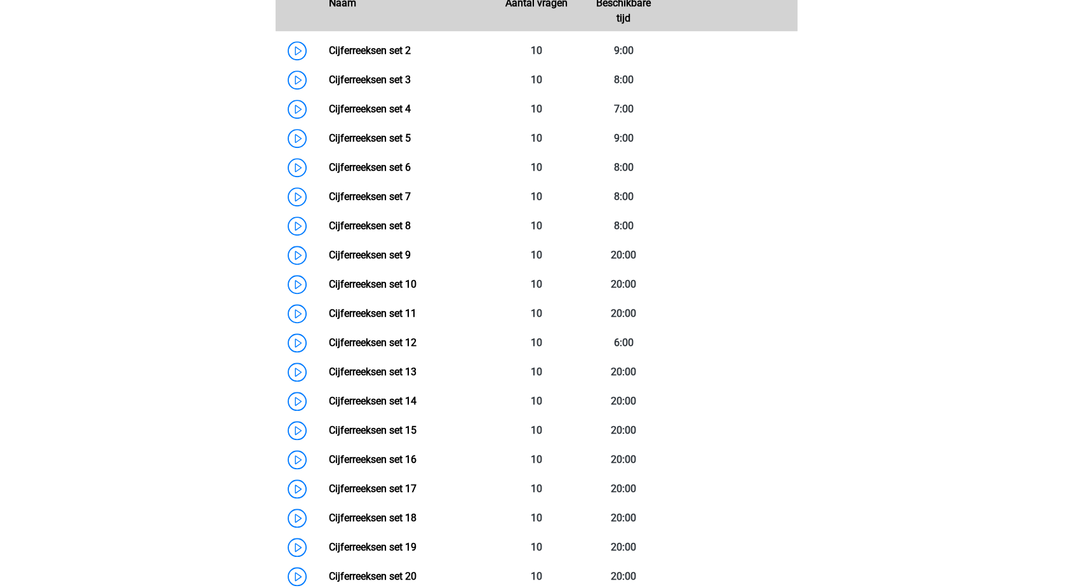
scroll to position [966, 0]
click at [359, 202] on link "Cijferreeksen set 7" at bounding box center [369, 196] width 82 height 12
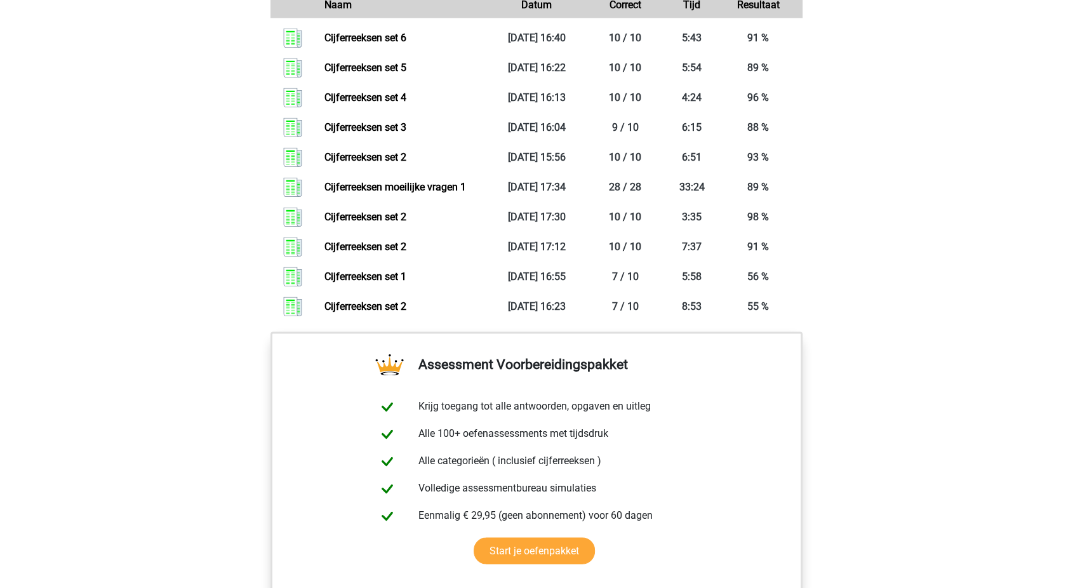
scroll to position [1860, 0]
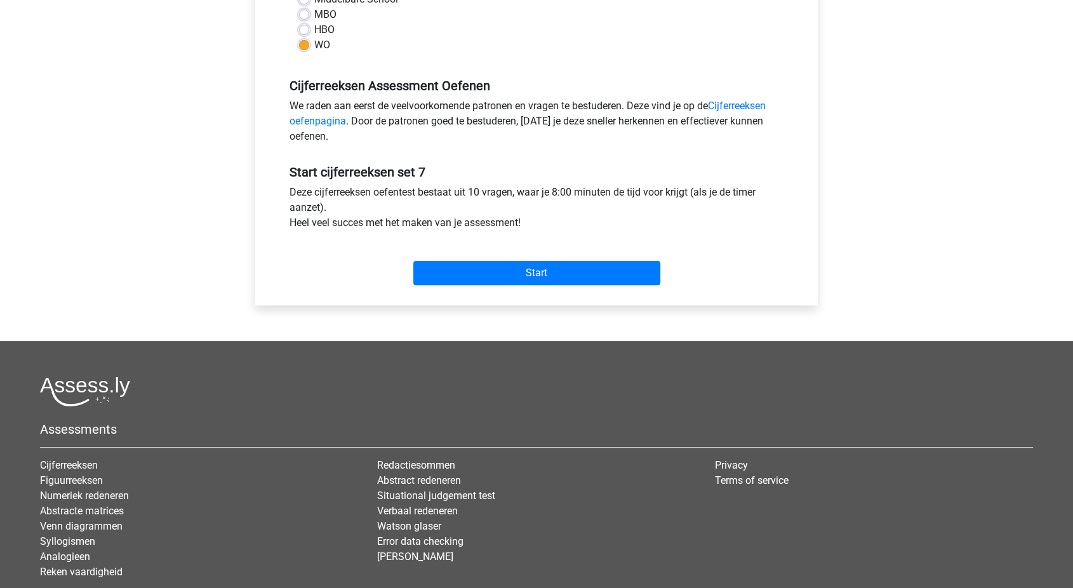
scroll to position [326, 0]
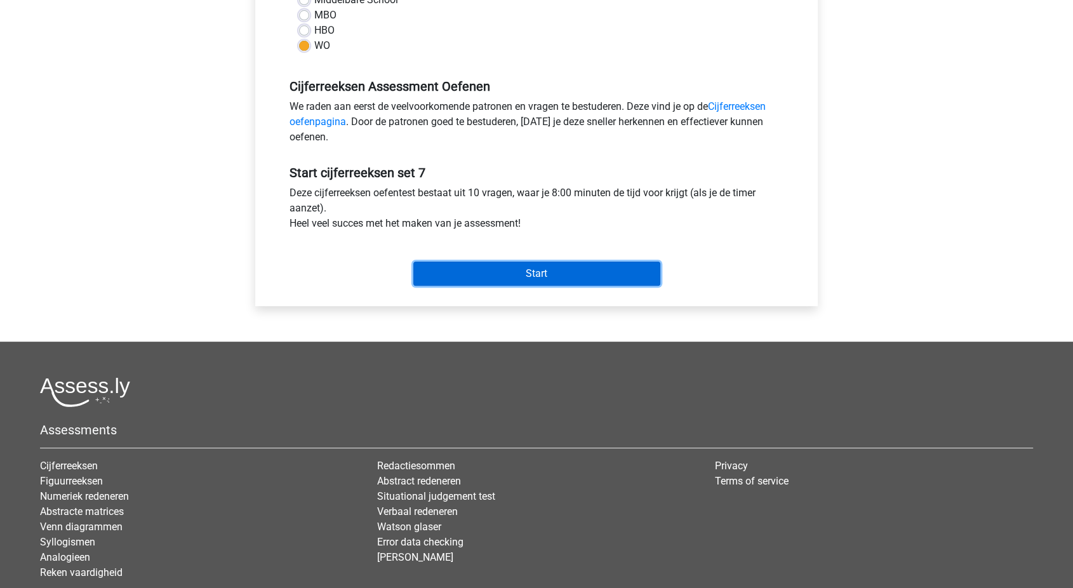
click at [491, 275] on input "Start" at bounding box center [536, 274] width 247 height 24
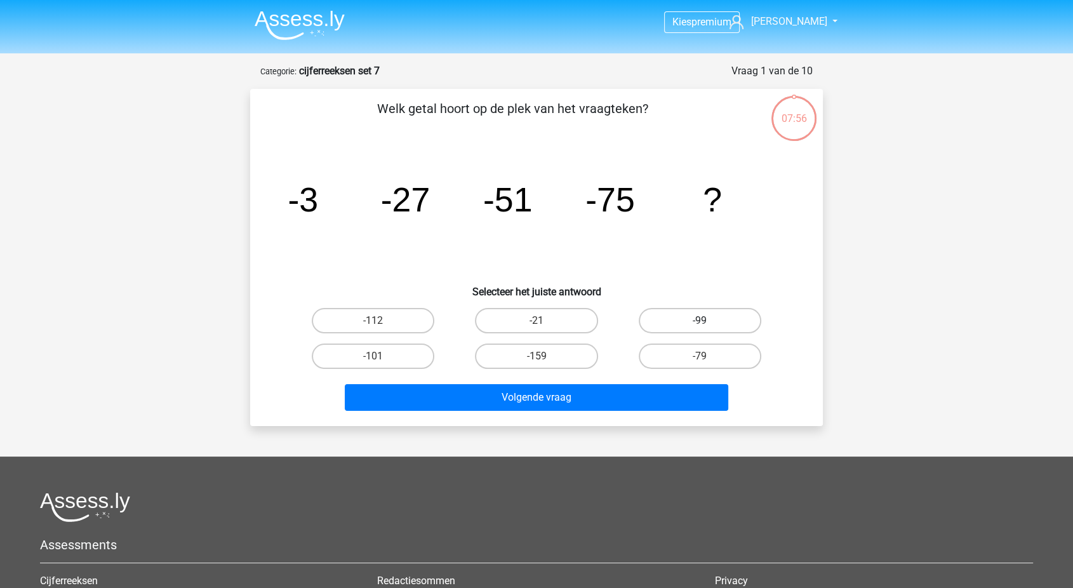
click at [683, 332] on label "-99" at bounding box center [700, 320] width 123 height 25
click at [700, 329] on input "-99" at bounding box center [704, 325] width 8 height 8
radio input "true"
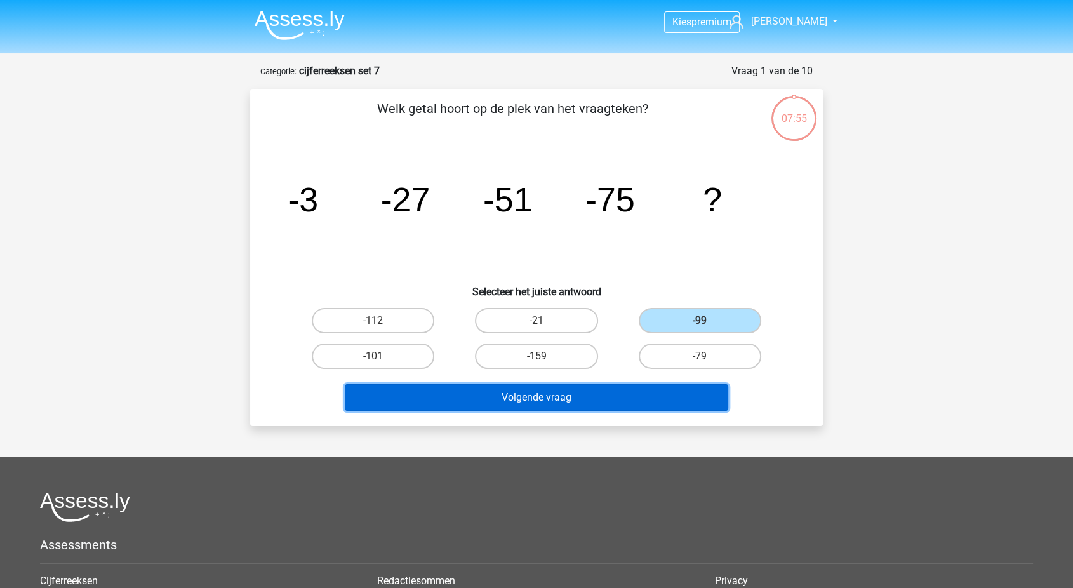
click at [606, 388] on button "Volgende vraag" at bounding box center [537, 397] width 384 height 27
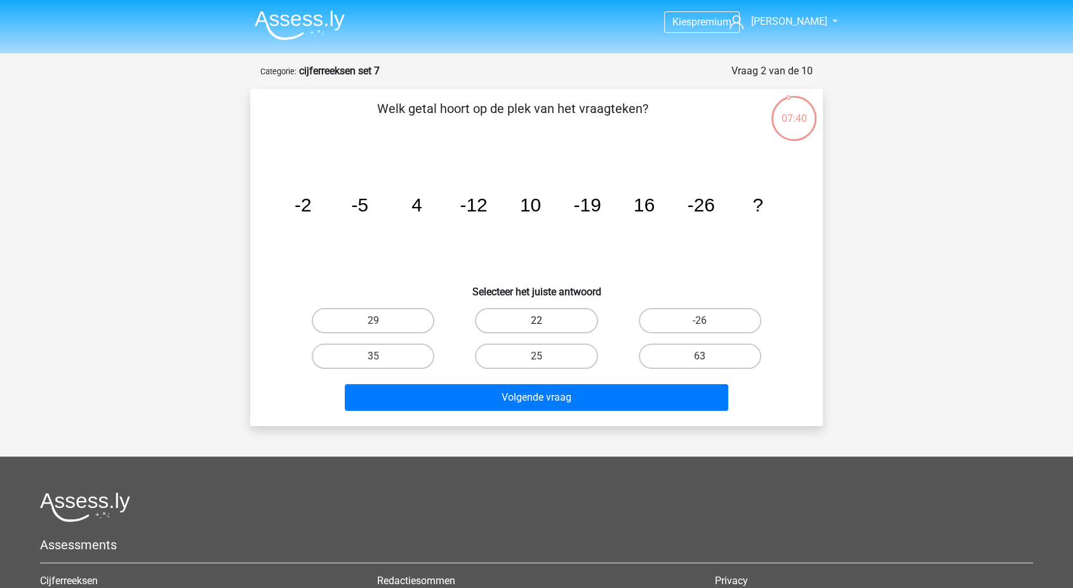
click at [542, 315] on label "22" at bounding box center [536, 320] width 123 height 25
click at [542, 321] on input "22" at bounding box center [541, 325] width 8 height 8
radio input "true"
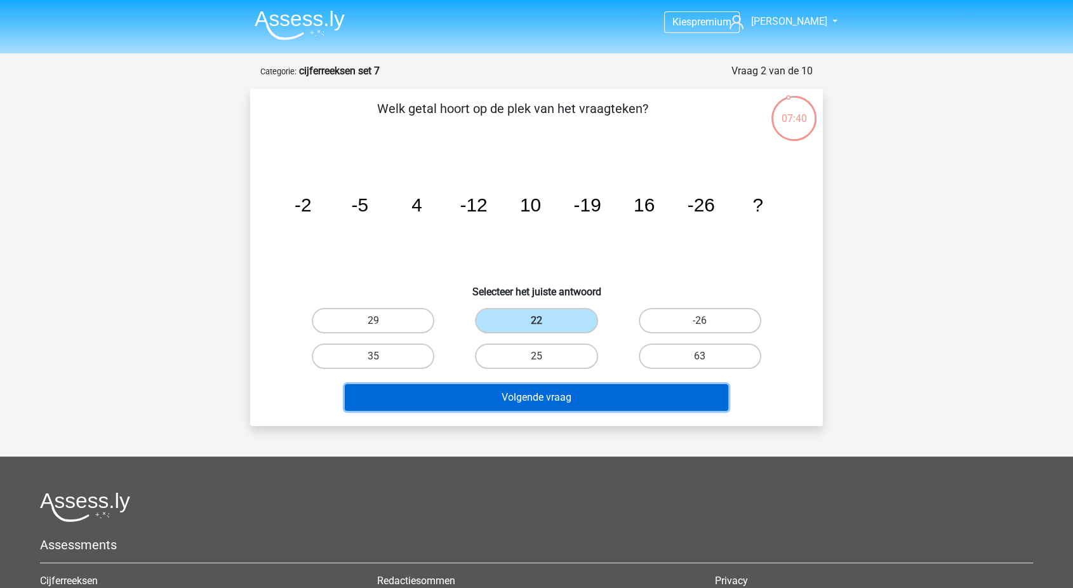
click at [516, 392] on button "Volgende vraag" at bounding box center [537, 397] width 384 height 27
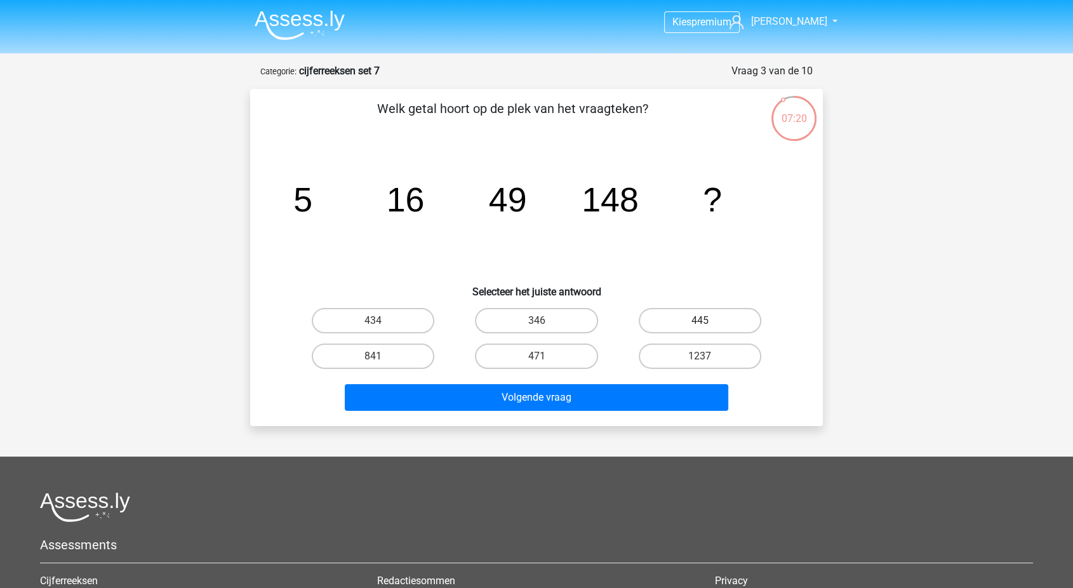
click at [660, 317] on label "445" at bounding box center [700, 320] width 123 height 25
click at [700, 321] on input "445" at bounding box center [704, 325] width 8 height 8
radio input "true"
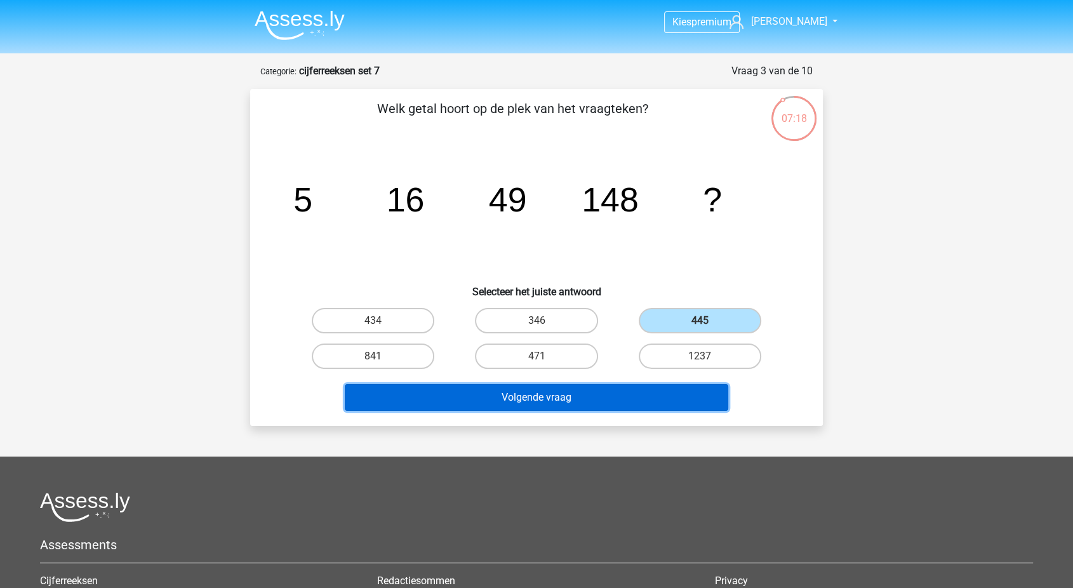
click at [573, 393] on button "Volgende vraag" at bounding box center [537, 397] width 384 height 27
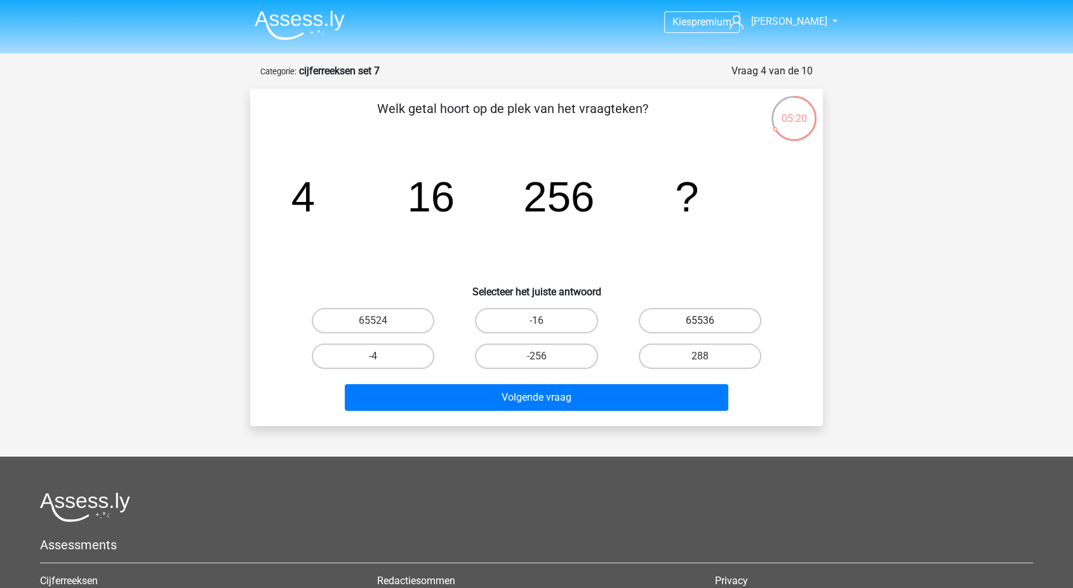
click at [676, 318] on label "65536" at bounding box center [700, 320] width 123 height 25
click at [700, 321] on input "65536" at bounding box center [704, 325] width 8 height 8
radio input "true"
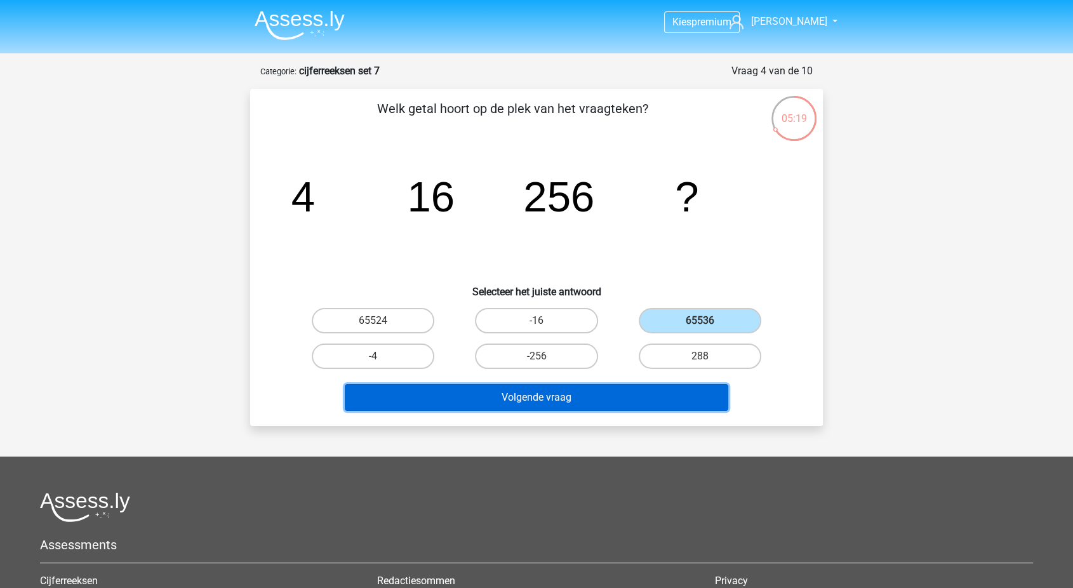
click at [591, 399] on button "Volgende vraag" at bounding box center [537, 397] width 384 height 27
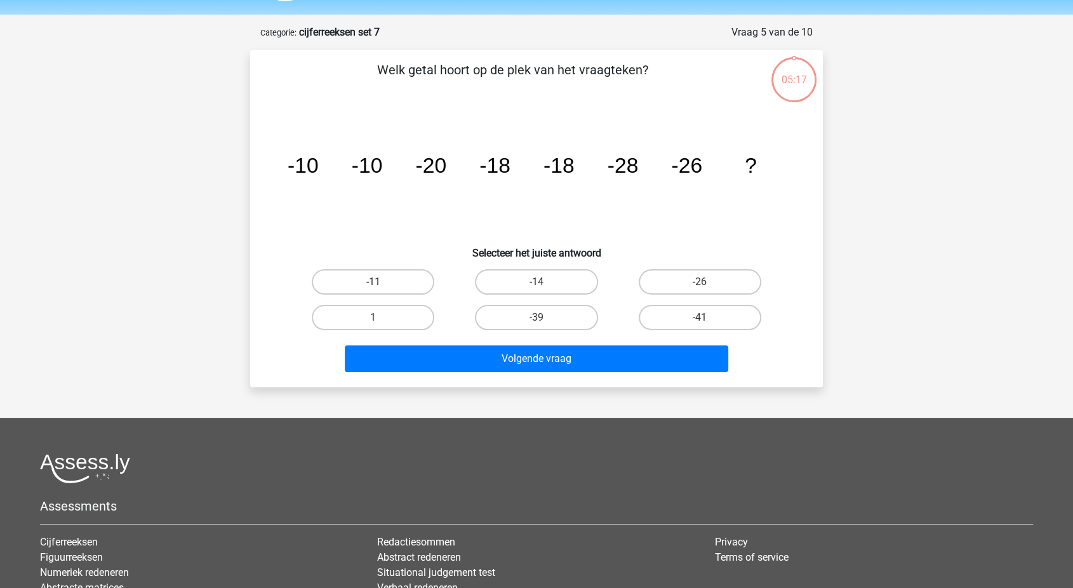
scroll to position [63, 0]
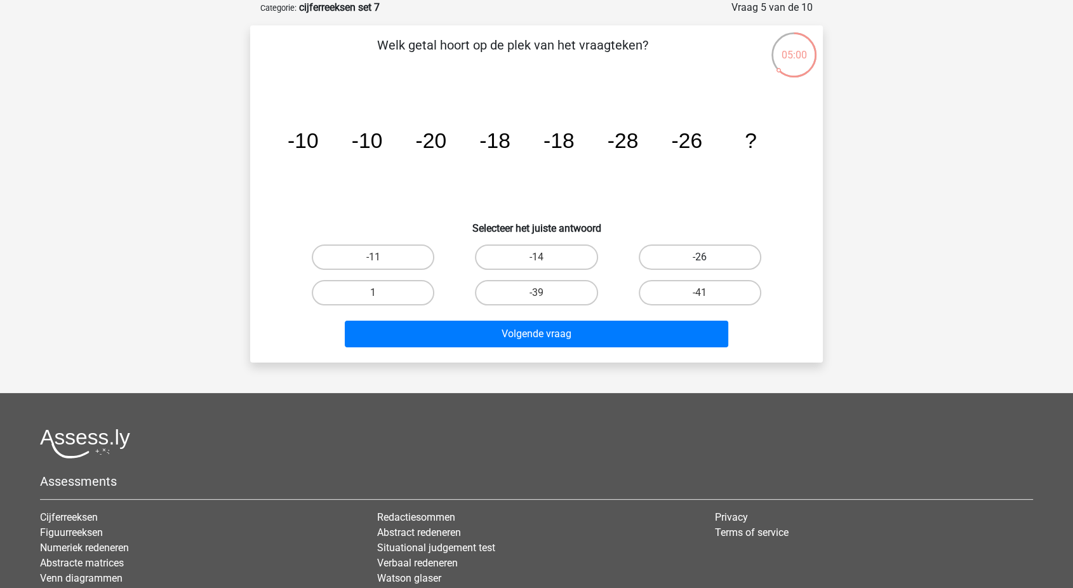
click at [711, 255] on label "-26" at bounding box center [700, 256] width 123 height 25
click at [708, 257] on input "-26" at bounding box center [704, 261] width 8 height 8
radio input "true"
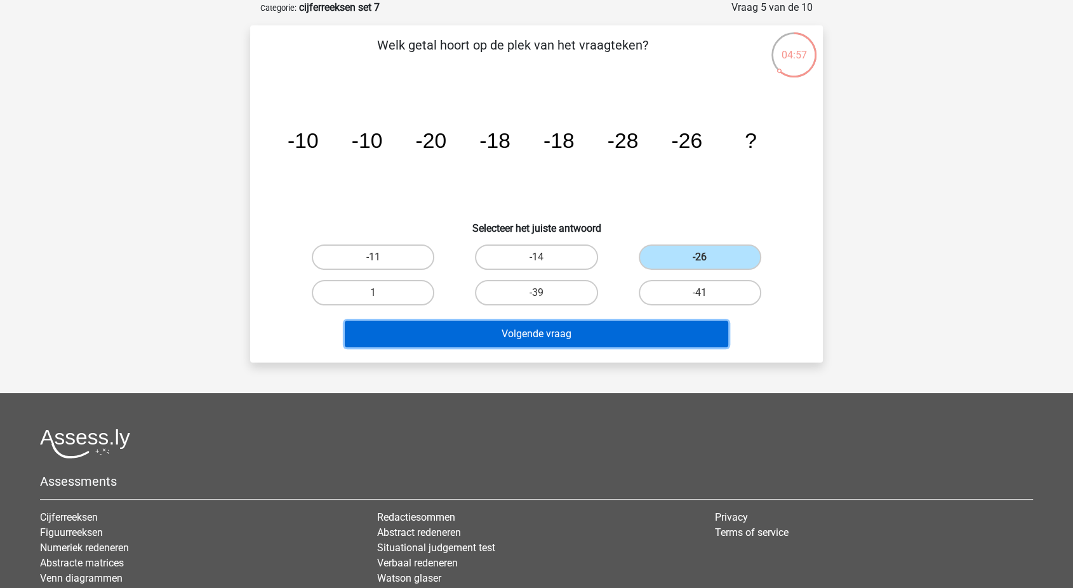
click at [577, 344] on button "Volgende vraag" at bounding box center [537, 334] width 384 height 27
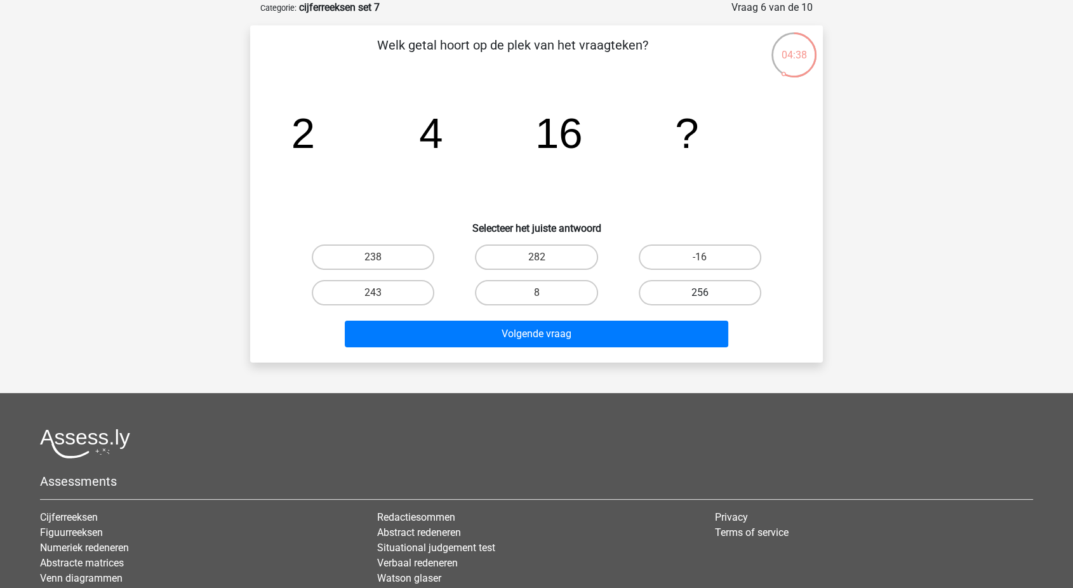
click at [709, 286] on label "256" at bounding box center [700, 292] width 123 height 25
click at [708, 293] on input "256" at bounding box center [704, 297] width 8 height 8
radio input "true"
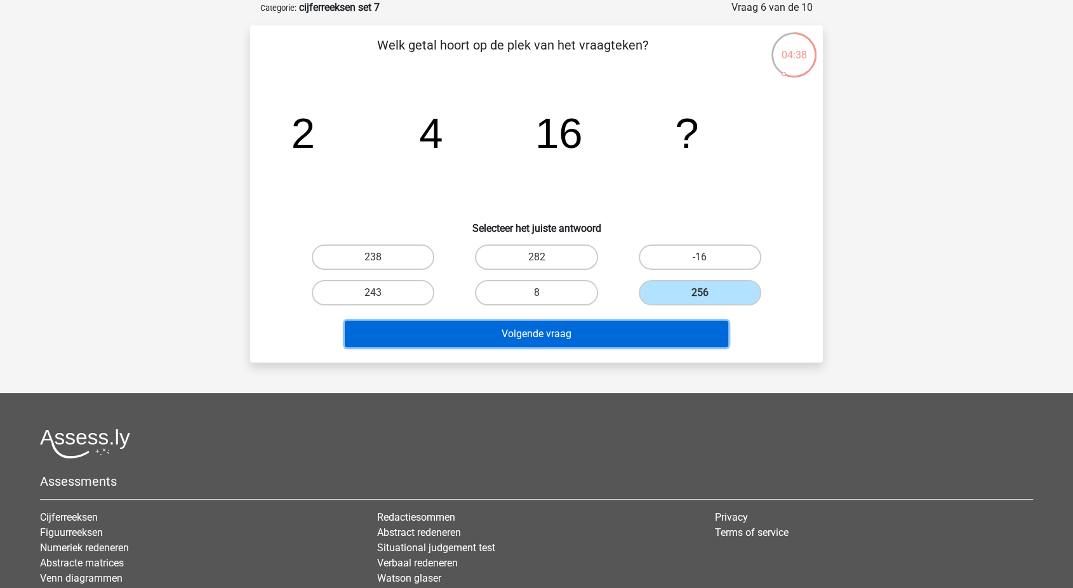
click at [664, 326] on button "Volgende vraag" at bounding box center [537, 334] width 384 height 27
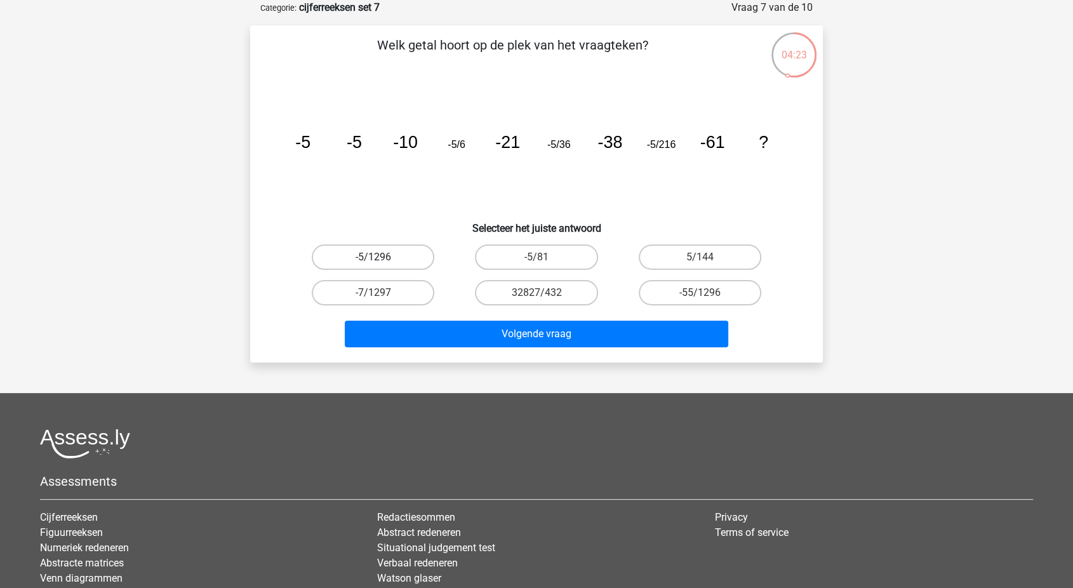
click at [401, 259] on label "-5/1296" at bounding box center [373, 256] width 123 height 25
click at [382, 259] on input "-5/1296" at bounding box center [377, 261] width 8 height 8
radio input "true"
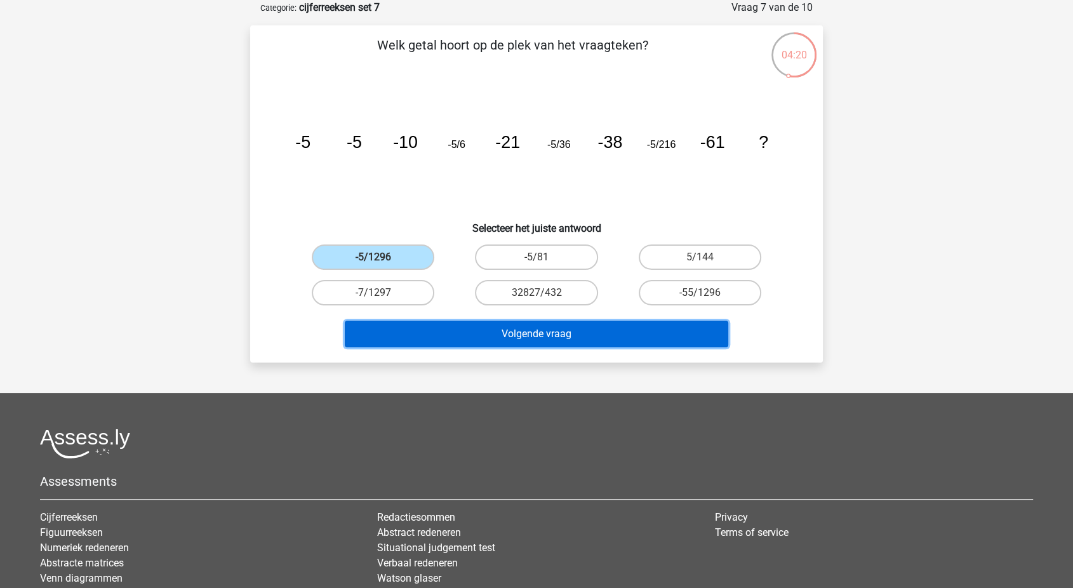
click at [458, 345] on button "Volgende vraag" at bounding box center [537, 334] width 384 height 27
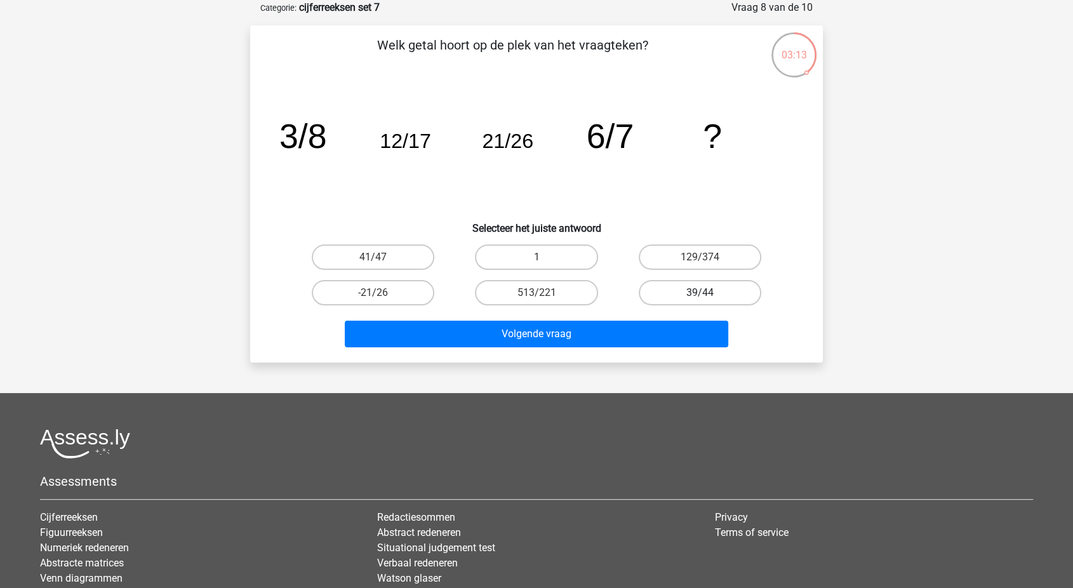
click at [645, 292] on label "39/44" at bounding box center [700, 292] width 123 height 25
click at [700, 293] on input "39/44" at bounding box center [704, 297] width 8 height 8
radio input "true"
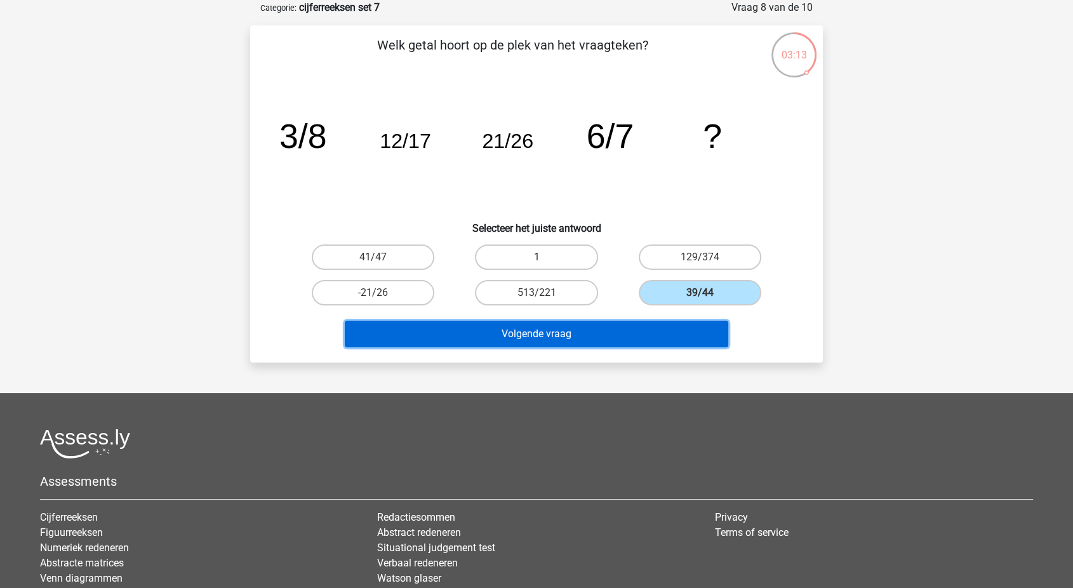
click at [613, 328] on button "Volgende vraag" at bounding box center [537, 334] width 384 height 27
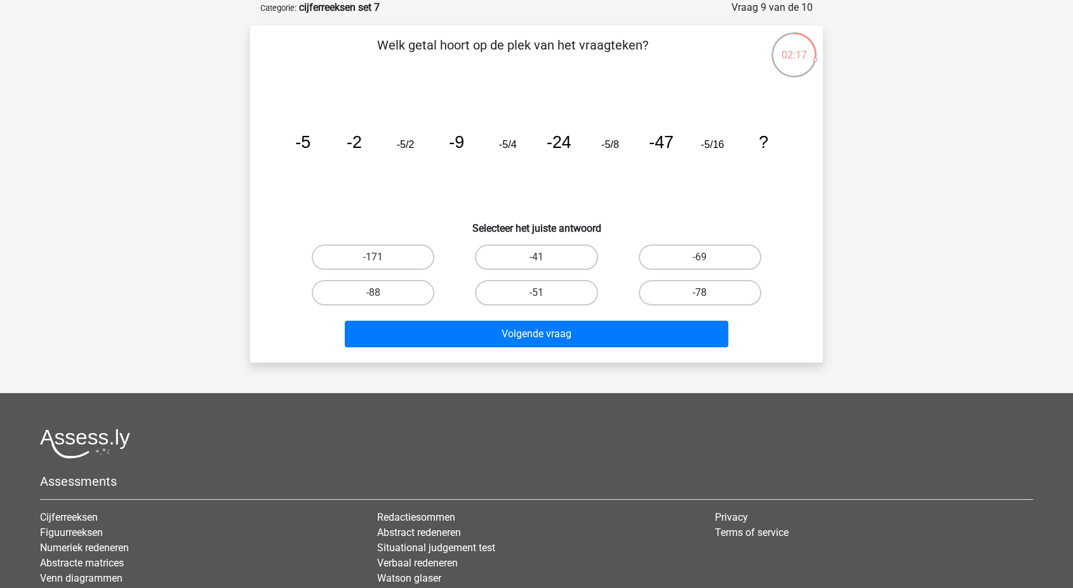
click at [660, 300] on label "-78" at bounding box center [700, 292] width 123 height 25
click at [700, 300] on input "-78" at bounding box center [704, 297] width 8 height 8
radio input "true"
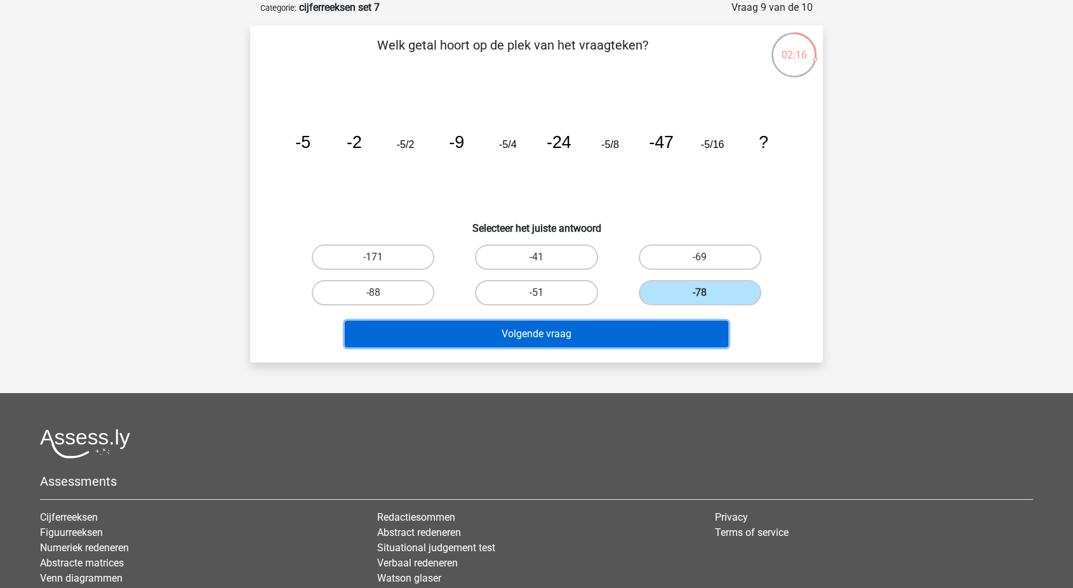
click at [620, 334] on button "Volgende vraag" at bounding box center [537, 334] width 384 height 27
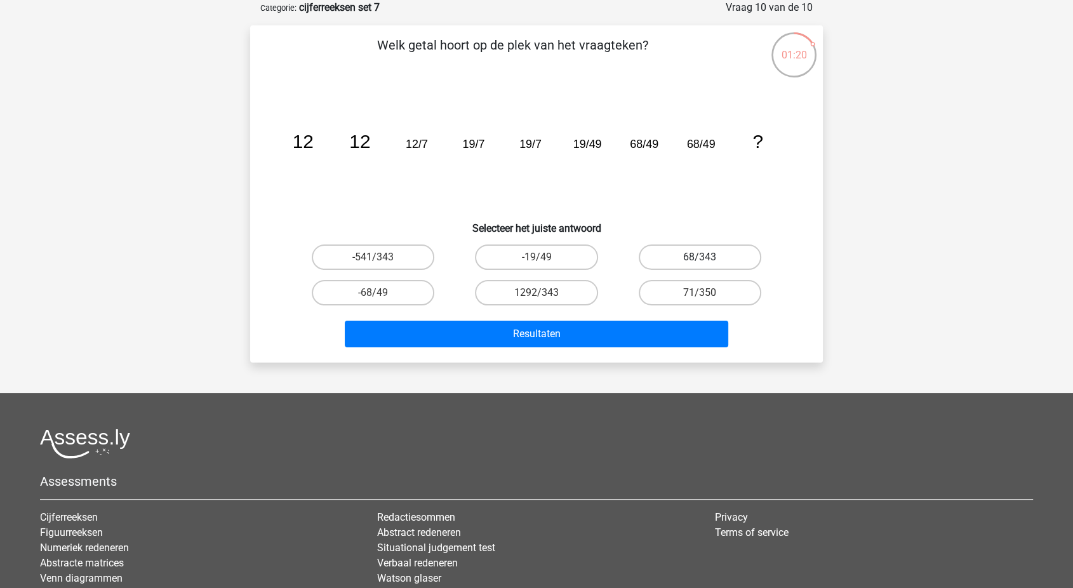
click at [681, 257] on label "68/343" at bounding box center [700, 256] width 123 height 25
click at [700, 257] on input "68/343" at bounding box center [704, 261] width 8 height 8
radio input "true"
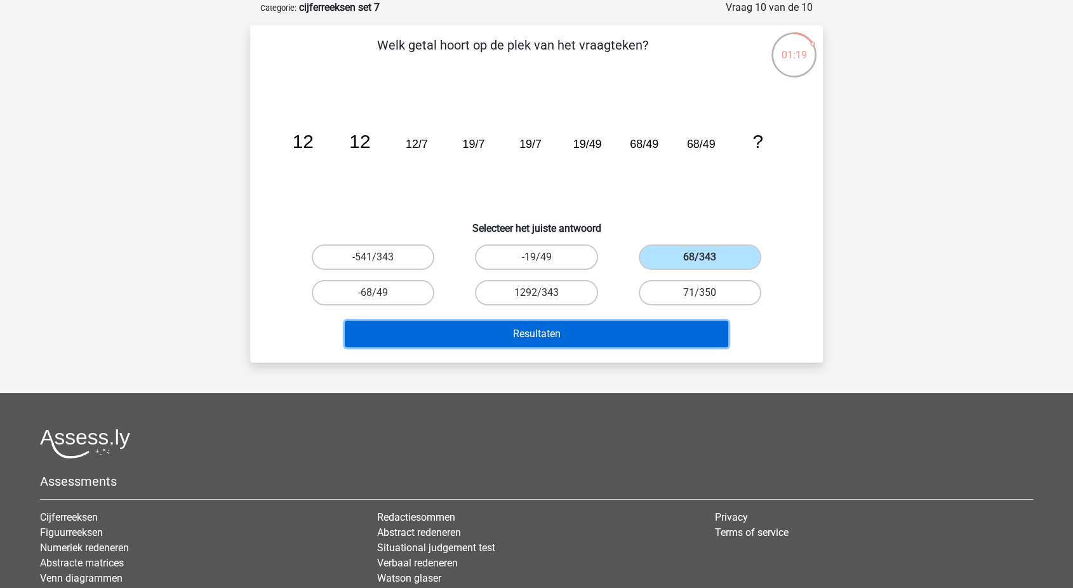
click at [584, 342] on button "Resultaten" at bounding box center [537, 334] width 384 height 27
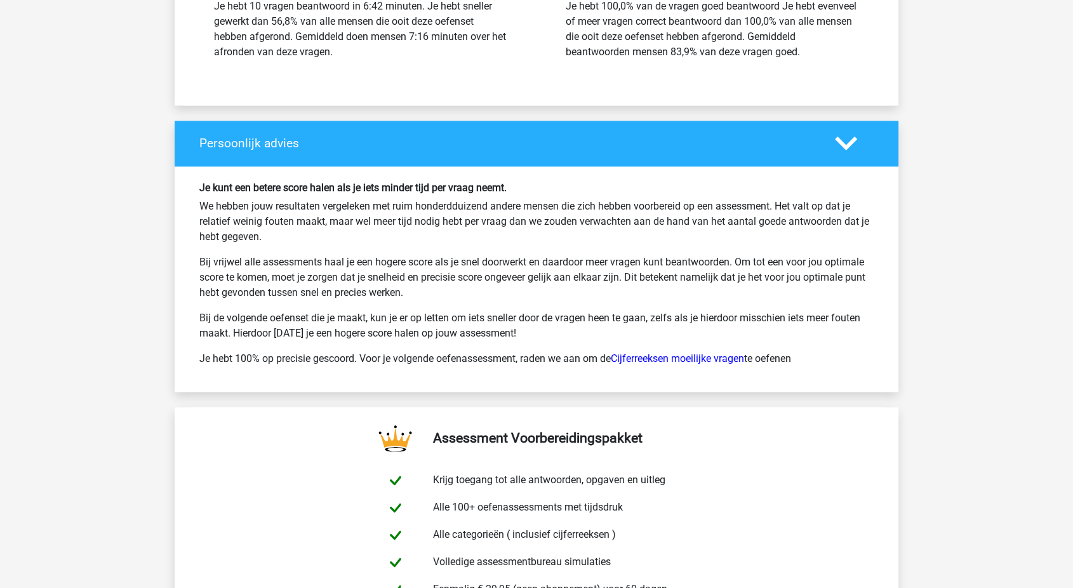
scroll to position [2051, 0]
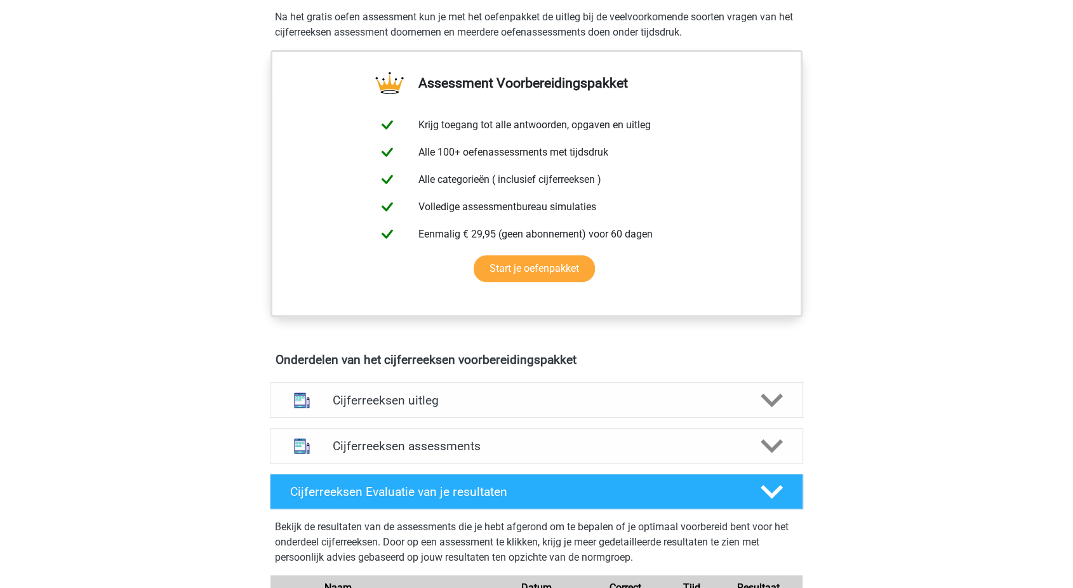
scroll to position [427, 0]
click at [385, 453] on h4 "Cijferreeksen assessments" at bounding box center [537, 445] width 408 height 15
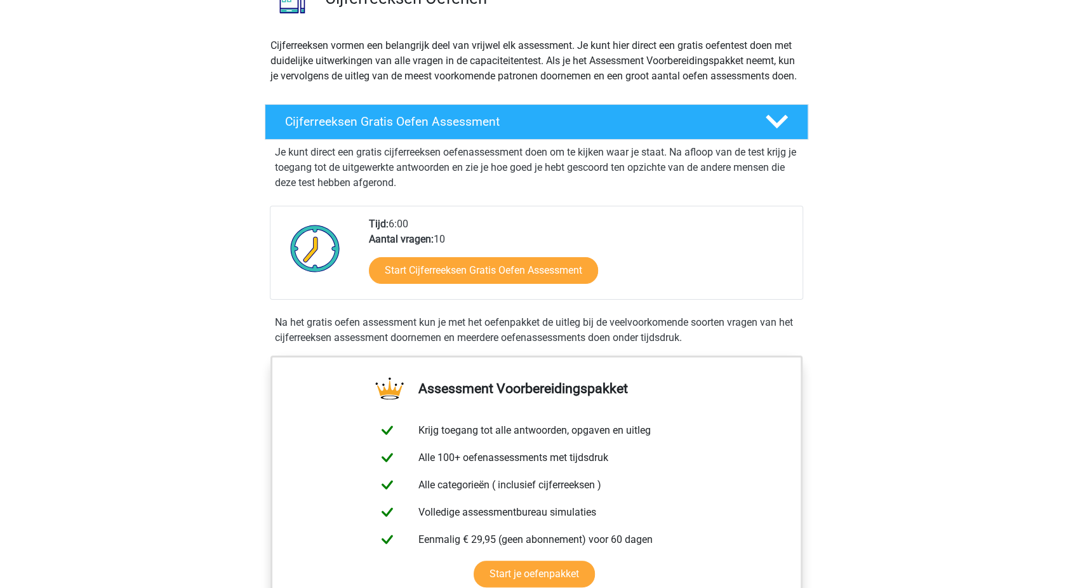
scroll to position [0, 0]
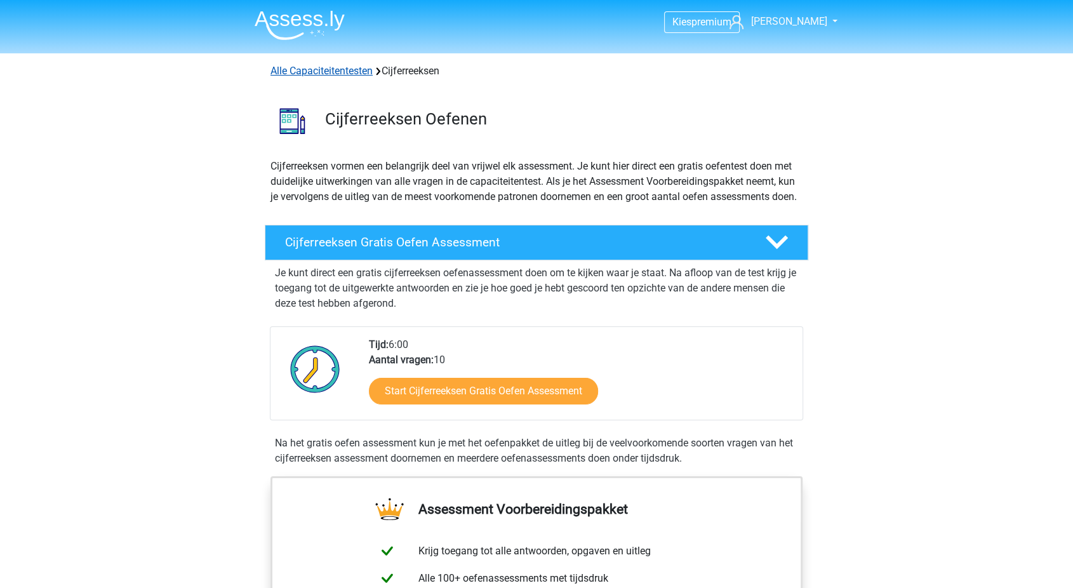
click at [310, 69] on link "Alle Capaciteitentesten" at bounding box center [321, 71] width 102 height 12
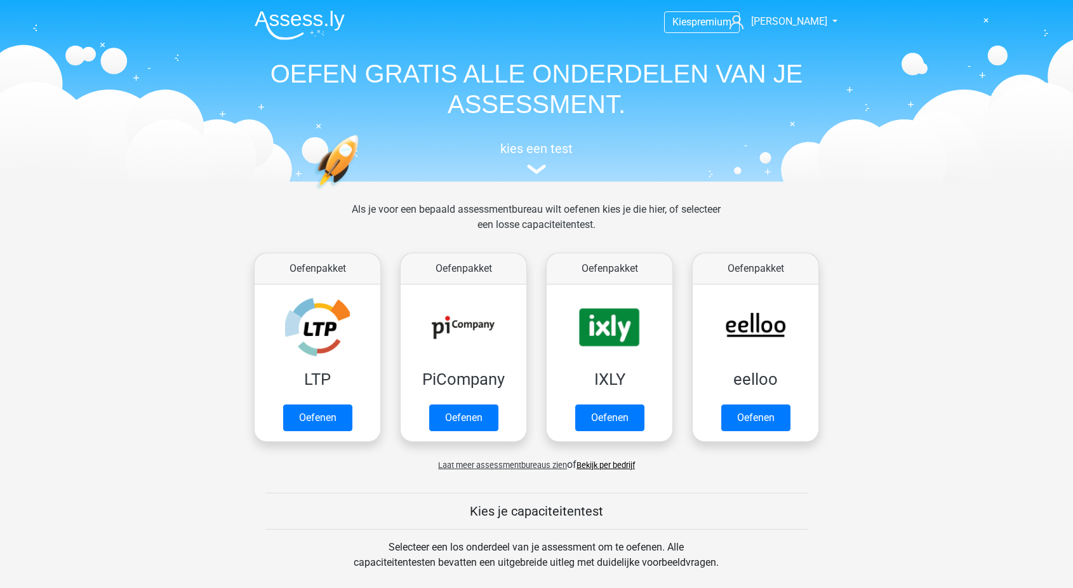
scroll to position [539, 0]
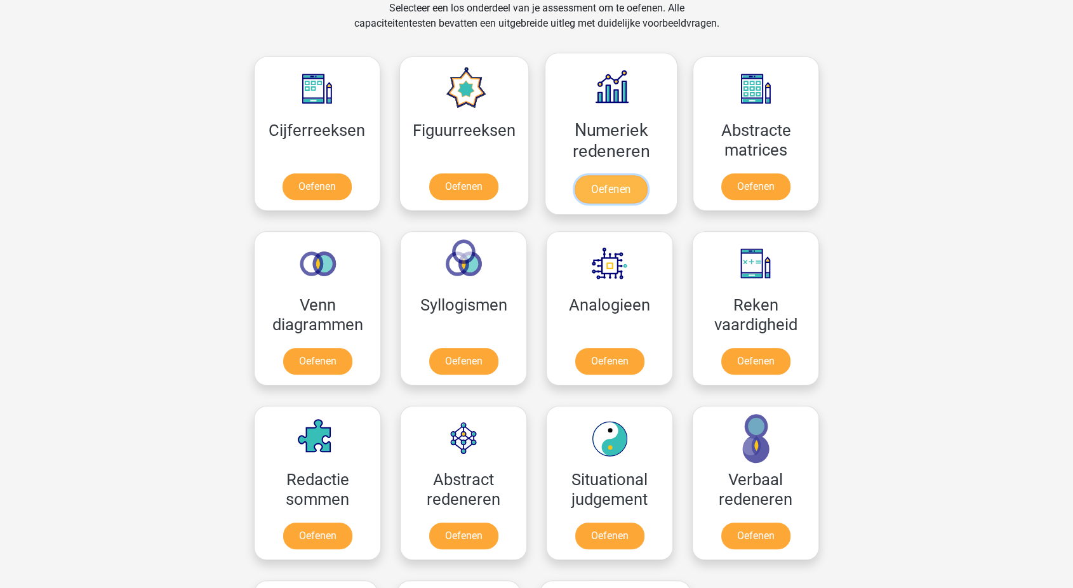
click at [639, 175] on link "Oefenen" at bounding box center [611, 189] width 72 height 28
click at [627, 175] on link "Oefenen" at bounding box center [611, 189] width 72 height 28
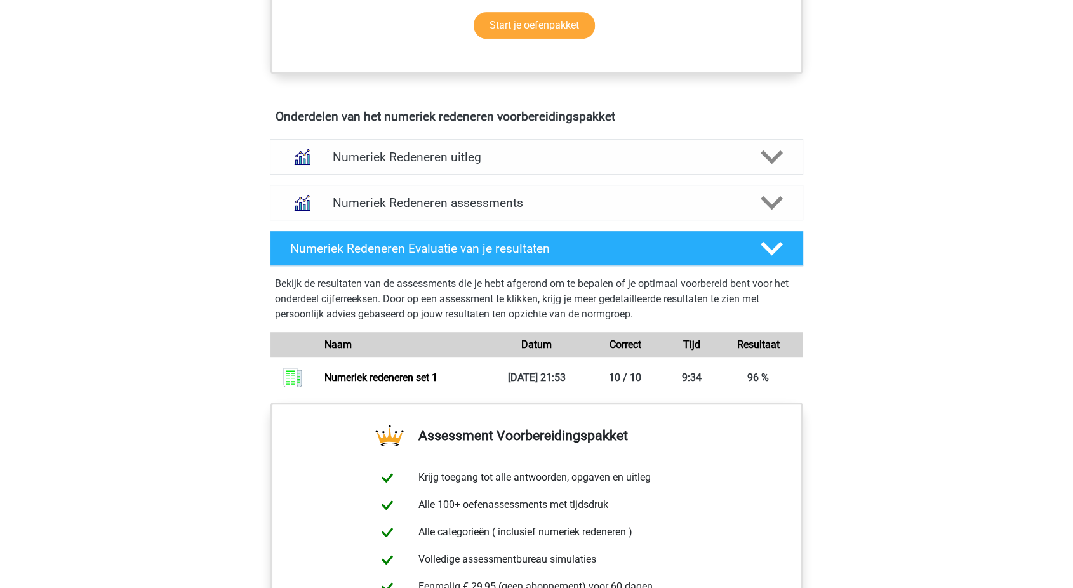
scroll to position [731, 0]
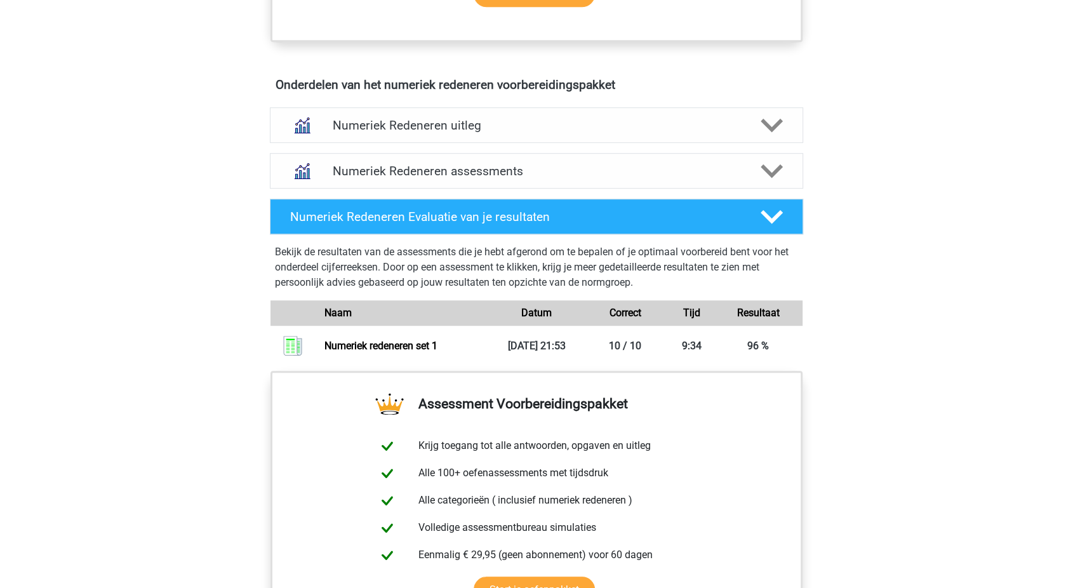
click at [400, 189] on div "Numeriek Redeneren assessments We raden aan om minimaal 3 oefensets te doen met…" at bounding box center [536, 171] width 583 height 46
click at [378, 168] on h4 "Numeriek Redeneren assessments" at bounding box center [537, 171] width 408 height 15
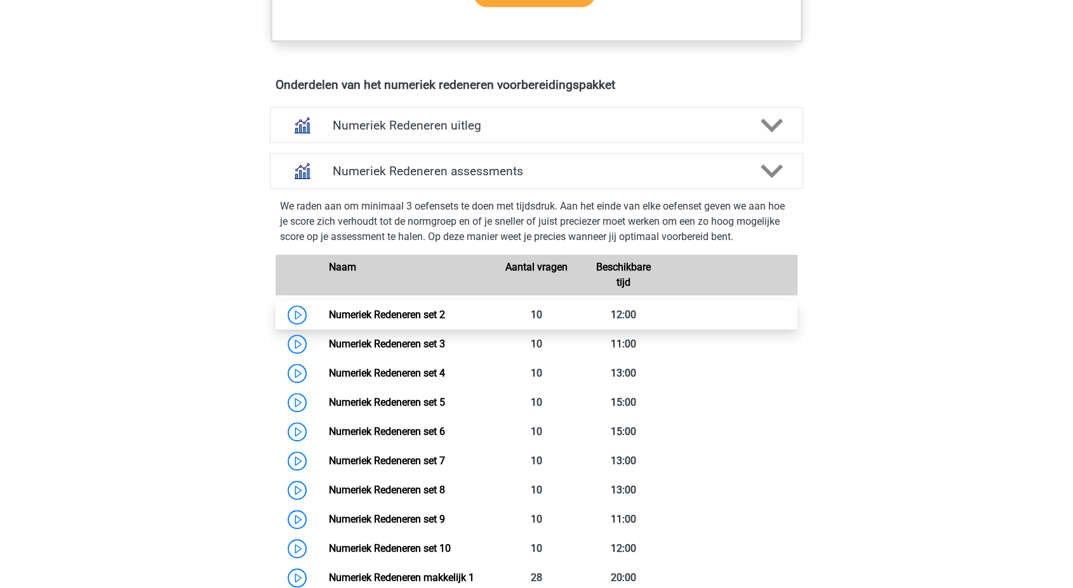
click at [368, 316] on link "Numeriek Redeneren set 2" at bounding box center [386, 315] width 116 height 12
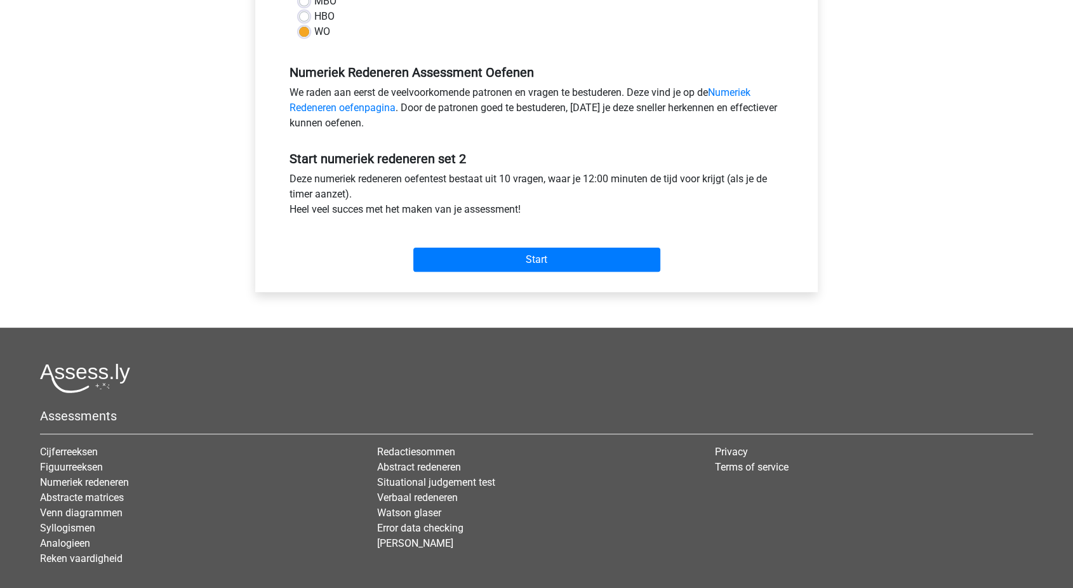
scroll to position [340, 0]
click at [528, 248] on input "Start" at bounding box center [536, 260] width 247 height 24
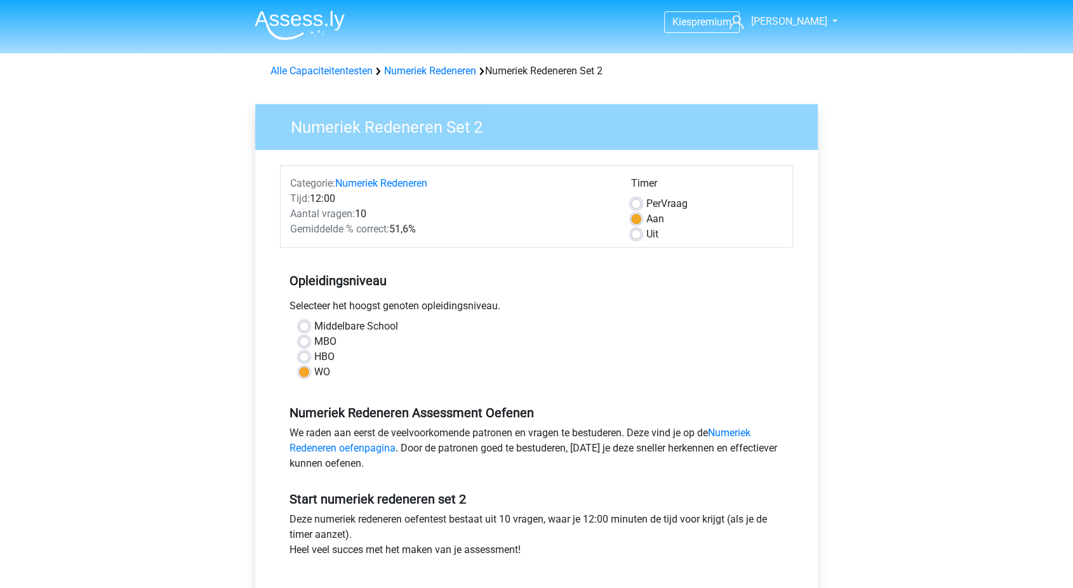
scroll to position [0, 0]
click at [433, 75] on div "Alle Capaciteitentesten Numeriek Redeneren Numeriek Redeneren Set 2" at bounding box center [536, 70] width 542 height 15
click at [434, 74] on link "Numeriek Redeneren" at bounding box center [430, 71] width 92 height 12
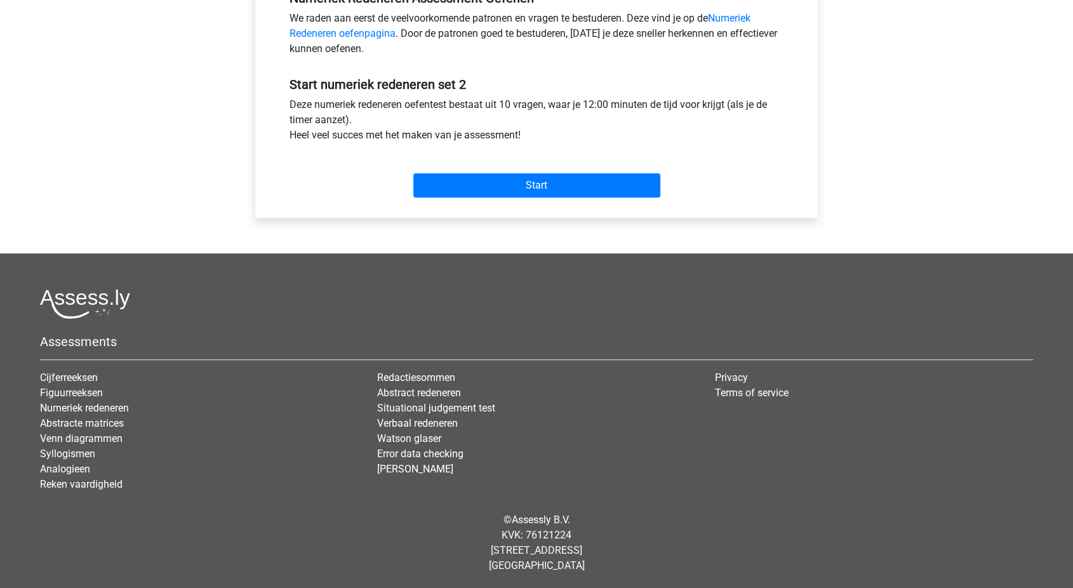
scroll to position [414, 0]
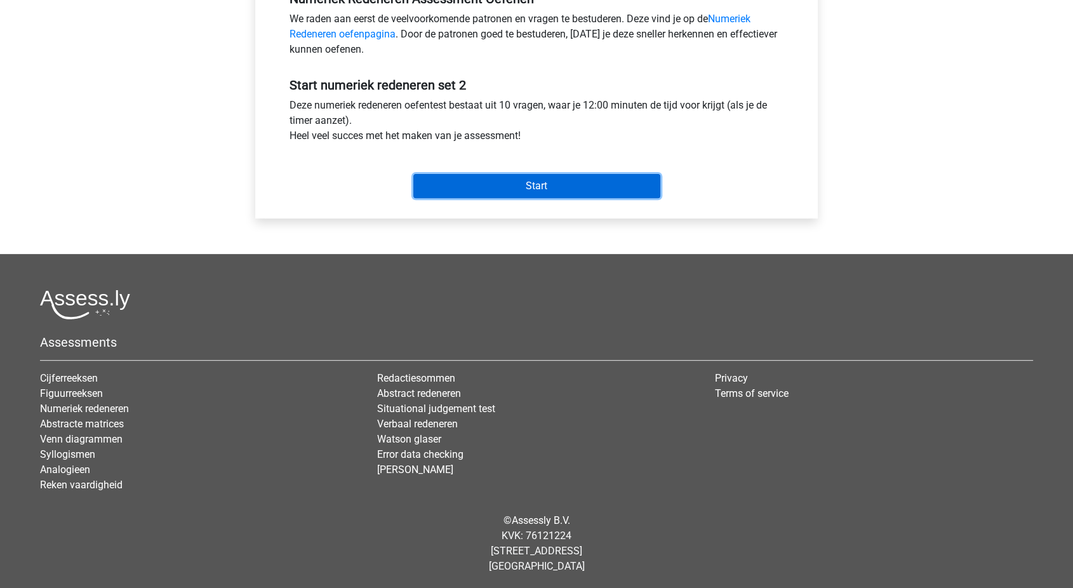
click at [537, 183] on input "Start" at bounding box center [536, 186] width 247 height 24
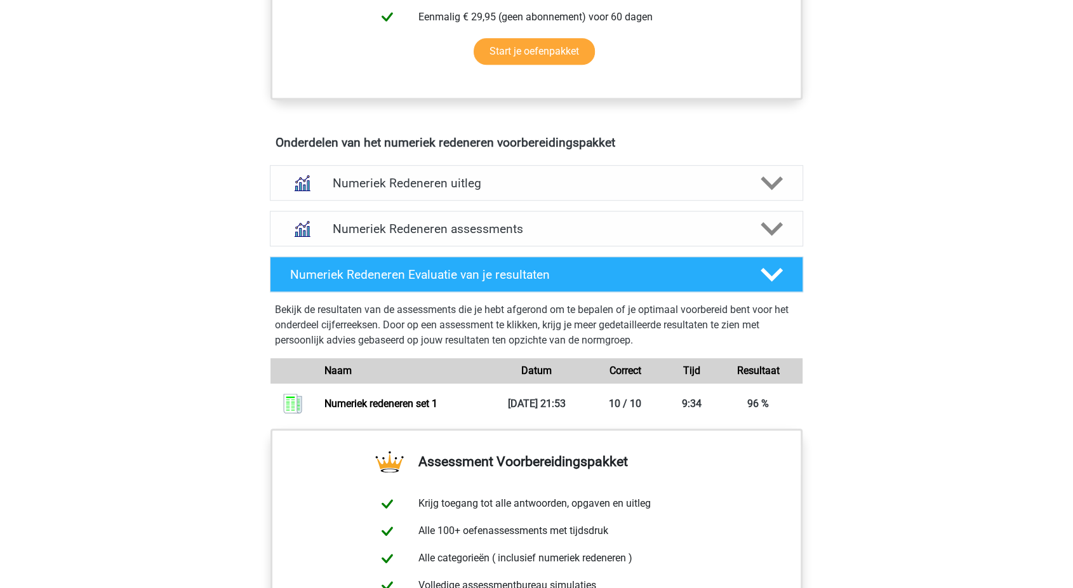
scroll to position [641, 0]
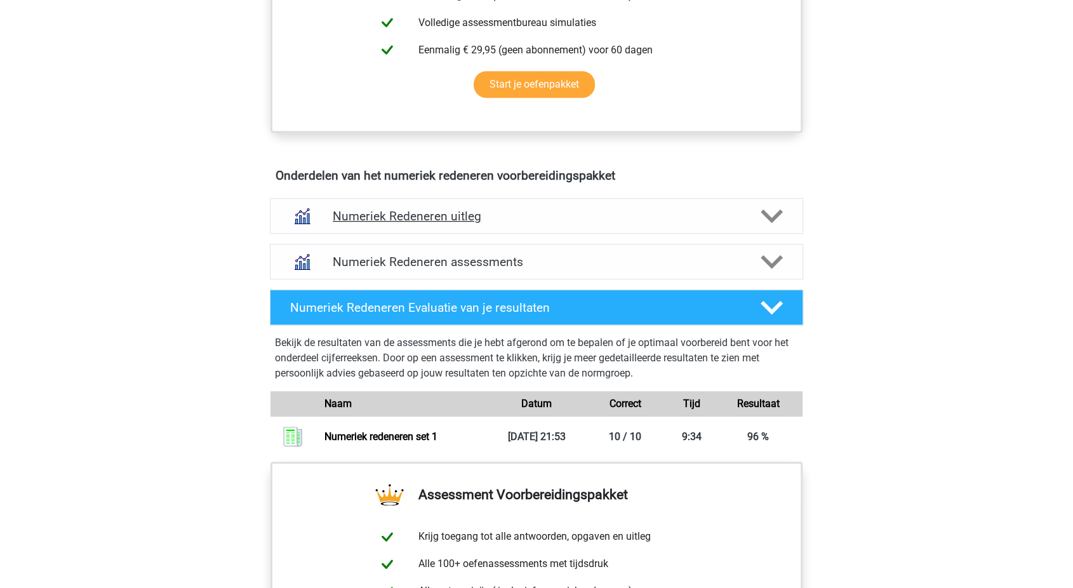
click at [395, 220] on h4 "Numeriek Redeneren uitleg" at bounding box center [537, 216] width 408 height 15
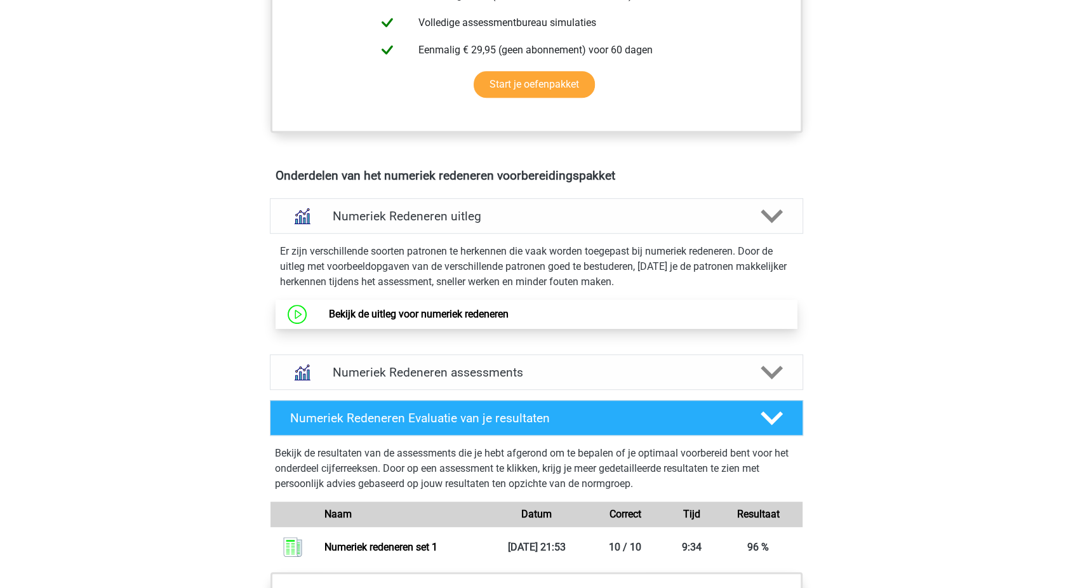
click at [385, 310] on link "Bekijk de uitleg voor numeriek redeneren" at bounding box center [418, 314] width 180 height 12
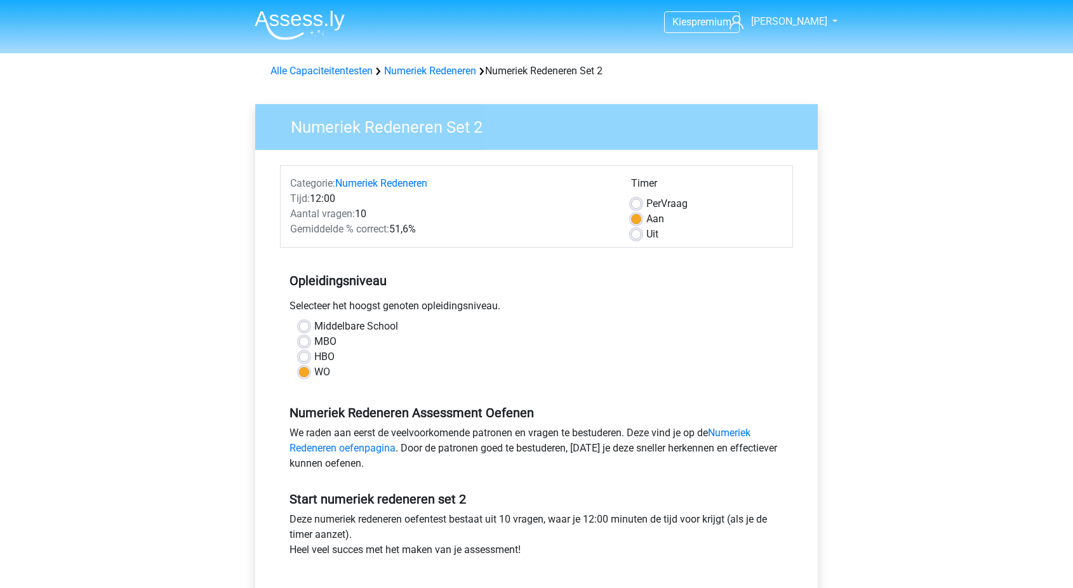
scroll to position [414, 0]
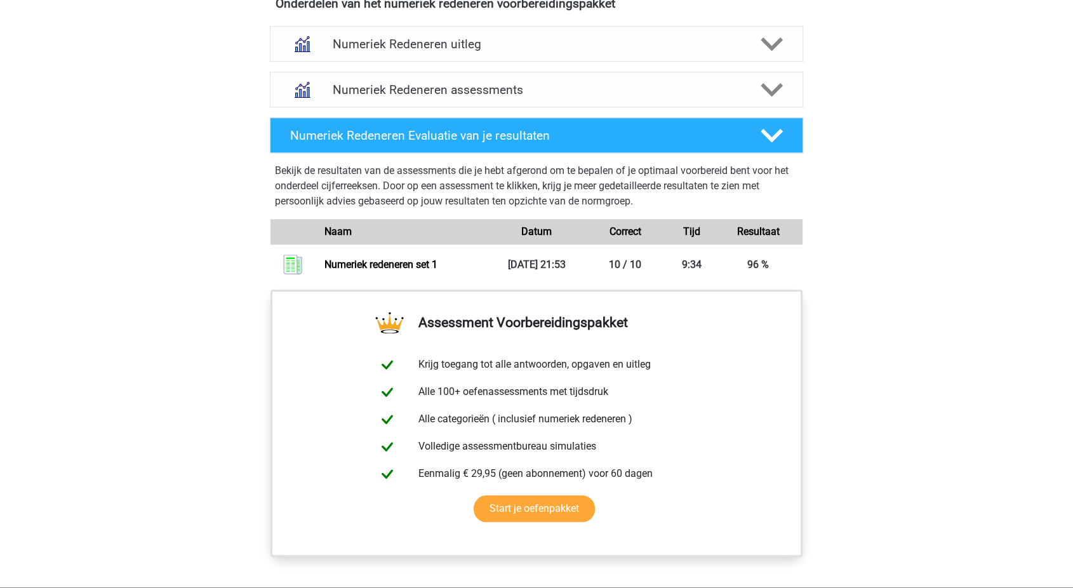
scroll to position [723, 0]
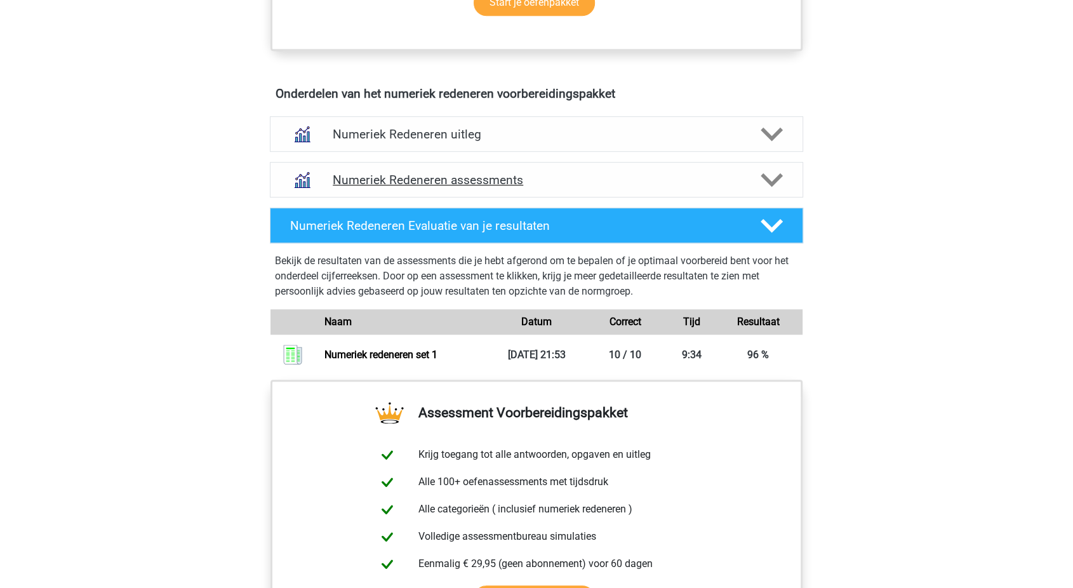
click at [602, 190] on div "Numeriek Redeneren assessments" at bounding box center [536, 180] width 533 height 36
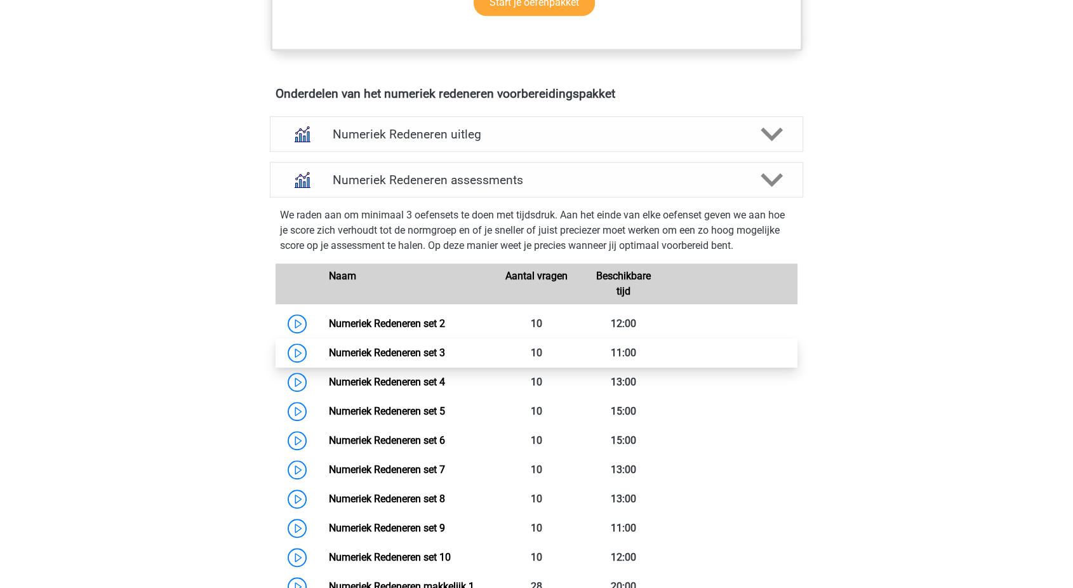
click at [397, 359] on link "Numeriek Redeneren set 3" at bounding box center [386, 353] width 116 height 12
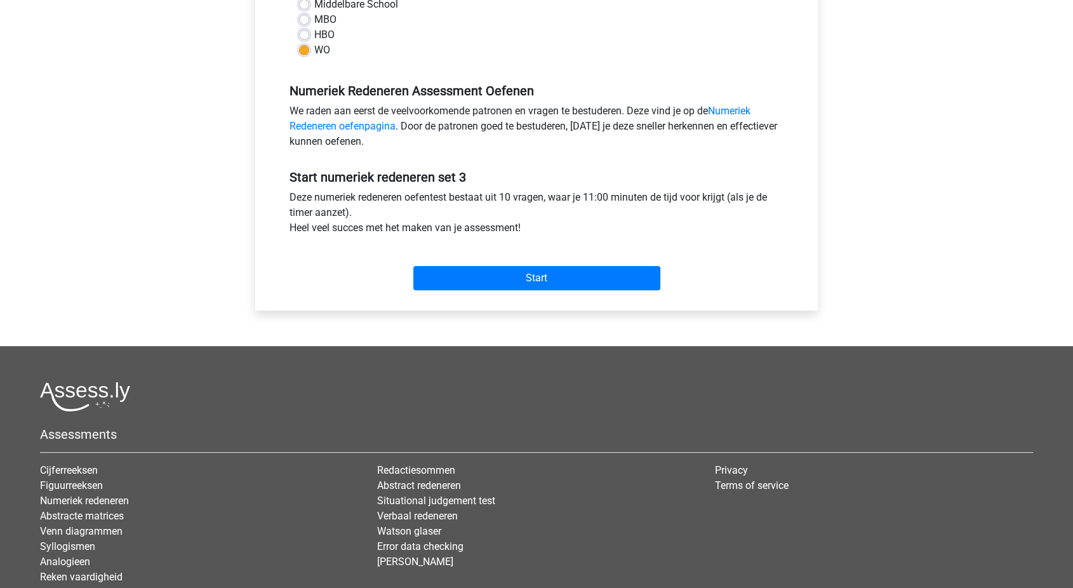
scroll to position [323, 0]
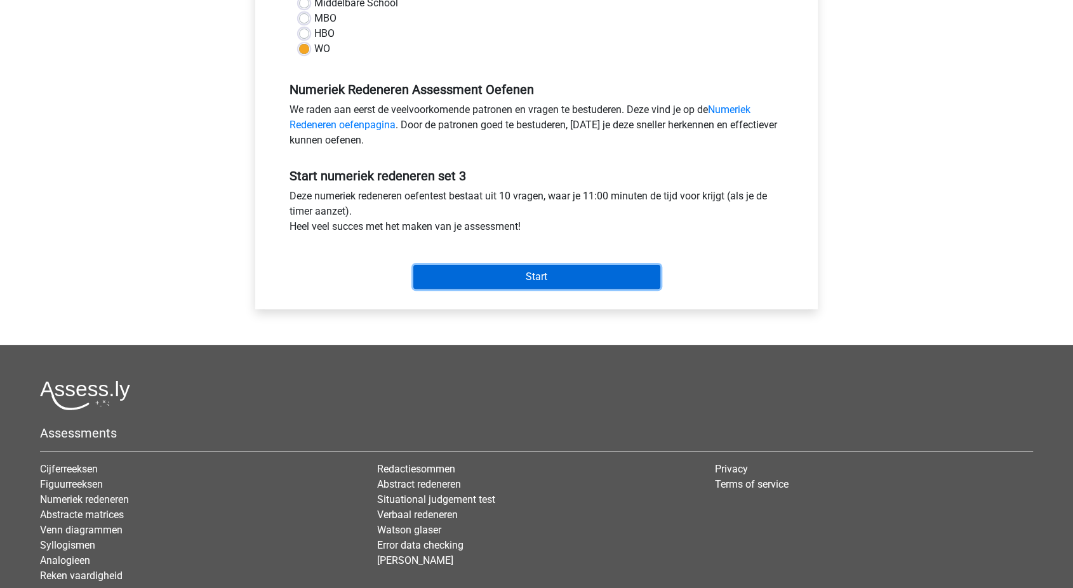
click at [503, 283] on input "Start" at bounding box center [536, 277] width 247 height 24
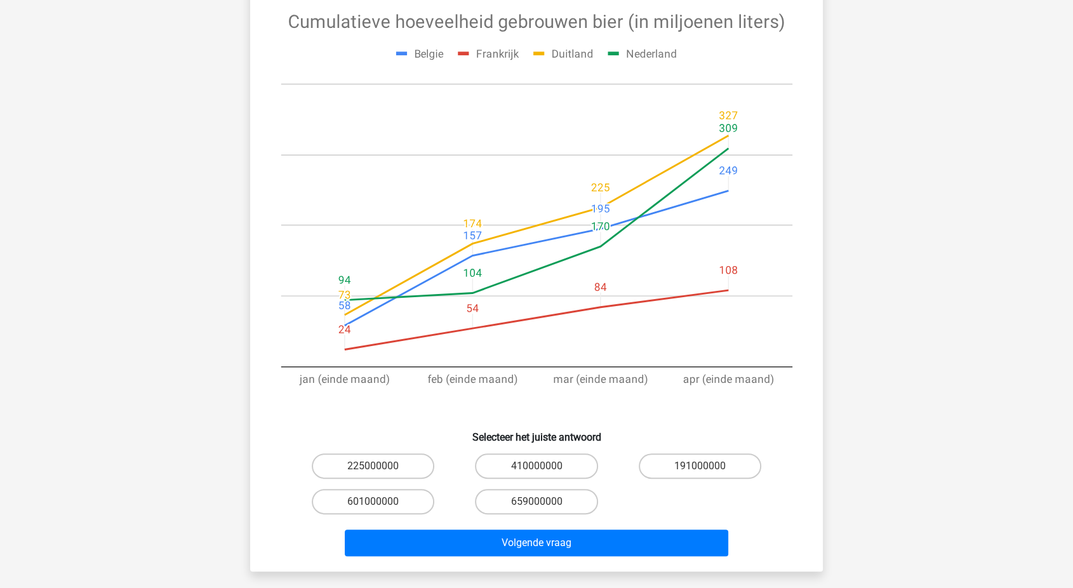
scroll to position [154, 0]
click at [658, 456] on label "191000000" at bounding box center [700, 465] width 123 height 25
click at [700, 465] on input "191000000" at bounding box center [704, 469] width 8 height 8
radio input "true"
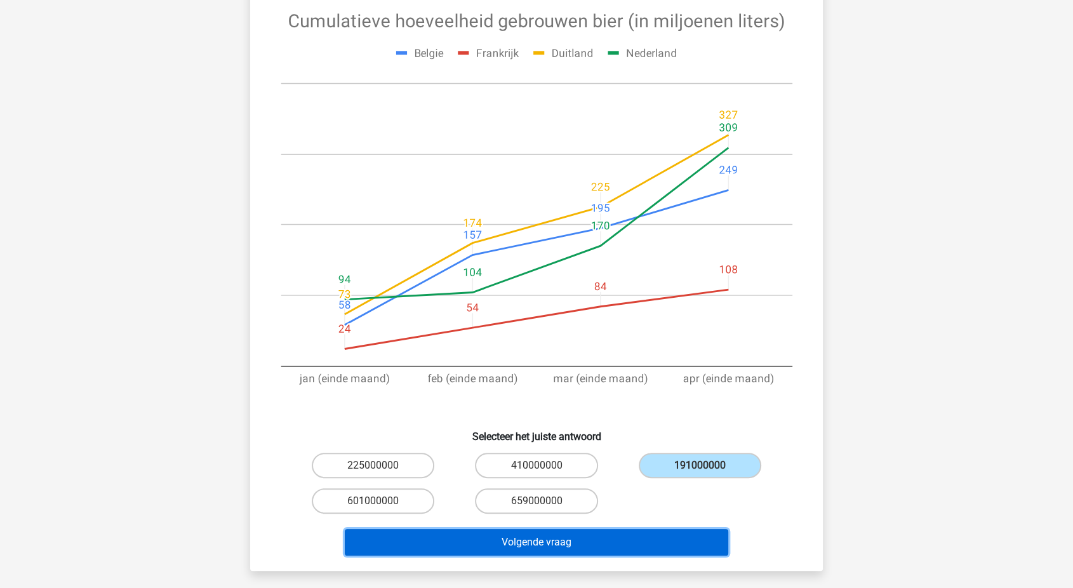
click at [569, 545] on button "Volgende vraag" at bounding box center [537, 542] width 384 height 27
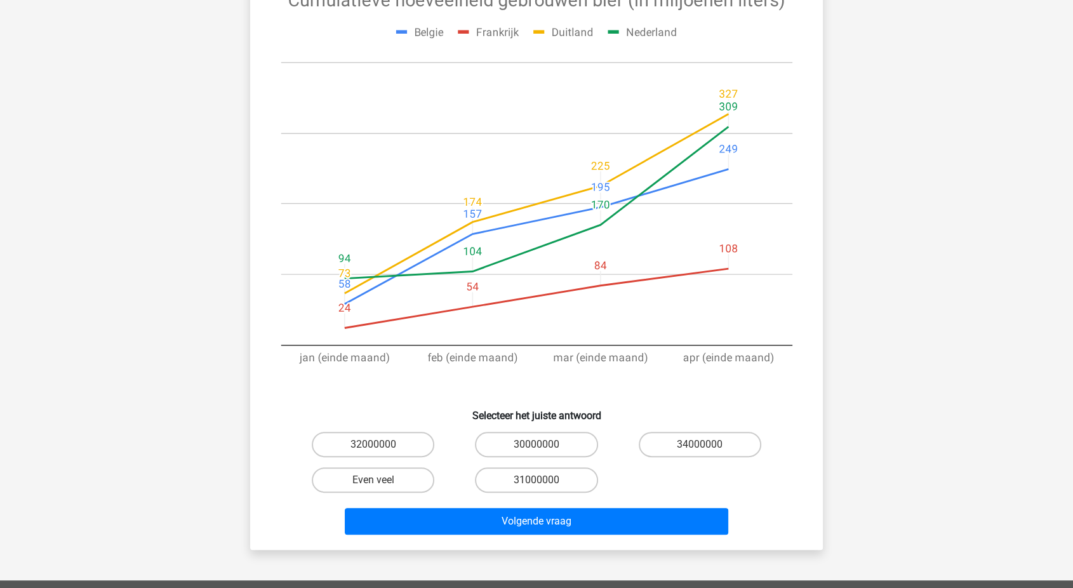
scroll to position [196, 0]
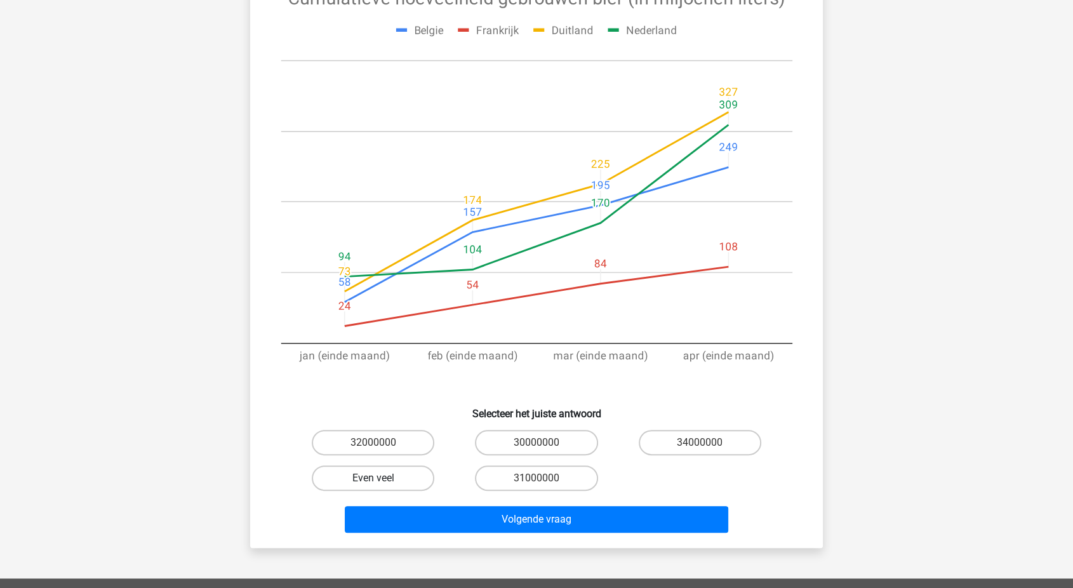
click at [402, 465] on label "Even veel" at bounding box center [373, 477] width 123 height 25
click at [382, 478] on input "Even veel" at bounding box center [377, 482] width 8 height 8
radio input "true"
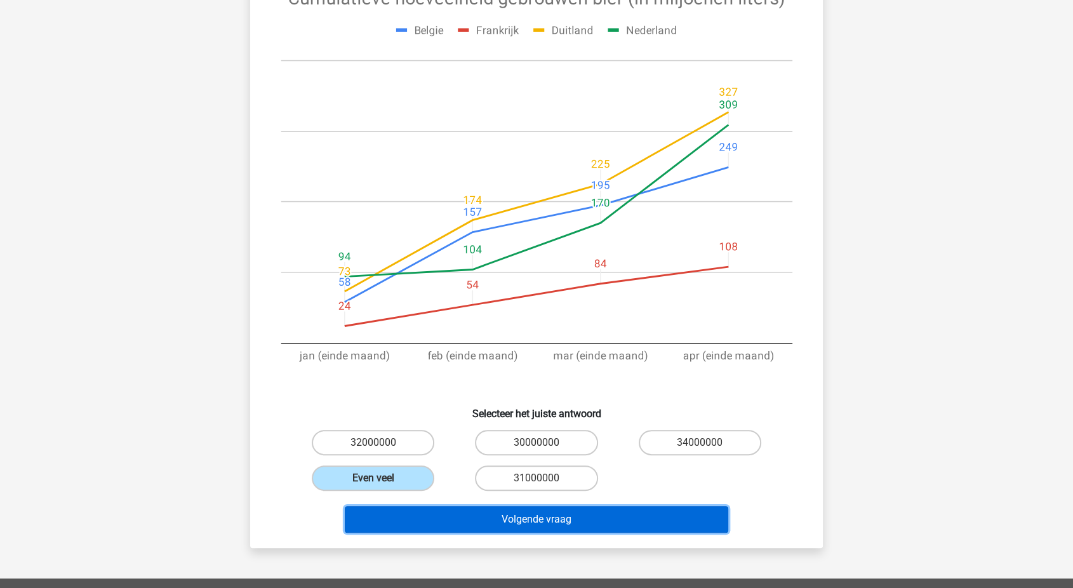
click at [446, 506] on button "Volgende vraag" at bounding box center [537, 519] width 384 height 27
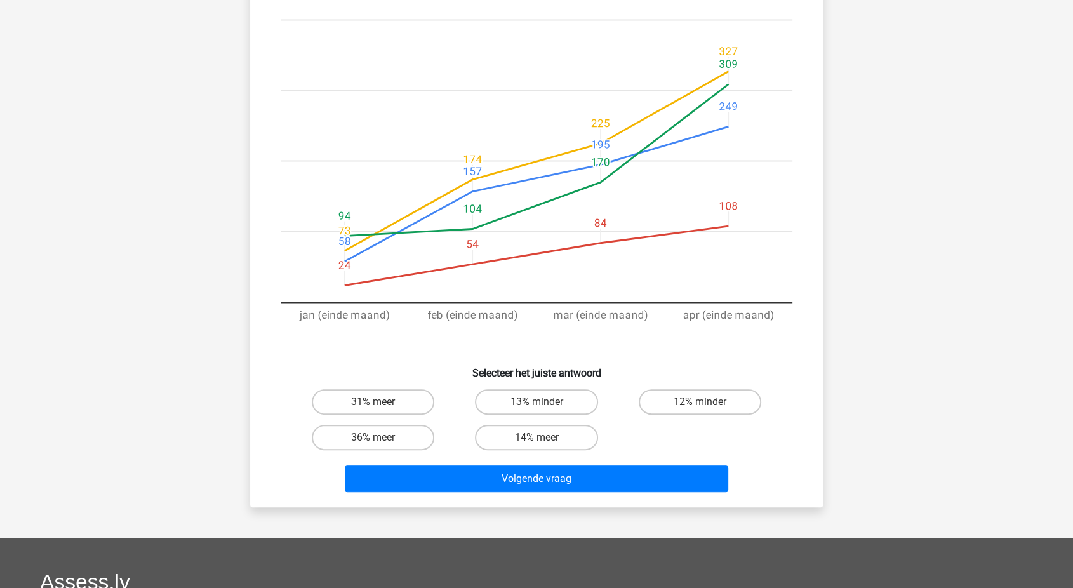
scroll to position [222, 0]
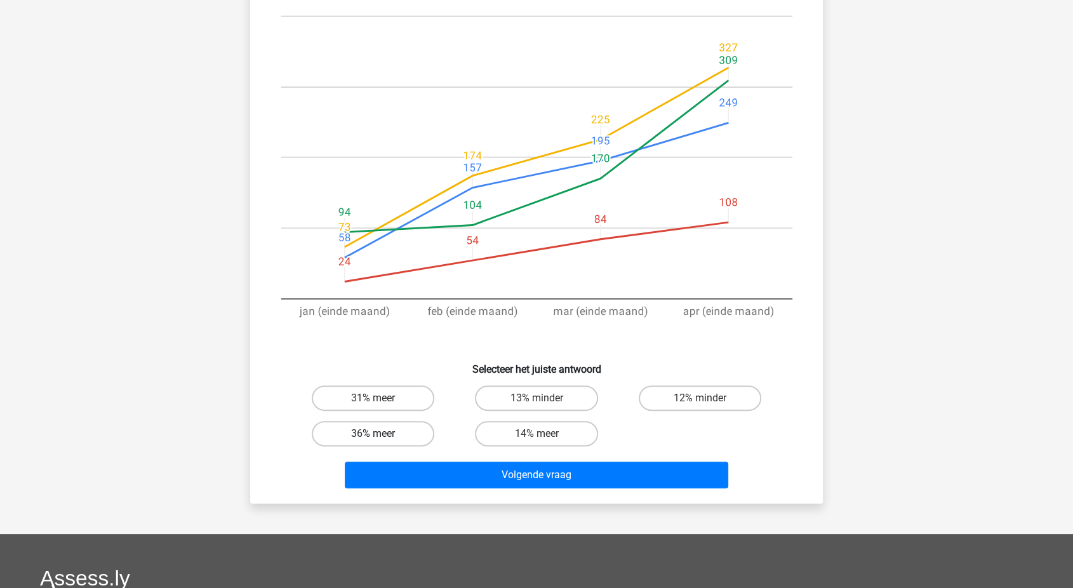
click at [370, 442] on label "36% meer" at bounding box center [373, 433] width 123 height 25
click at [373, 442] on input "36% meer" at bounding box center [377, 438] width 8 height 8
radio input "true"
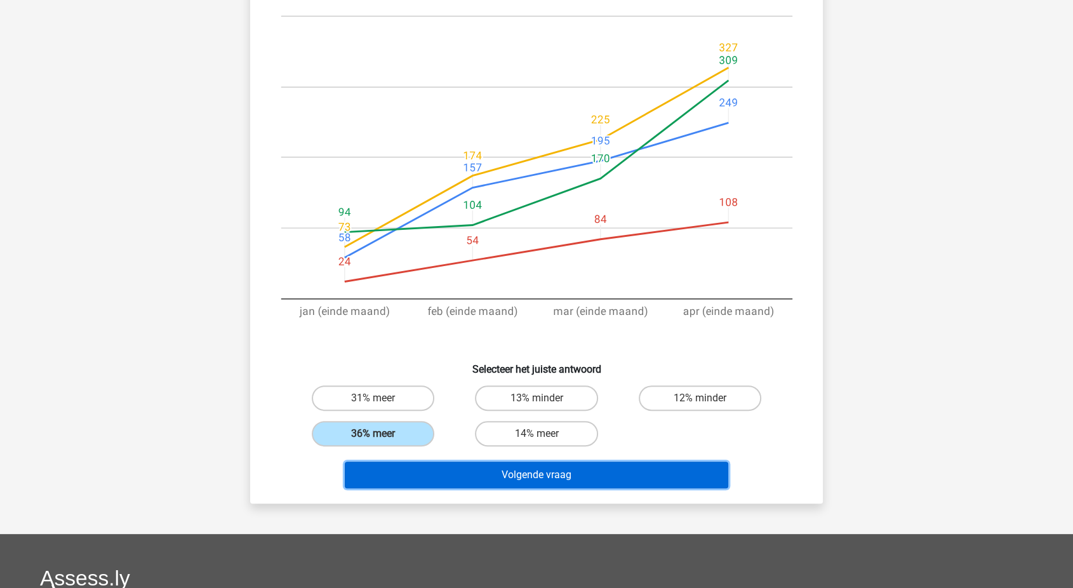
click at [425, 481] on button "Volgende vraag" at bounding box center [537, 475] width 384 height 27
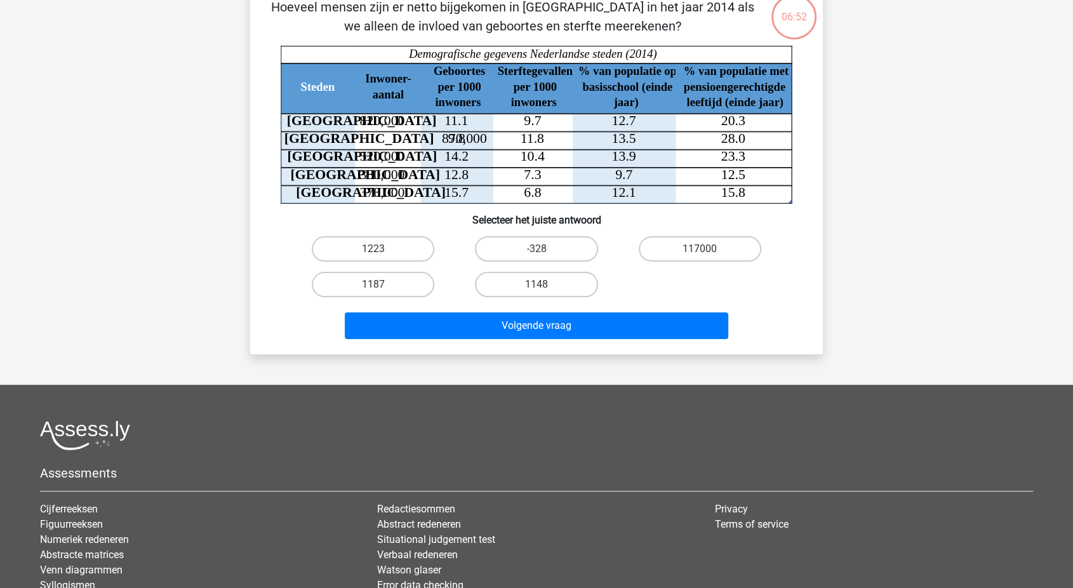
scroll to position [63, 0]
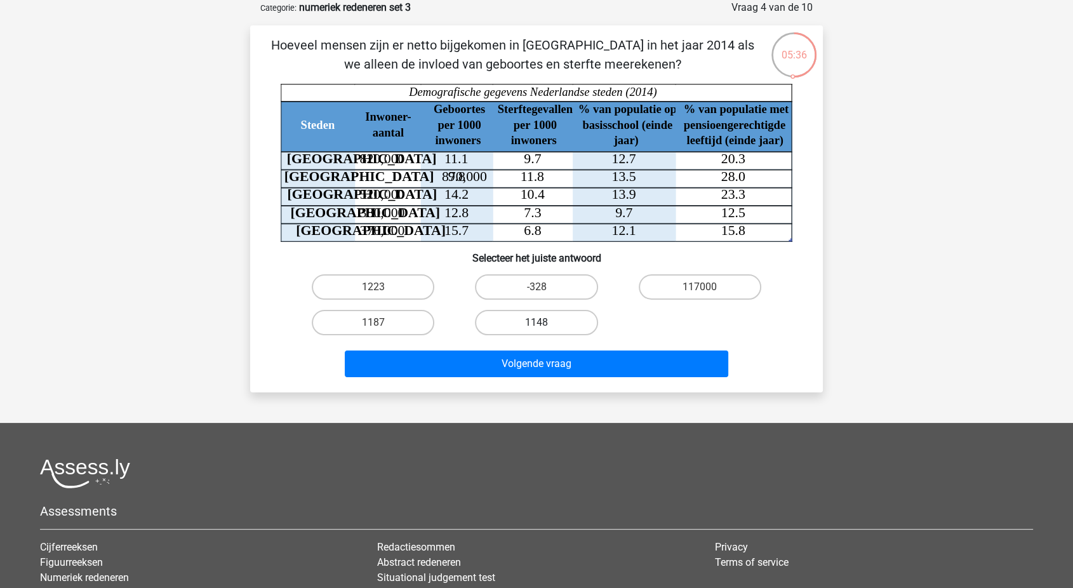
click at [564, 320] on label "1148" at bounding box center [536, 322] width 123 height 25
click at [545, 323] on input "1148" at bounding box center [541, 327] width 8 height 8
radio input "true"
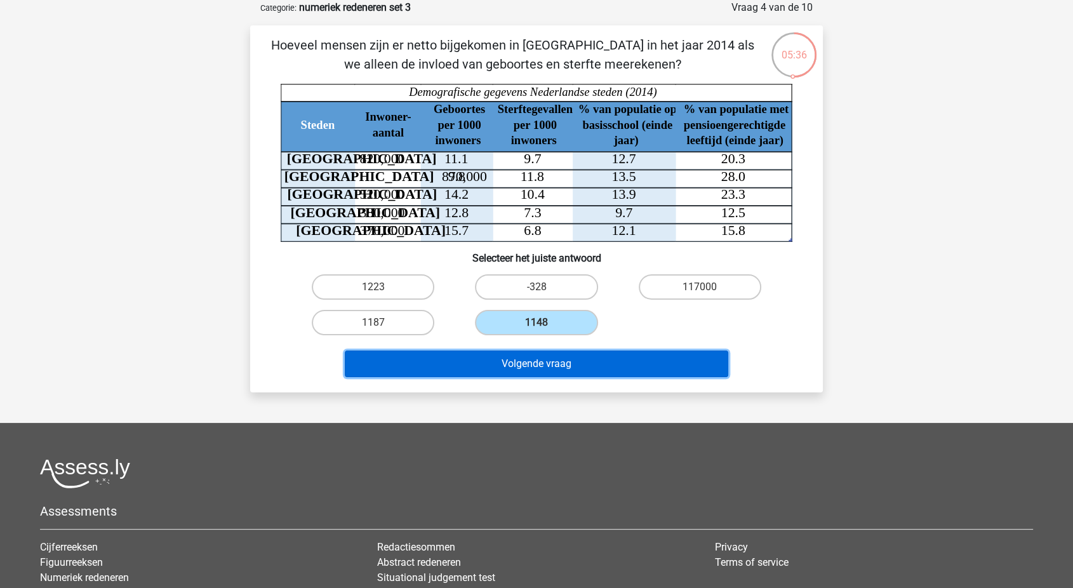
click at [577, 350] on button "Volgende vraag" at bounding box center [537, 363] width 384 height 27
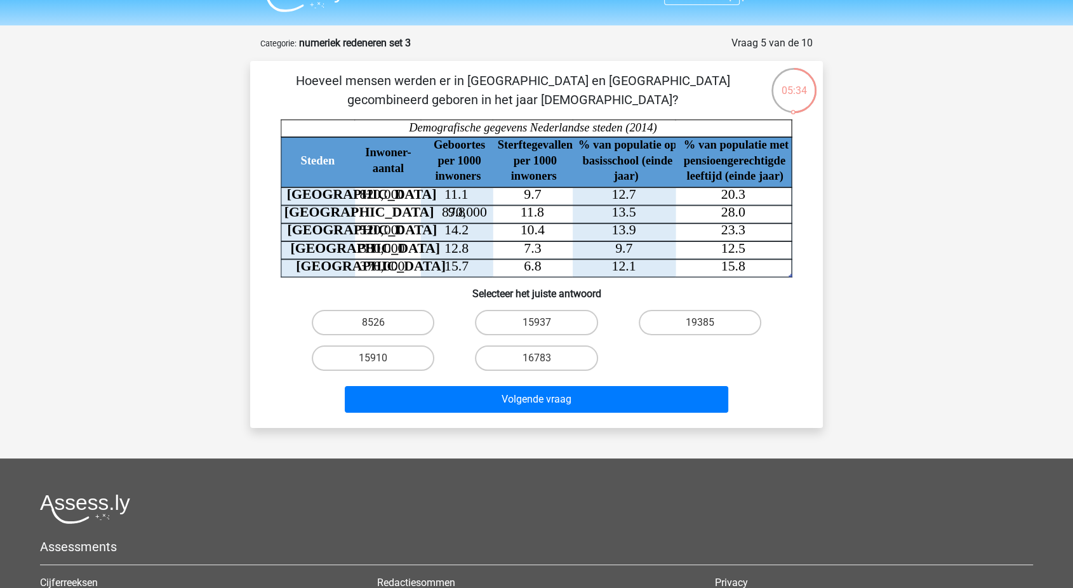
scroll to position [27, 0]
click at [406, 356] on label "15910" at bounding box center [373, 358] width 123 height 25
click at [382, 359] on input "15910" at bounding box center [377, 363] width 8 height 8
radio input "true"
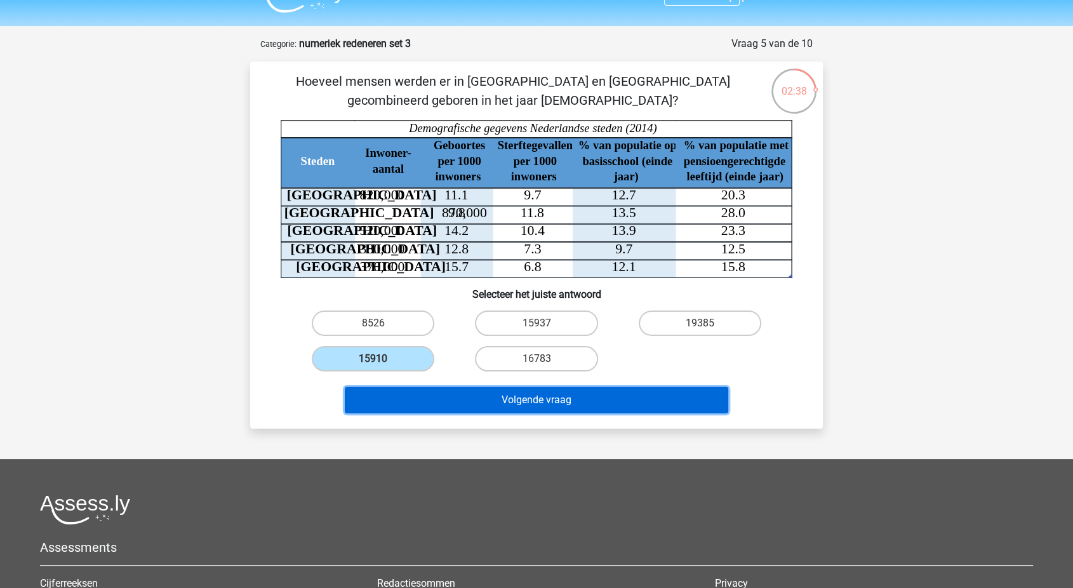
click at [470, 397] on button "Volgende vraag" at bounding box center [537, 400] width 384 height 27
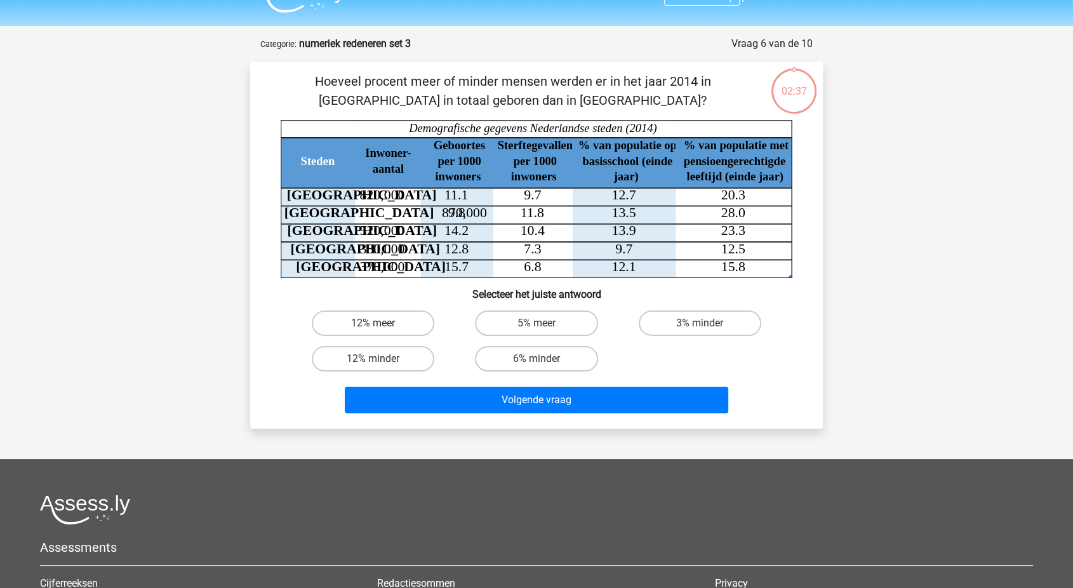
scroll to position [63, 0]
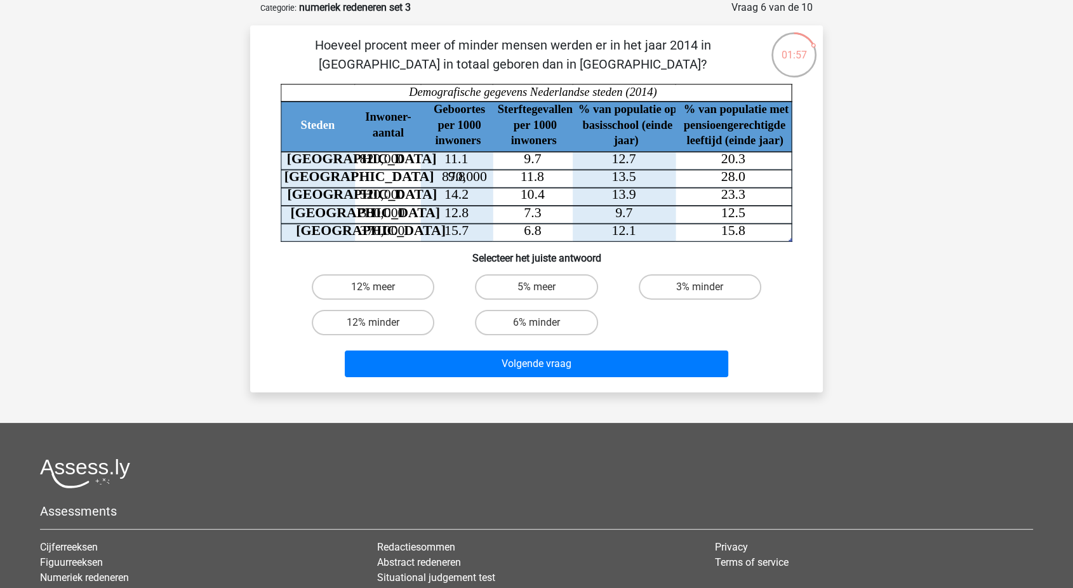
click at [538, 323] on input "6% minder" at bounding box center [541, 327] width 8 height 8
radio input "true"
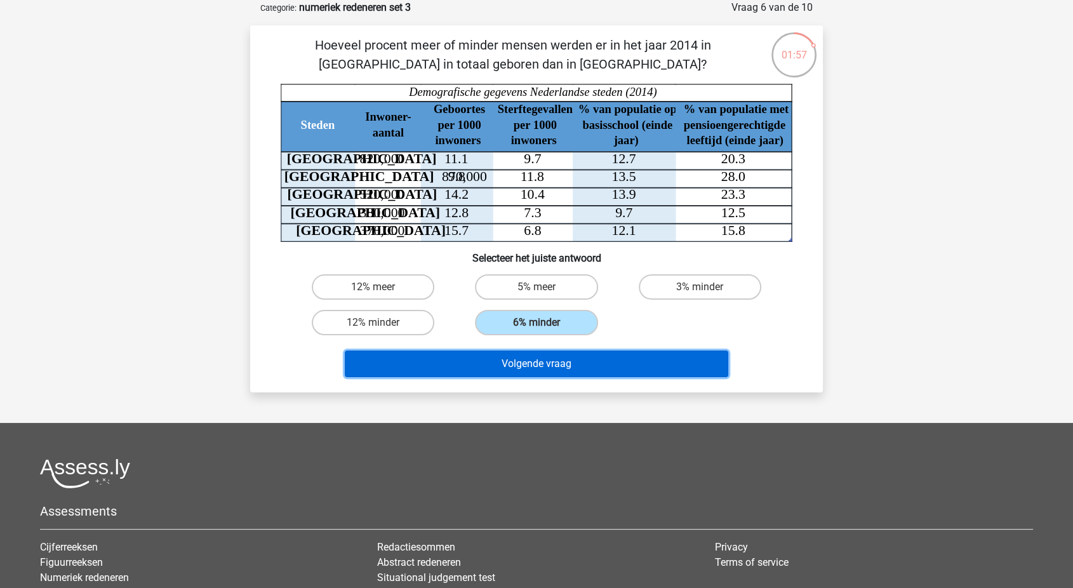
click at [469, 363] on button "Volgende vraag" at bounding box center [537, 363] width 384 height 27
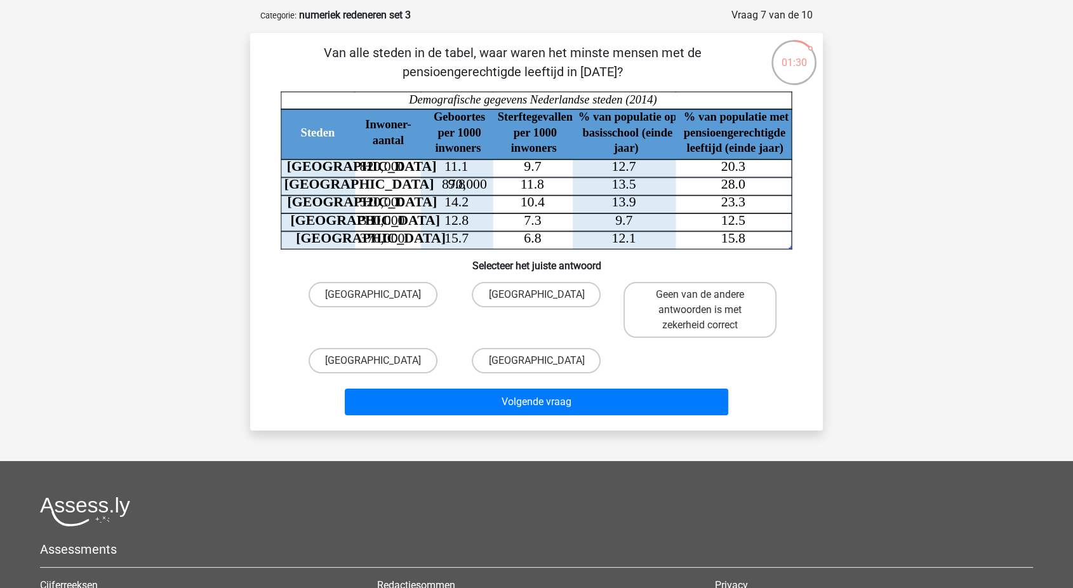
scroll to position [0, 0]
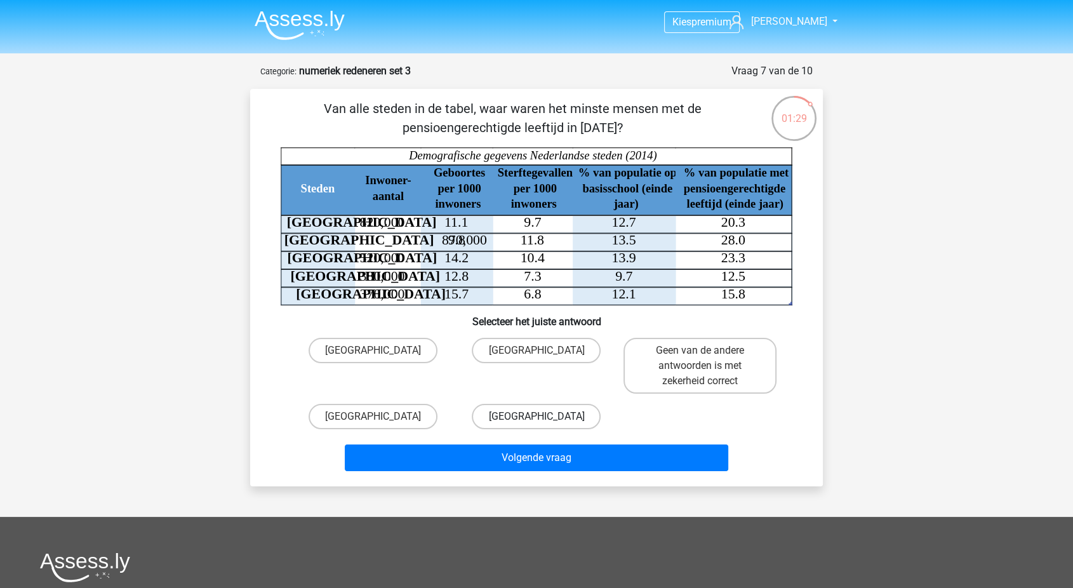
click at [524, 422] on label "Den Haag" at bounding box center [536, 416] width 129 height 25
click at [537, 422] on input "Den Haag" at bounding box center [541, 421] width 8 height 8
radio input "true"
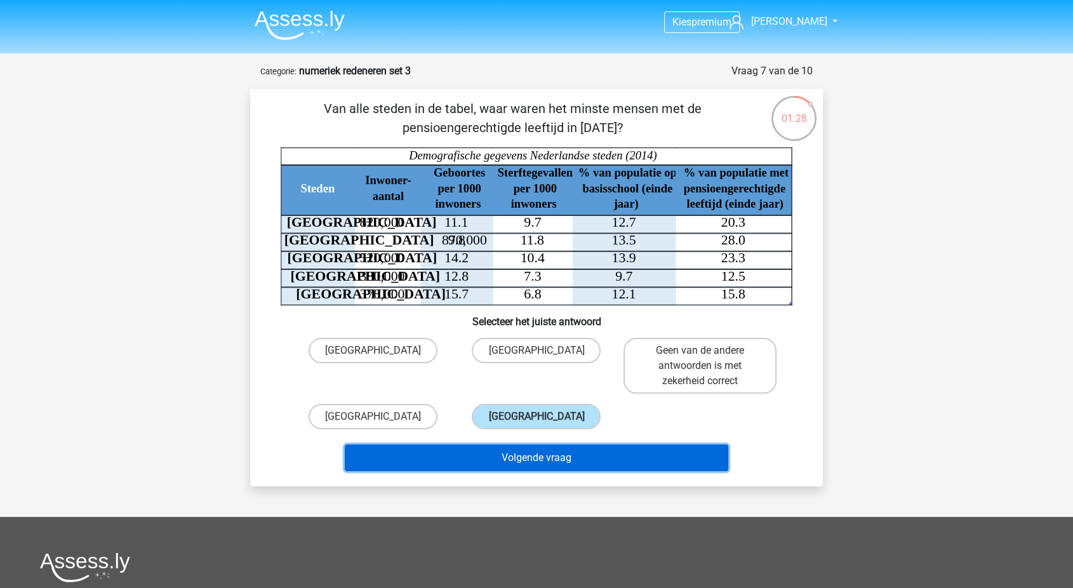
click at [490, 457] on button "Volgende vraag" at bounding box center [537, 457] width 384 height 27
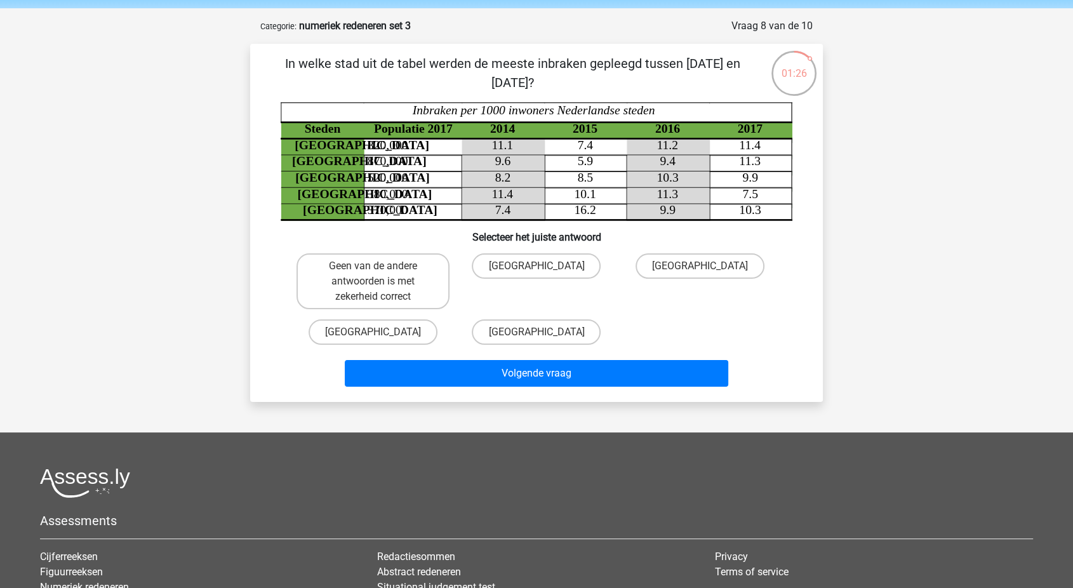
scroll to position [44, 0]
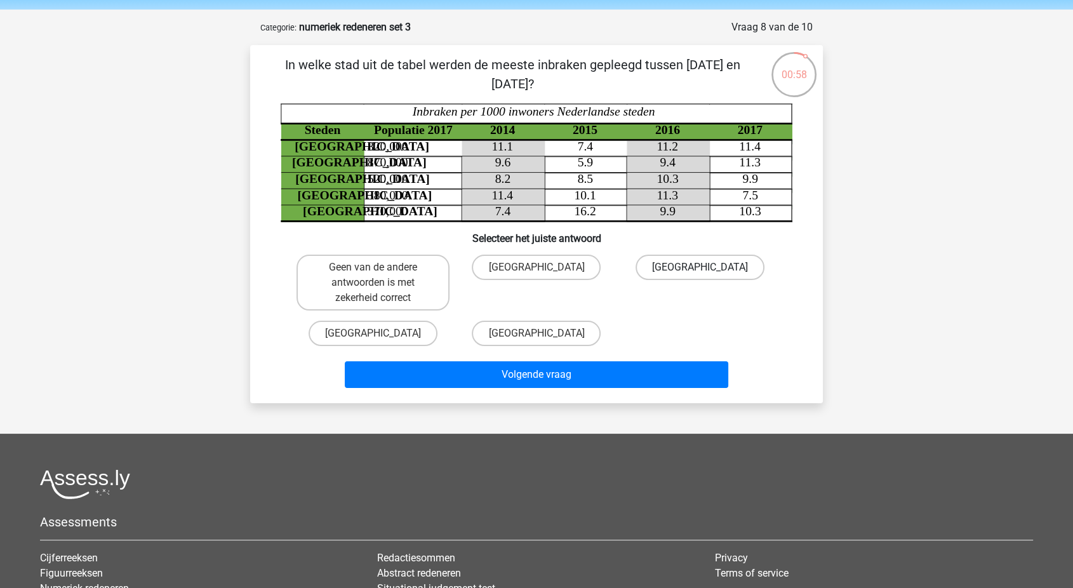
click at [700, 265] on label "Rotterdam" at bounding box center [700, 267] width 129 height 25
click at [700, 267] on input "Rotterdam" at bounding box center [704, 271] width 8 height 8
radio input "true"
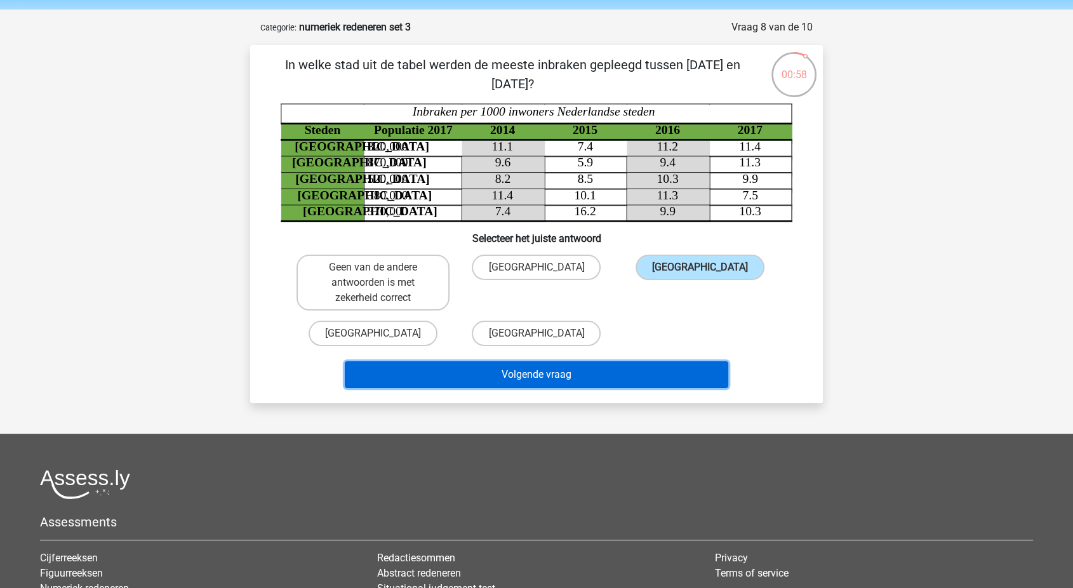
click at [604, 370] on button "Volgende vraag" at bounding box center [537, 374] width 384 height 27
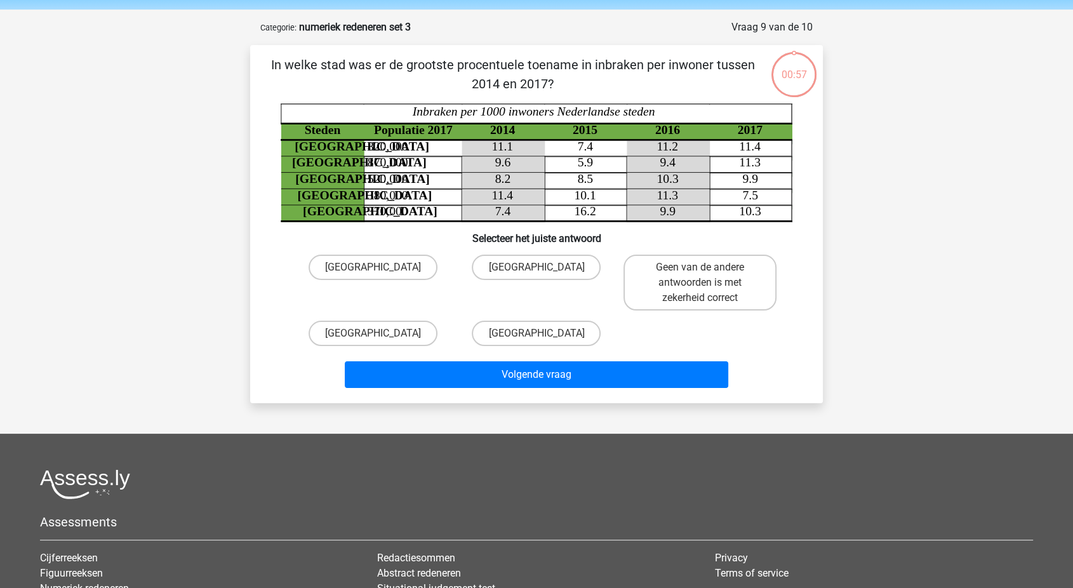
scroll to position [63, 0]
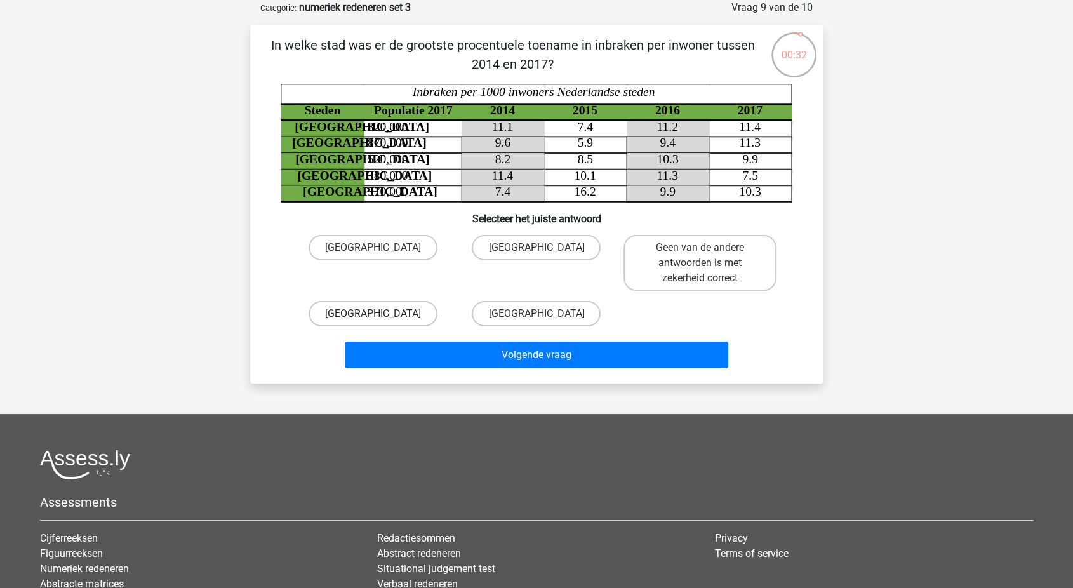
click at [396, 324] on label "Utrecht" at bounding box center [373, 313] width 129 height 25
click at [382, 322] on input "Utrecht" at bounding box center [377, 318] width 8 height 8
radio input "true"
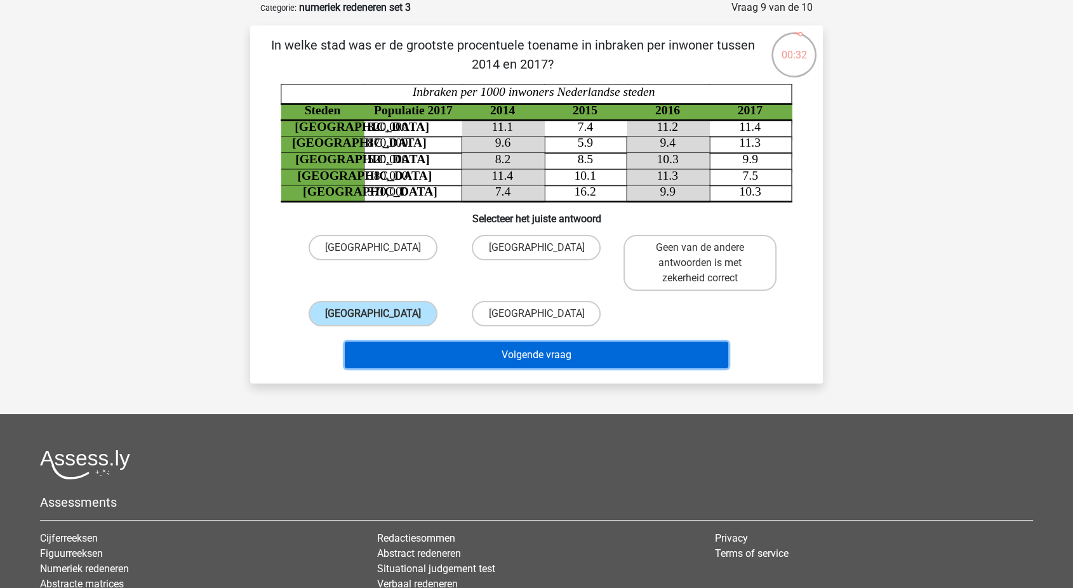
click at [420, 357] on button "Volgende vraag" at bounding box center [537, 355] width 384 height 27
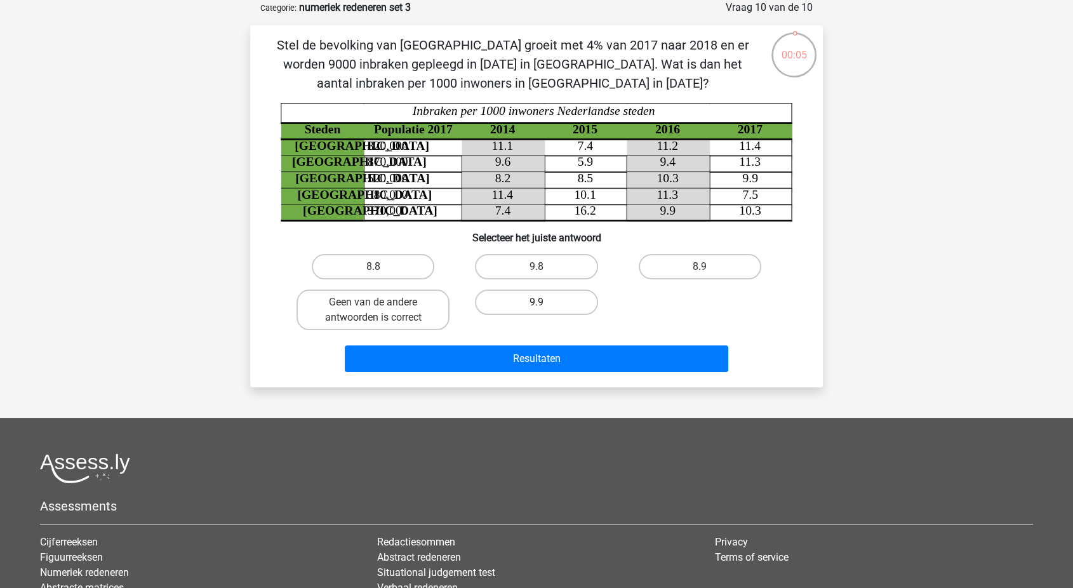
click at [530, 304] on label "9.9" at bounding box center [536, 302] width 123 height 25
click at [537, 304] on input "9.9" at bounding box center [541, 306] width 8 height 8
radio input "true"
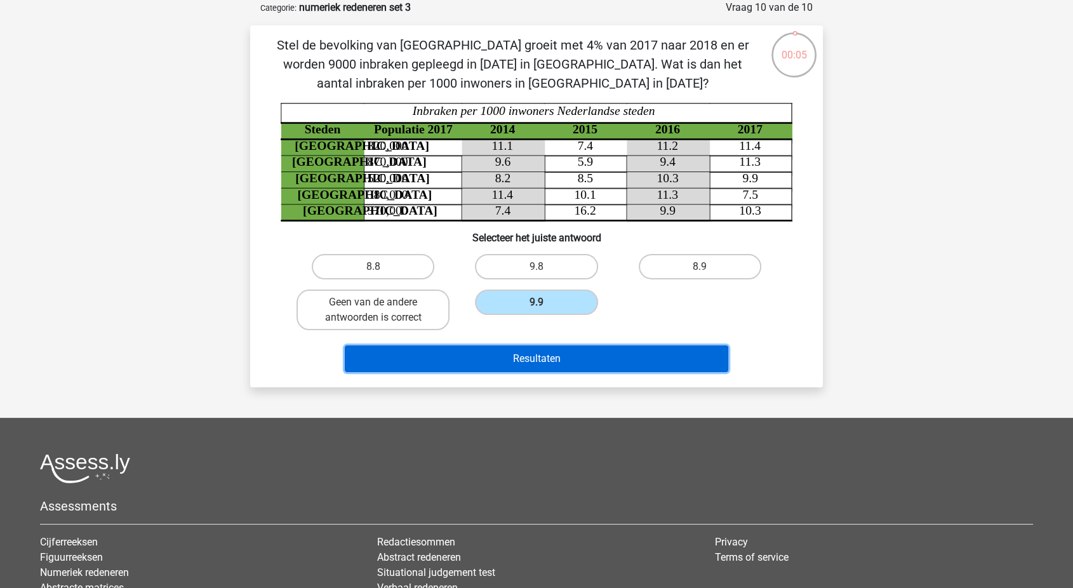
click at [583, 360] on button "Resultaten" at bounding box center [537, 358] width 384 height 27
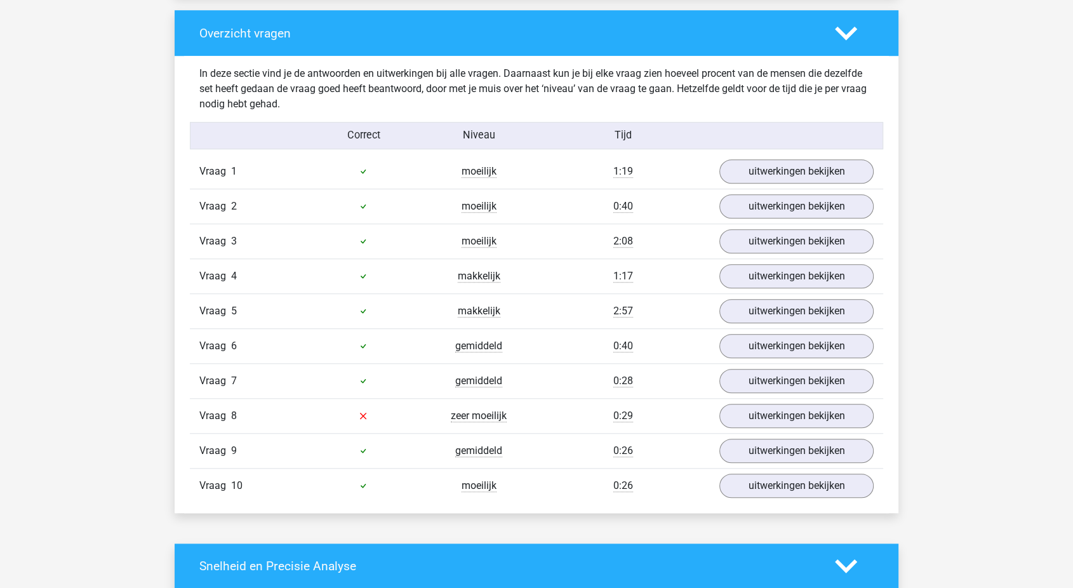
scroll to position [936, 0]
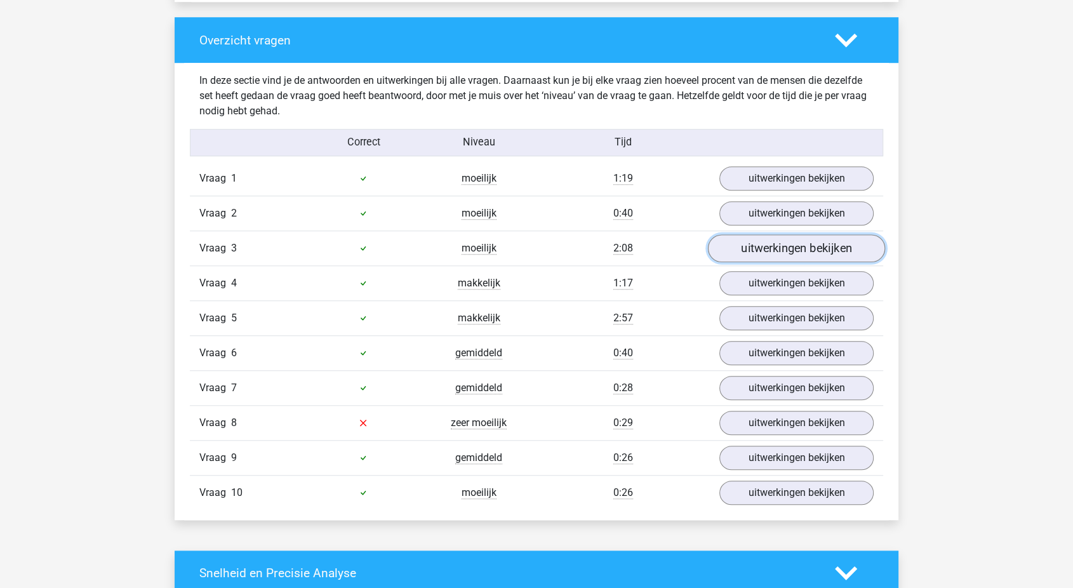
click at [780, 253] on link "uitwerkingen bekijken" at bounding box center [796, 248] width 177 height 28
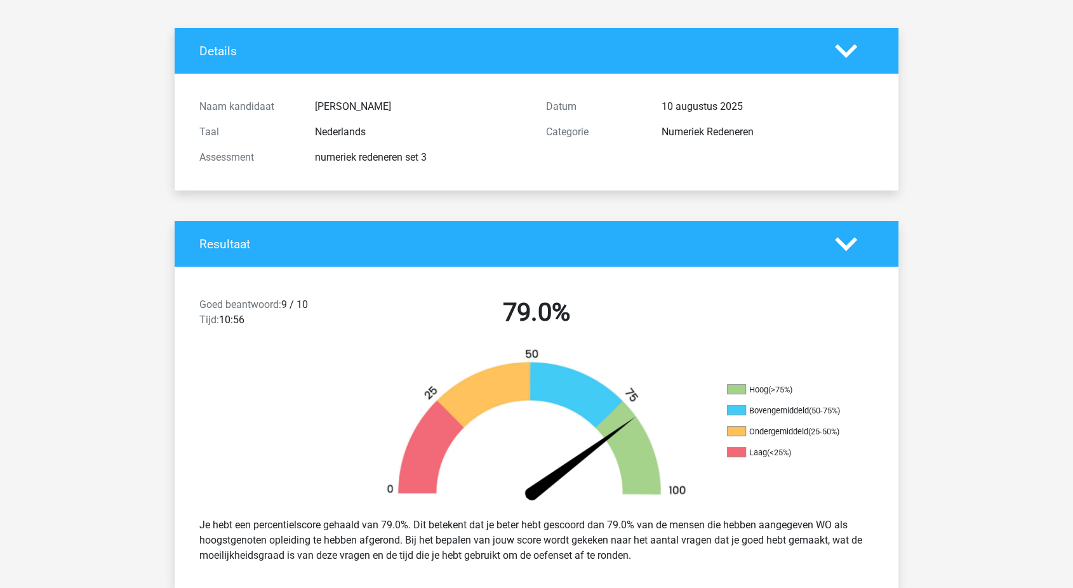
scroll to position [0, 0]
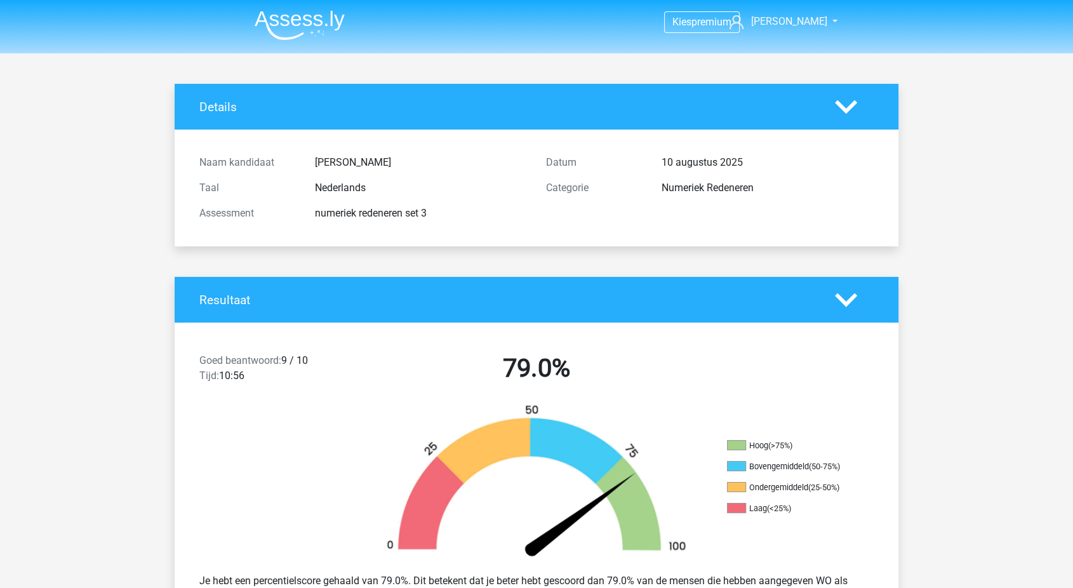
click at [300, 27] on img at bounding box center [300, 25] width 90 height 30
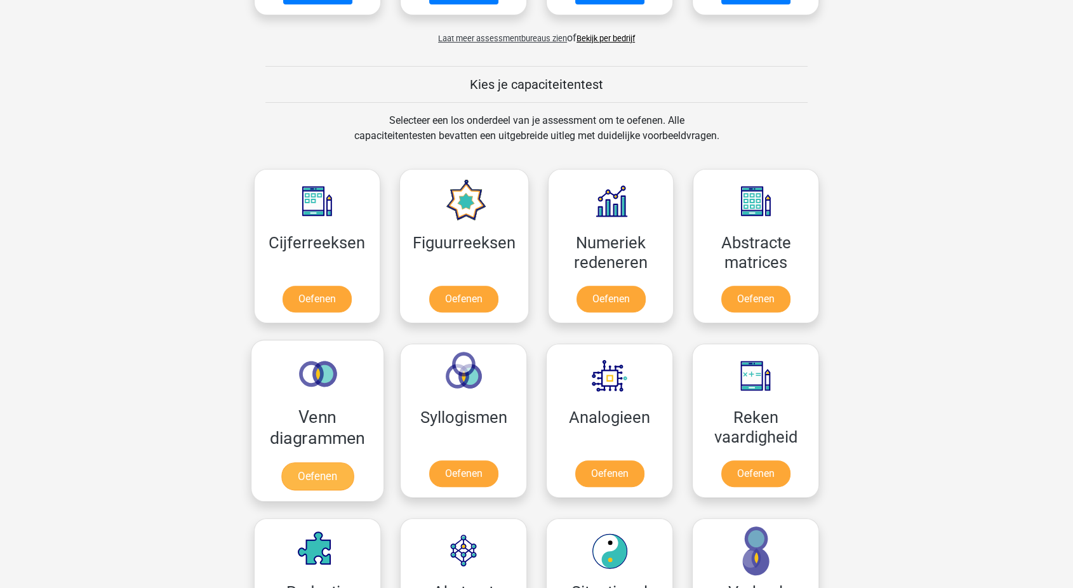
scroll to position [426, 0]
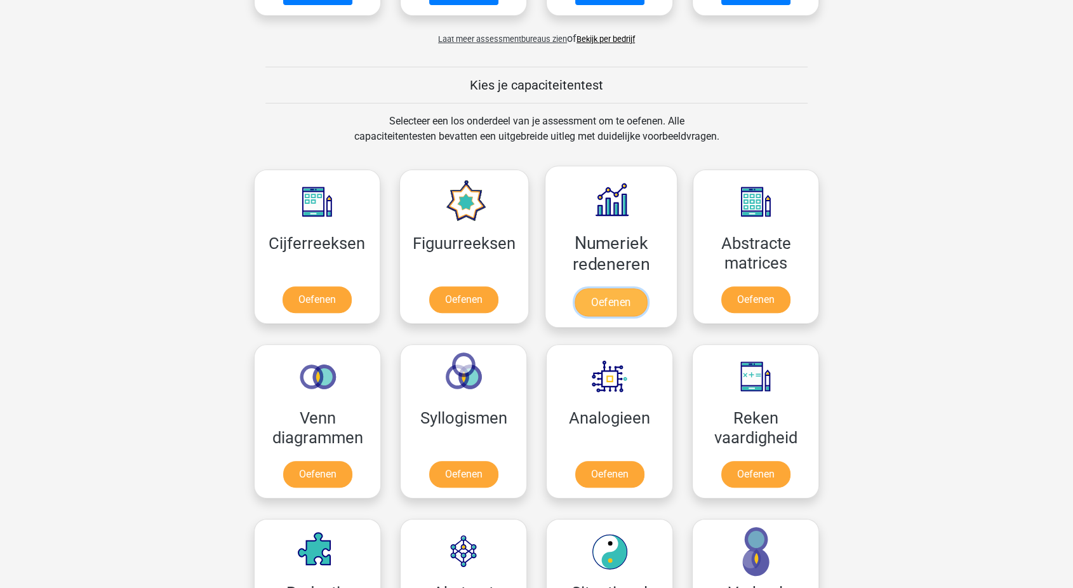
click at [625, 288] on link "Oefenen" at bounding box center [611, 302] width 72 height 28
click at [457, 288] on link "Oefenen" at bounding box center [463, 302] width 72 height 28
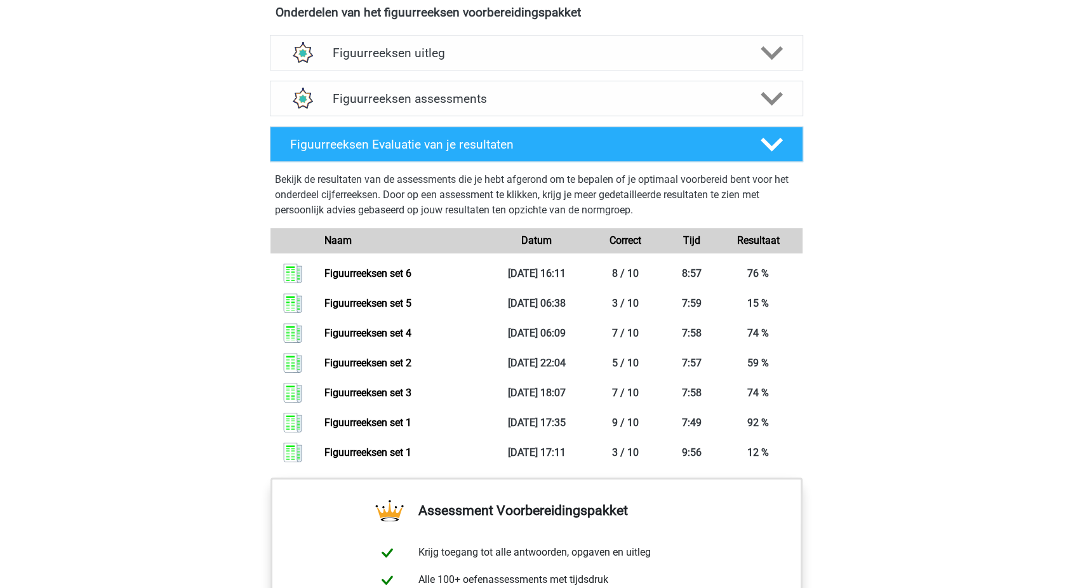
scroll to position [764, 0]
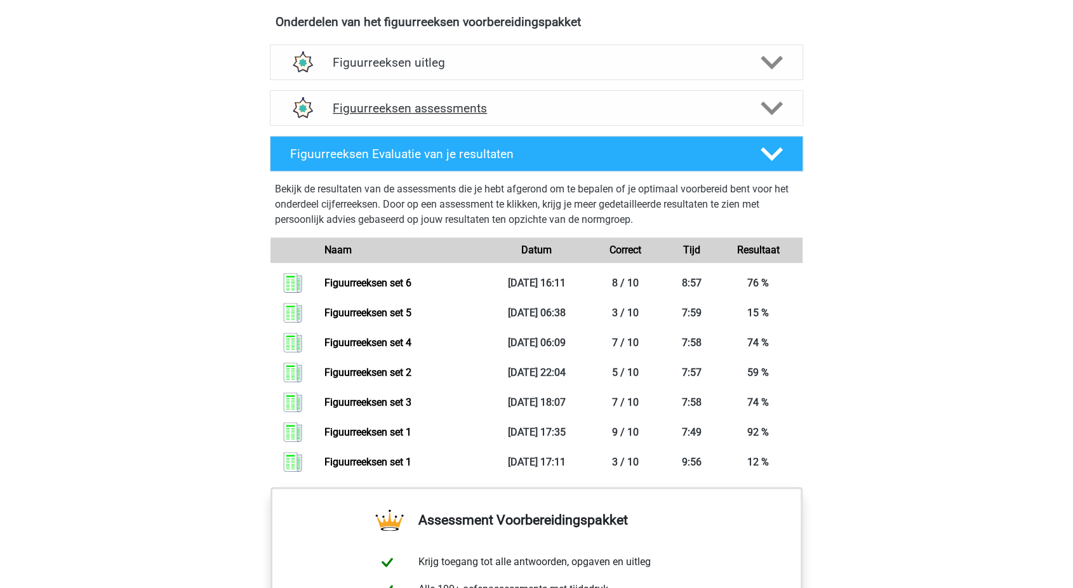
click at [416, 110] on h4 "Figuurreeksen assessments" at bounding box center [537, 108] width 408 height 15
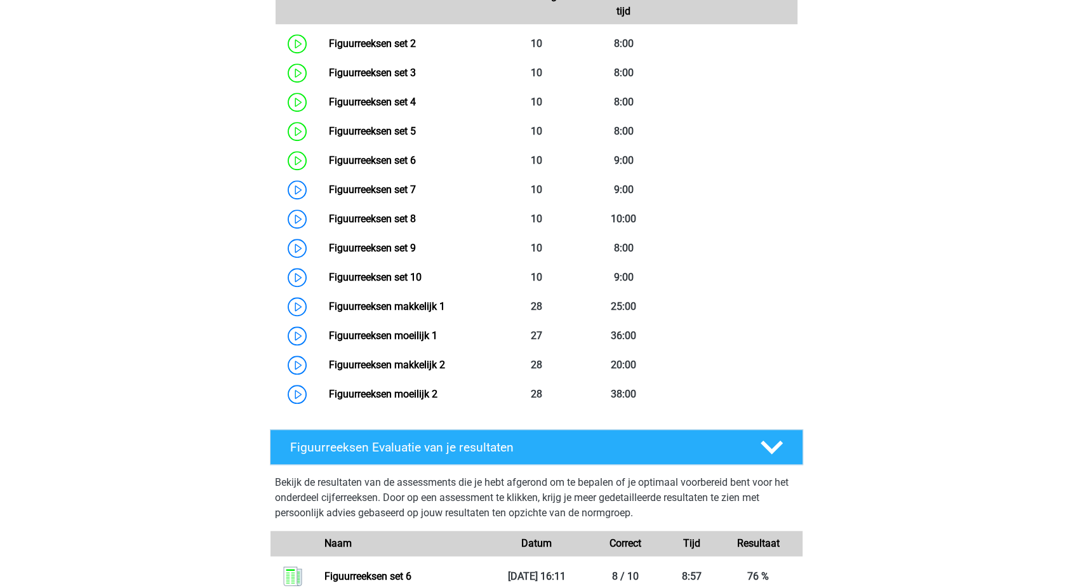
scroll to position [973, 0]
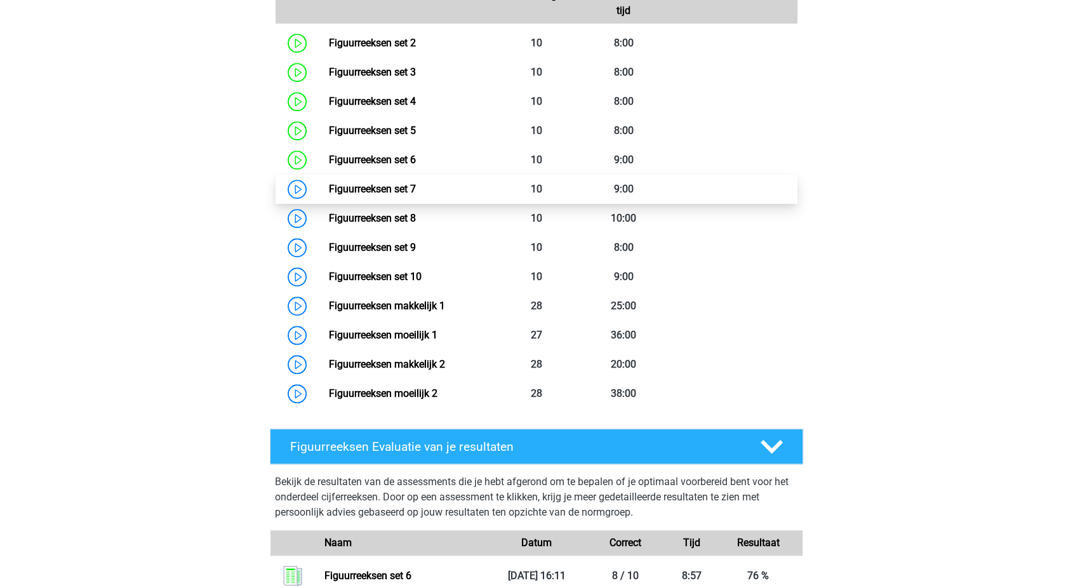
click at [338, 195] on link "Figuurreeksen set 7" at bounding box center [371, 189] width 87 height 12
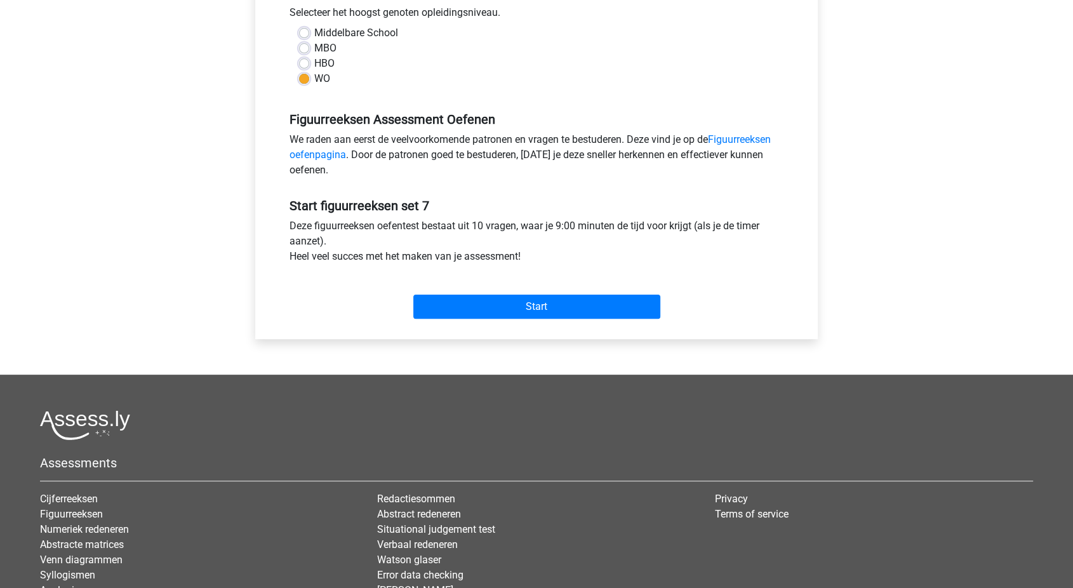
scroll to position [294, 0]
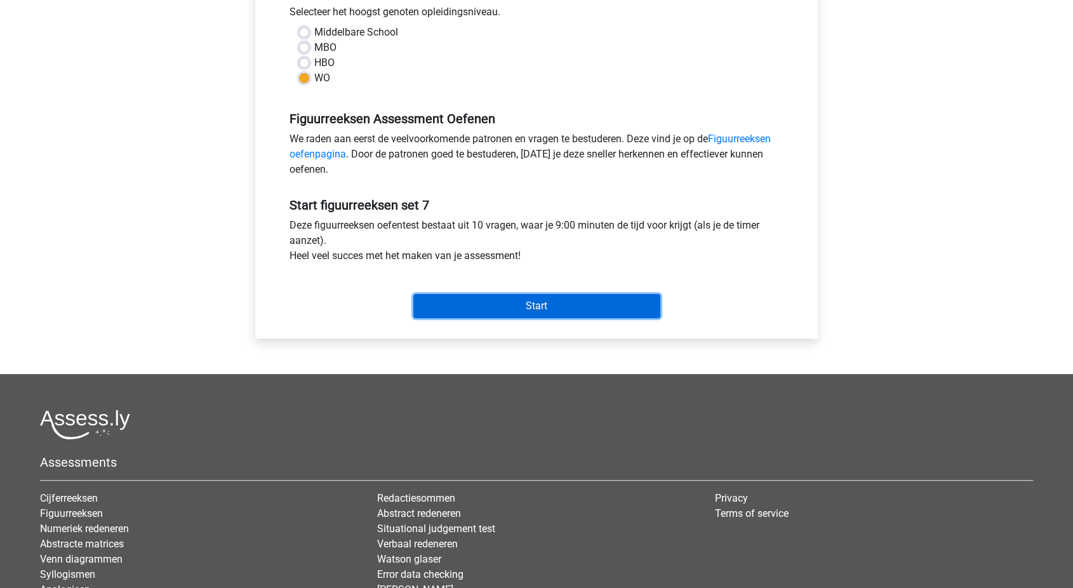
click at [487, 305] on input "Start" at bounding box center [536, 306] width 247 height 24
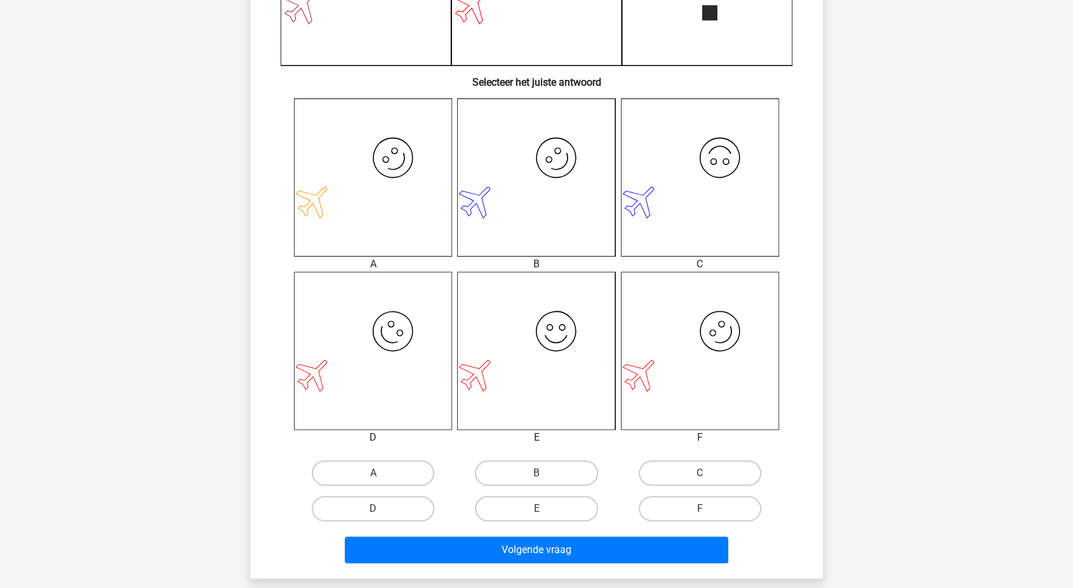
scroll to position [425, 0]
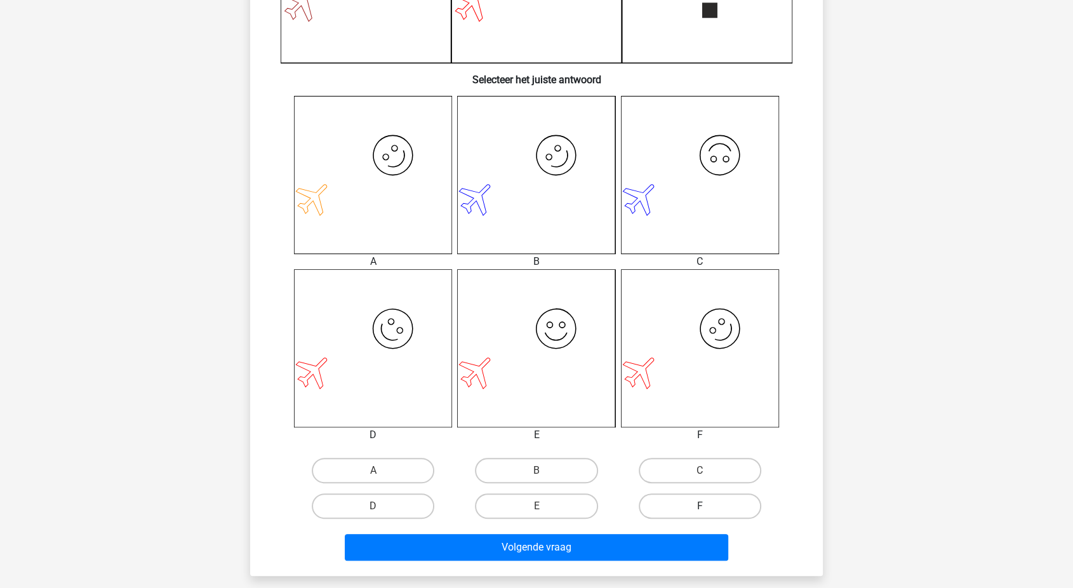
click at [726, 499] on label "F" at bounding box center [700, 505] width 123 height 25
click at [708, 506] on input "F" at bounding box center [704, 510] width 8 height 8
radio input "true"
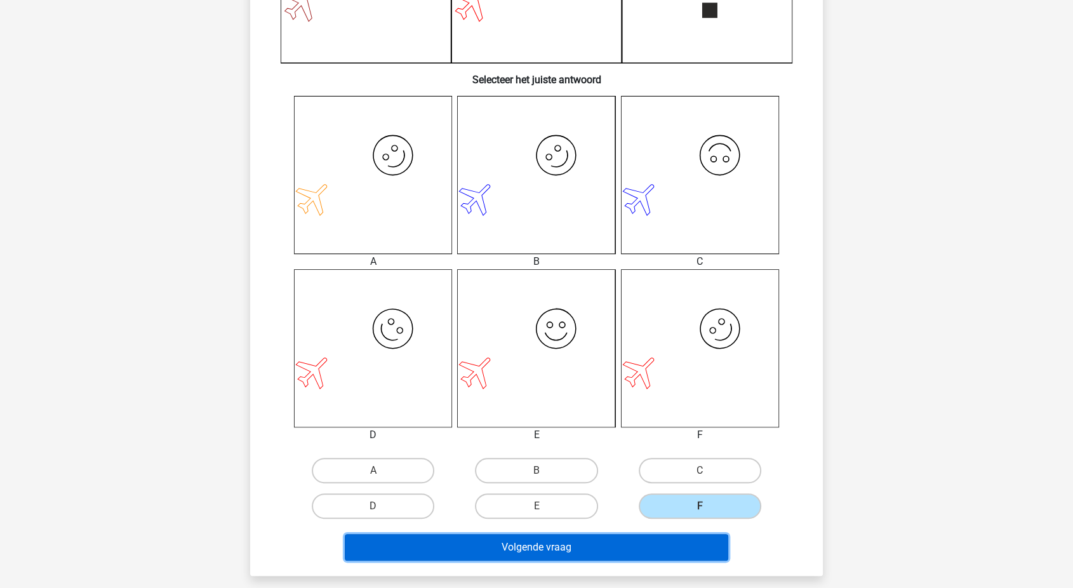
click at [589, 553] on button "Volgende vraag" at bounding box center [537, 547] width 384 height 27
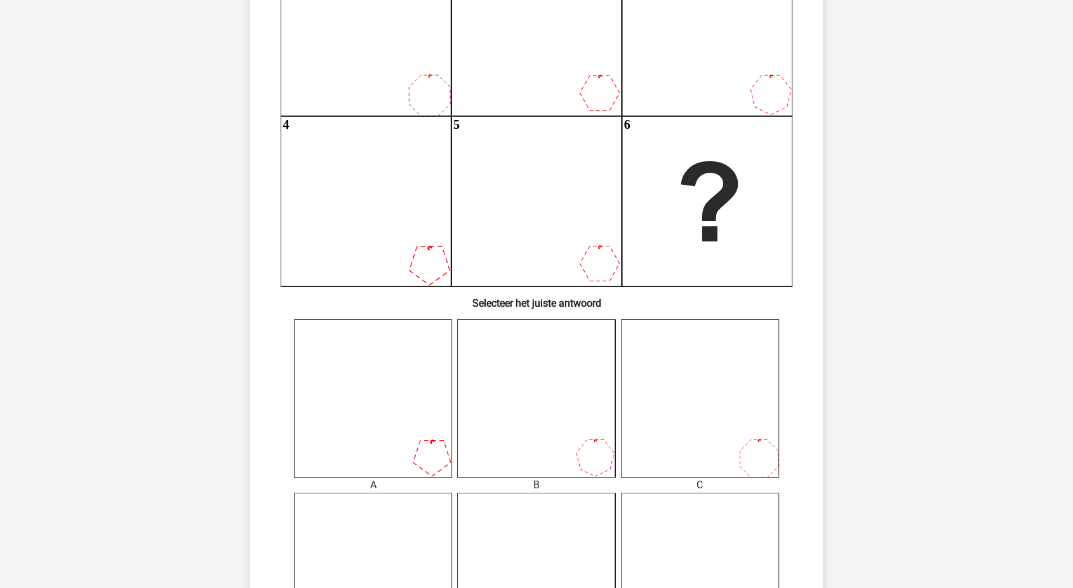
scroll to position [408, 0]
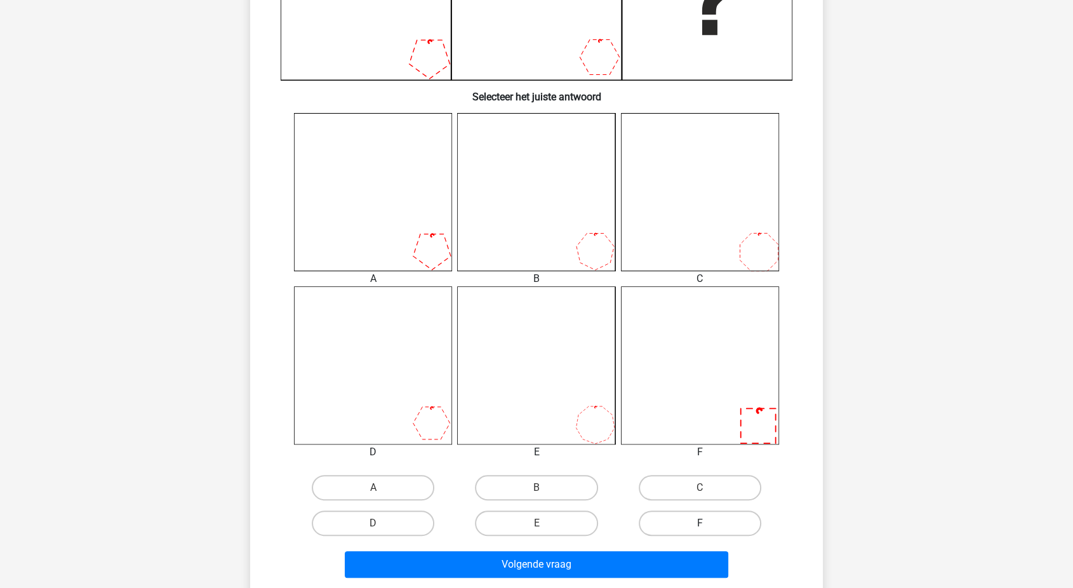
click at [671, 528] on label "F" at bounding box center [700, 522] width 123 height 25
click at [700, 528] on input "F" at bounding box center [704, 527] width 8 height 8
radio input "true"
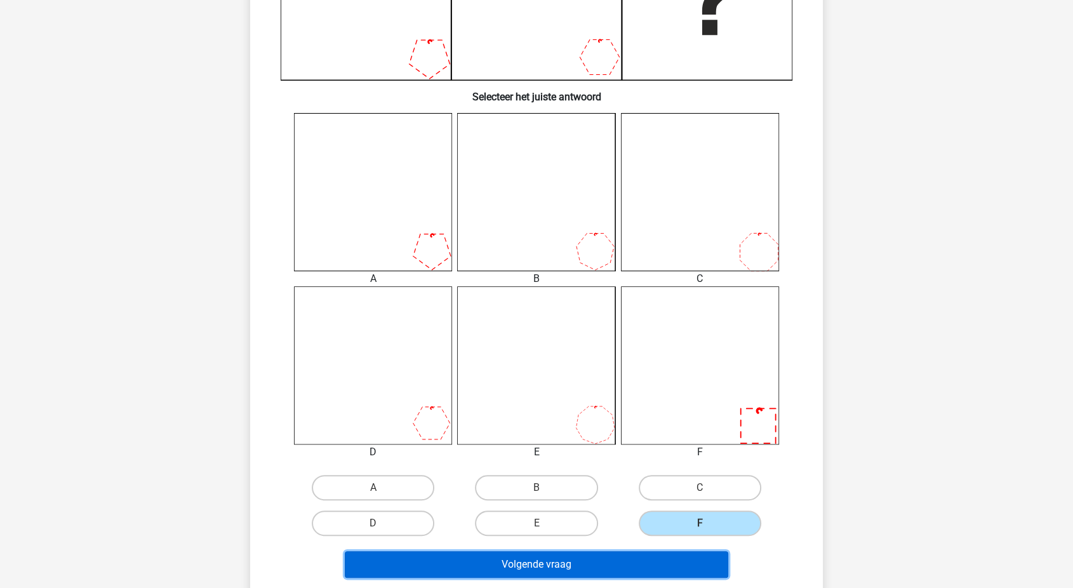
click at [632, 566] on button "Volgende vraag" at bounding box center [537, 564] width 384 height 27
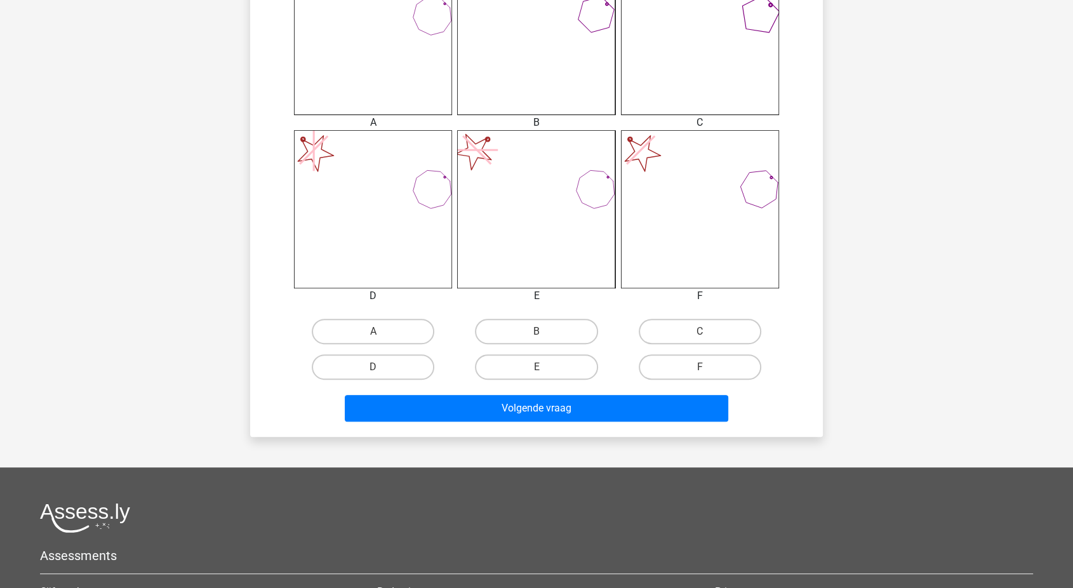
scroll to position [564, 0]
click at [363, 346] on div "A" at bounding box center [372, 332] width 163 height 36
click at [361, 333] on label "A" at bounding box center [373, 331] width 123 height 25
click at [373, 333] on input "A" at bounding box center [377, 336] width 8 height 8
radio input "true"
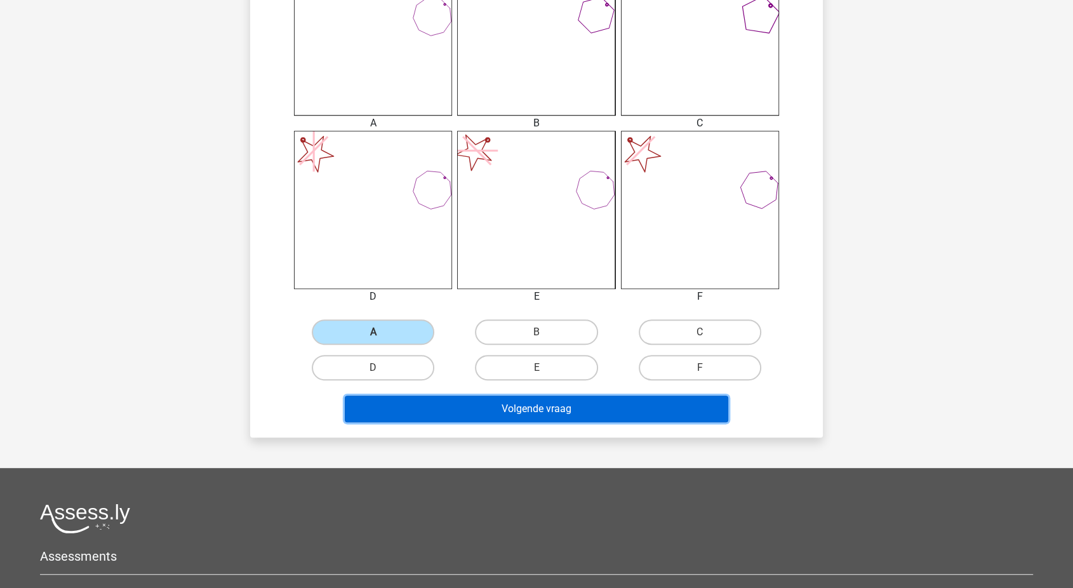
click at [417, 416] on button "Volgende vraag" at bounding box center [537, 409] width 384 height 27
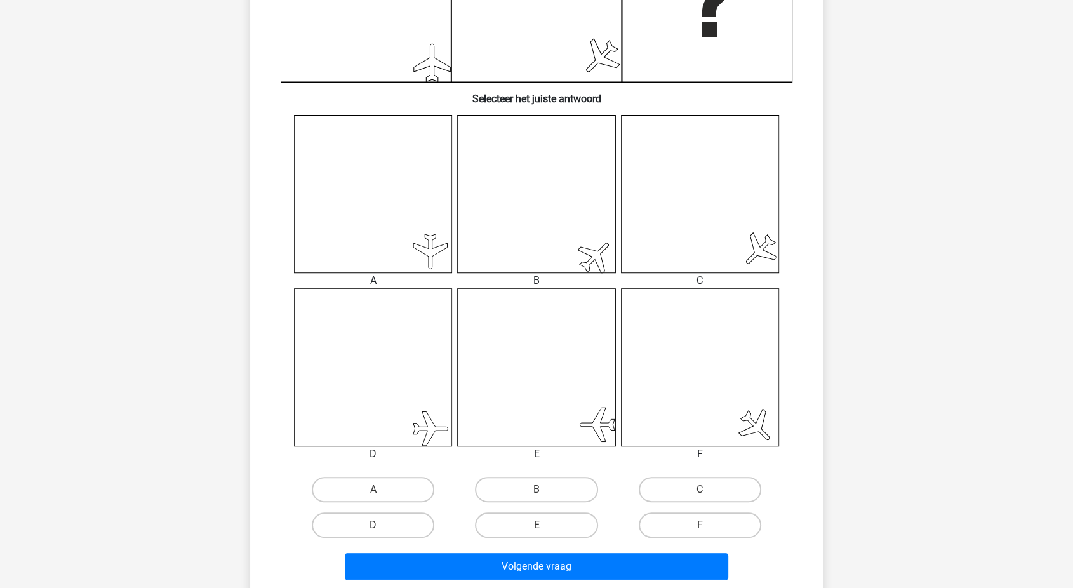
scroll to position [415, 0]
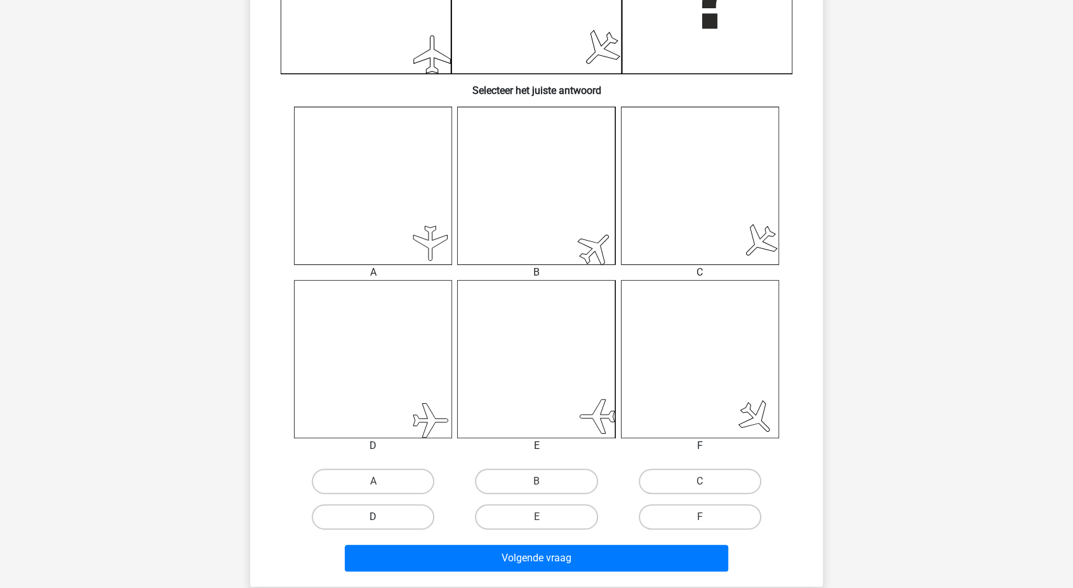
click at [368, 524] on label "D" at bounding box center [373, 516] width 123 height 25
click at [373, 524] on input "D" at bounding box center [377, 521] width 8 height 8
radio input "true"
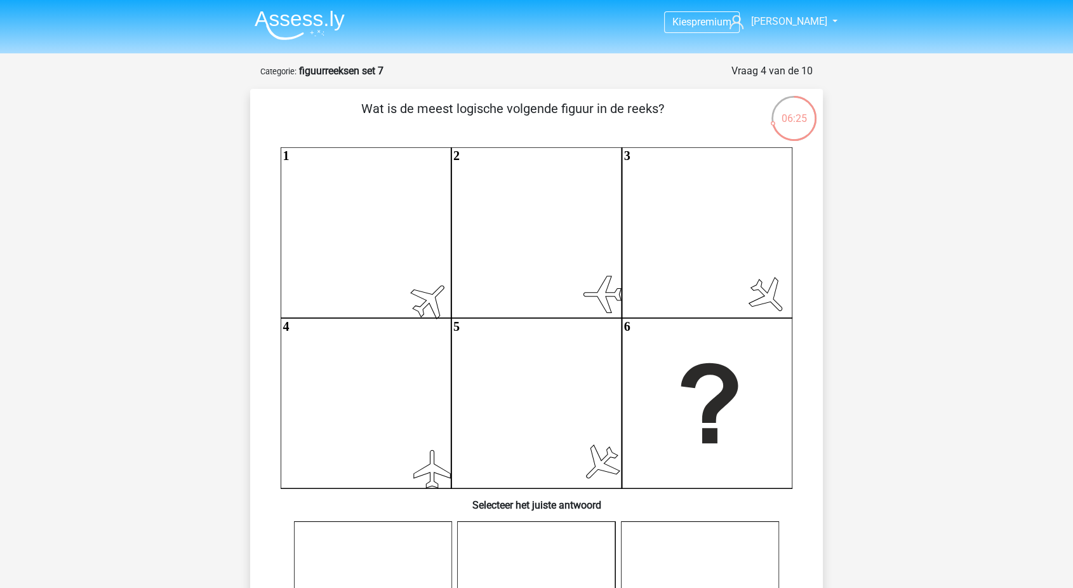
scroll to position [41, 0]
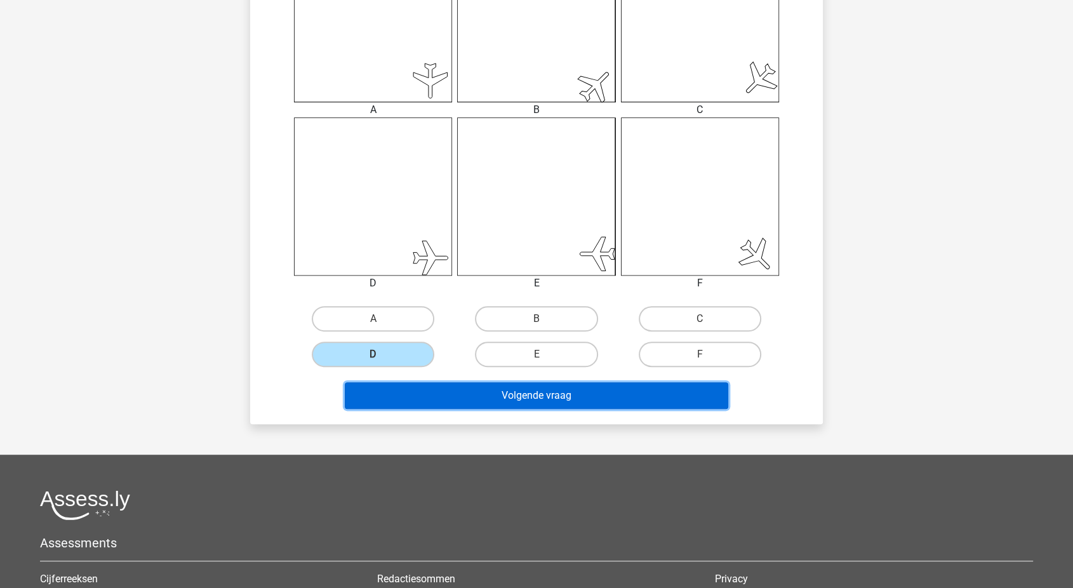
click at [460, 399] on button "Volgende vraag" at bounding box center [537, 395] width 384 height 27
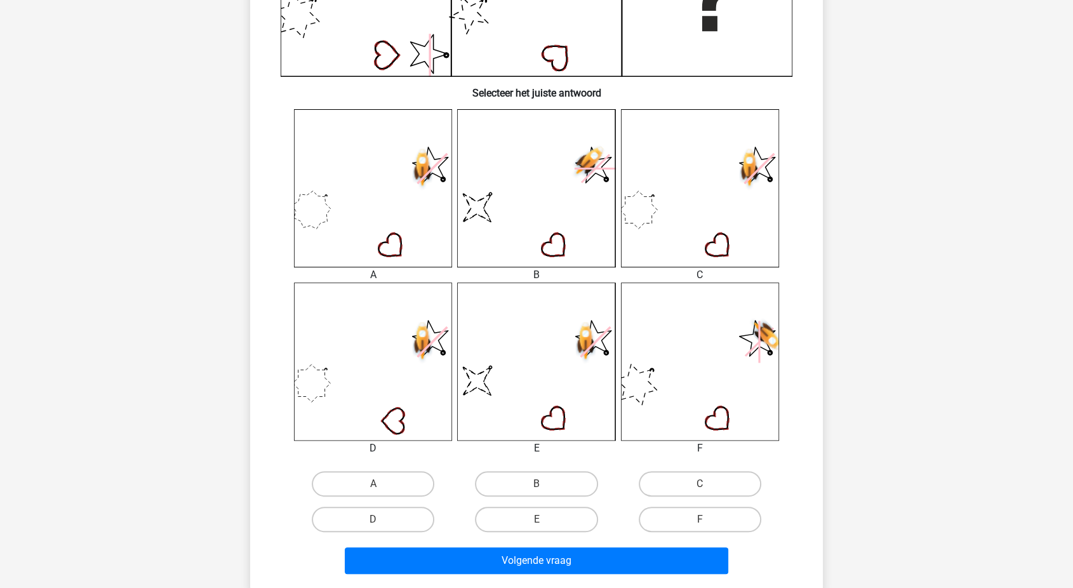
scroll to position [411, 0]
click at [557, 517] on label "E" at bounding box center [536, 519] width 123 height 25
click at [545, 520] on input "E" at bounding box center [541, 524] width 8 height 8
radio input "true"
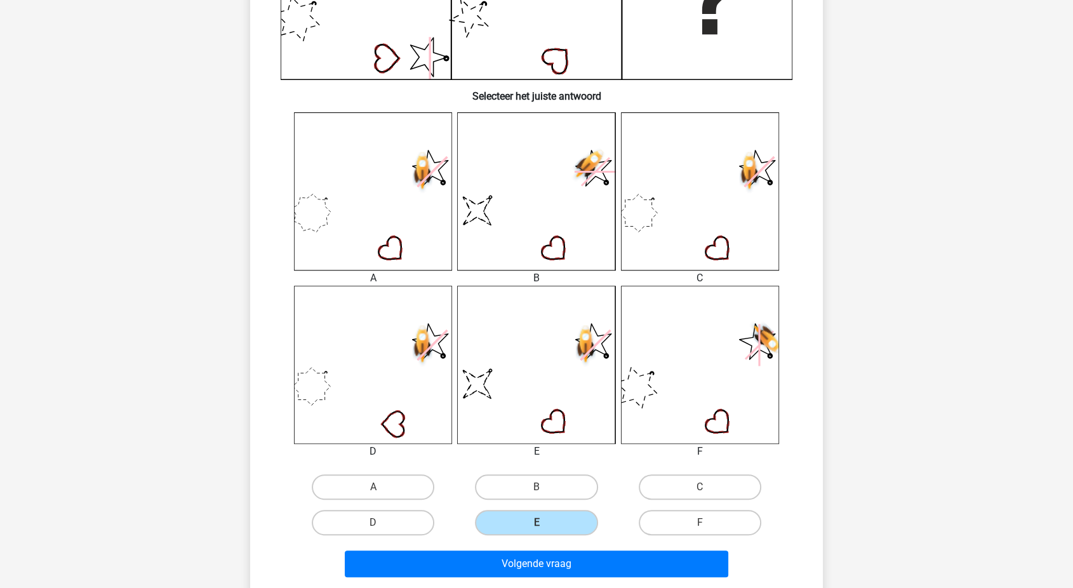
scroll to position [417, 0]
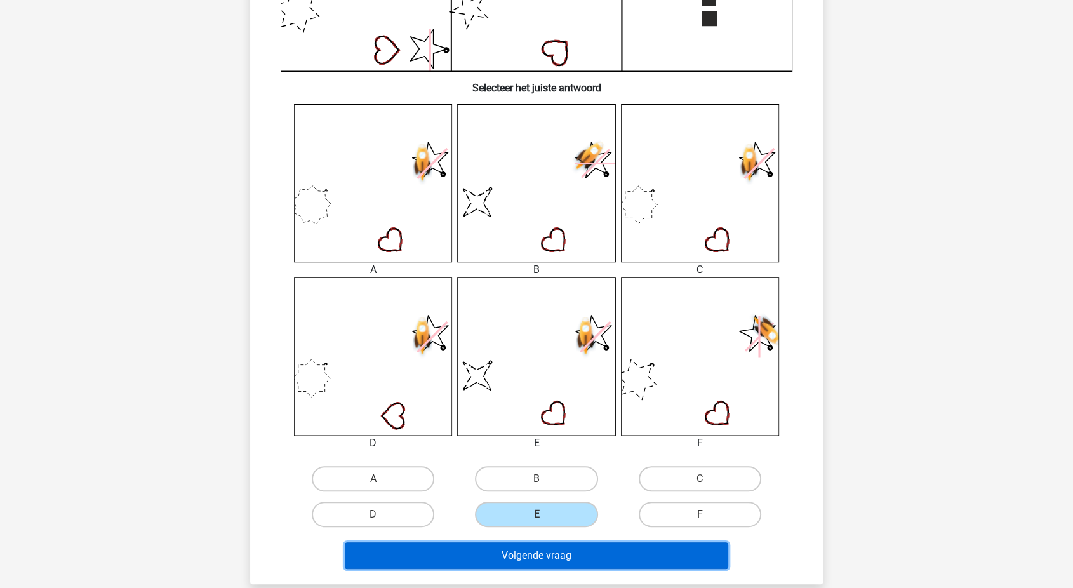
click at [531, 548] on button "Volgende vraag" at bounding box center [537, 555] width 384 height 27
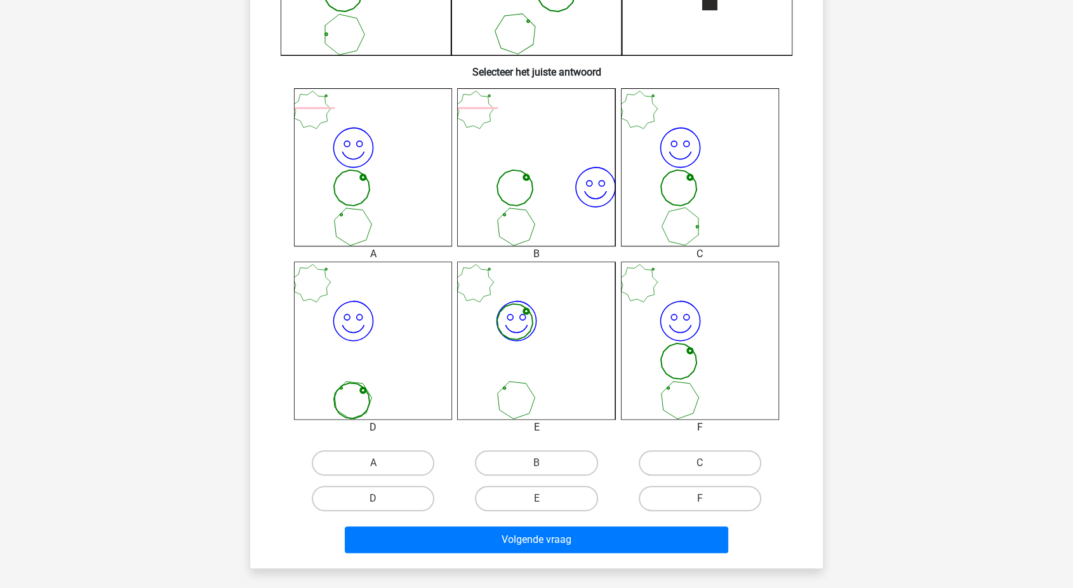
scroll to position [434, 0]
click at [686, 488] on label "F" at bounding box center [700, 497] width 123 height 25
click at [700, 498] on input "F" at bounding box center [704, 502] width 8 height 8
radio input "true"
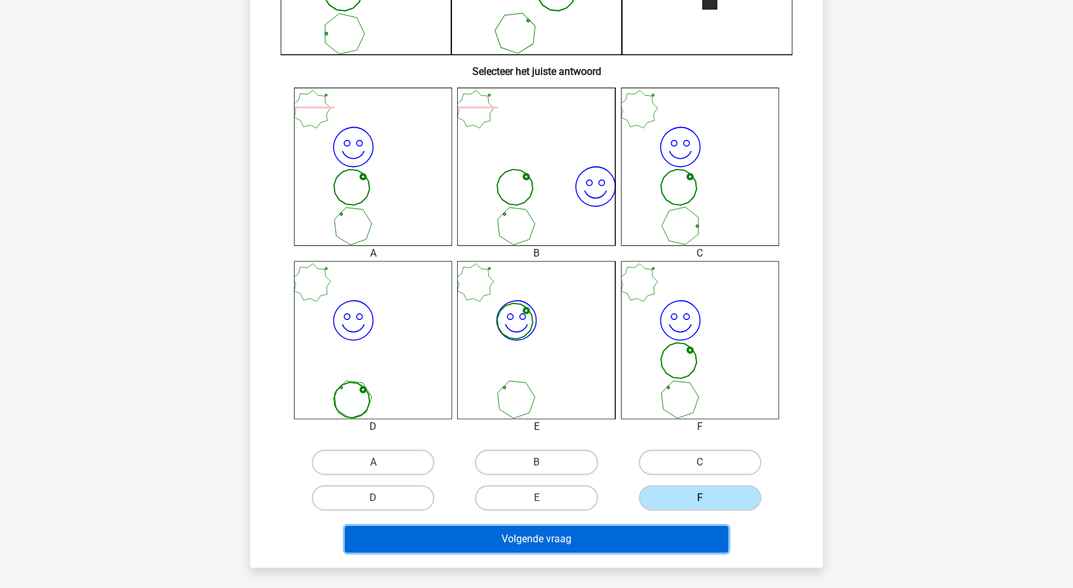
click at [643, 538] on button "Volgende vraag" at bounding box center [537, 539] width 384 height 27
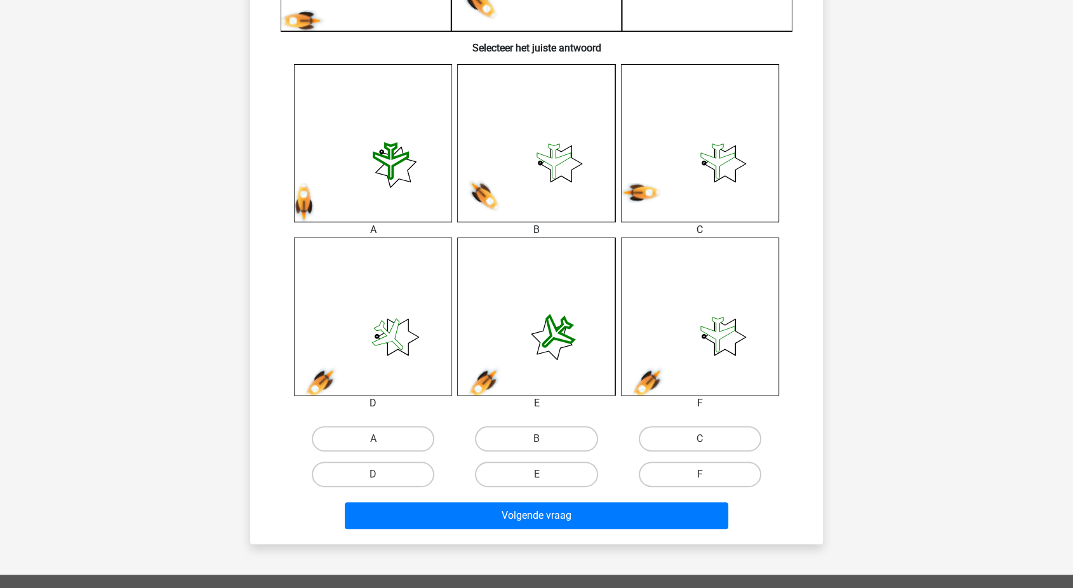
scroll to position [455, 0]
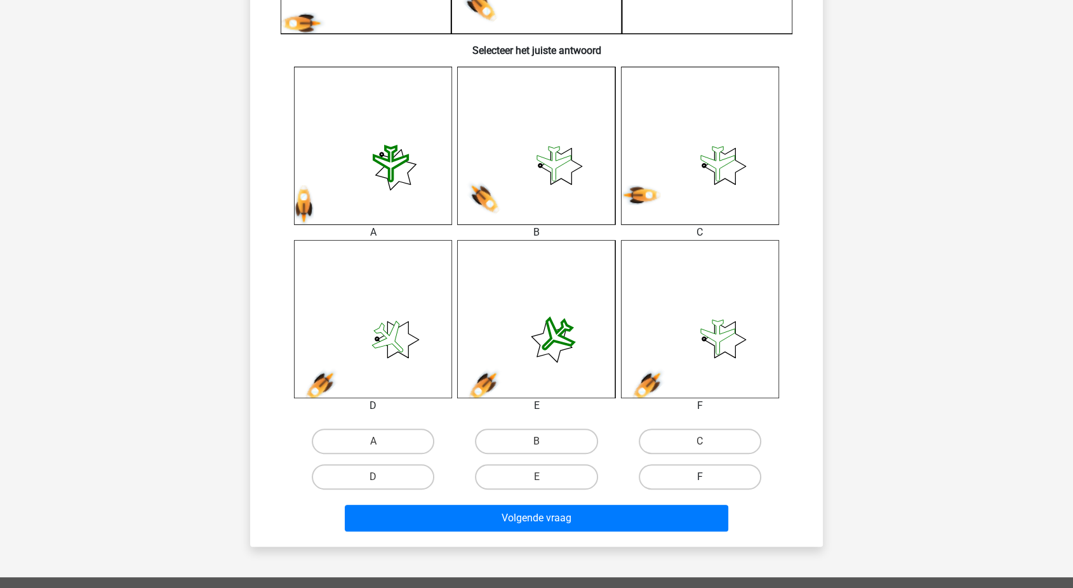
click at [666, 474] on label "F" at bounding box center [700, 476] width 123 height 25
click at [700, 477] on input "F" at bounding box center [704, 481] width 8 height 8
radio input "true"
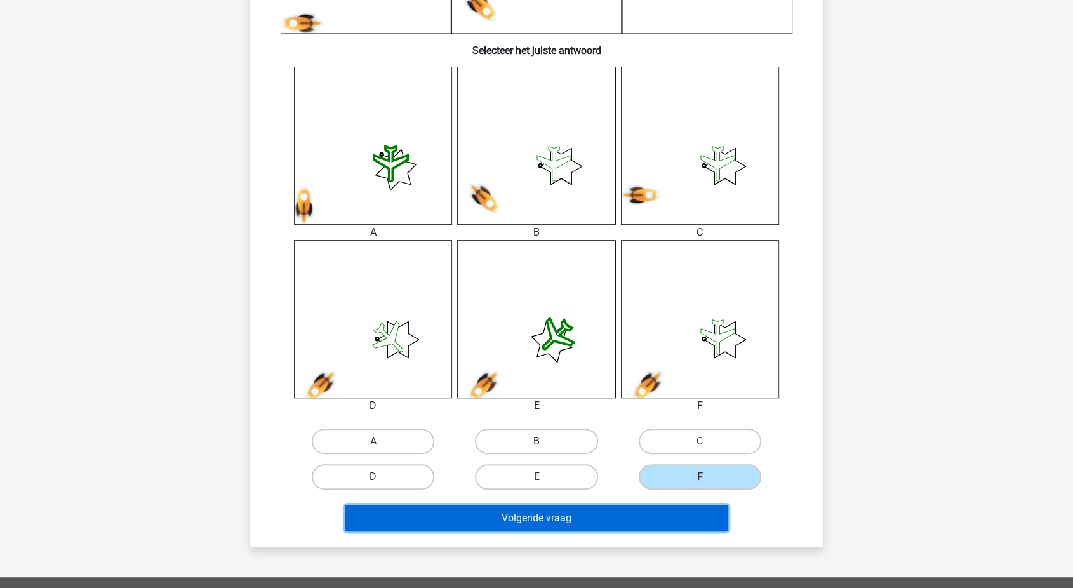
click at [605, 526] on button "Volgende vraag" at bounding box center [537, 518] width 384 height 27
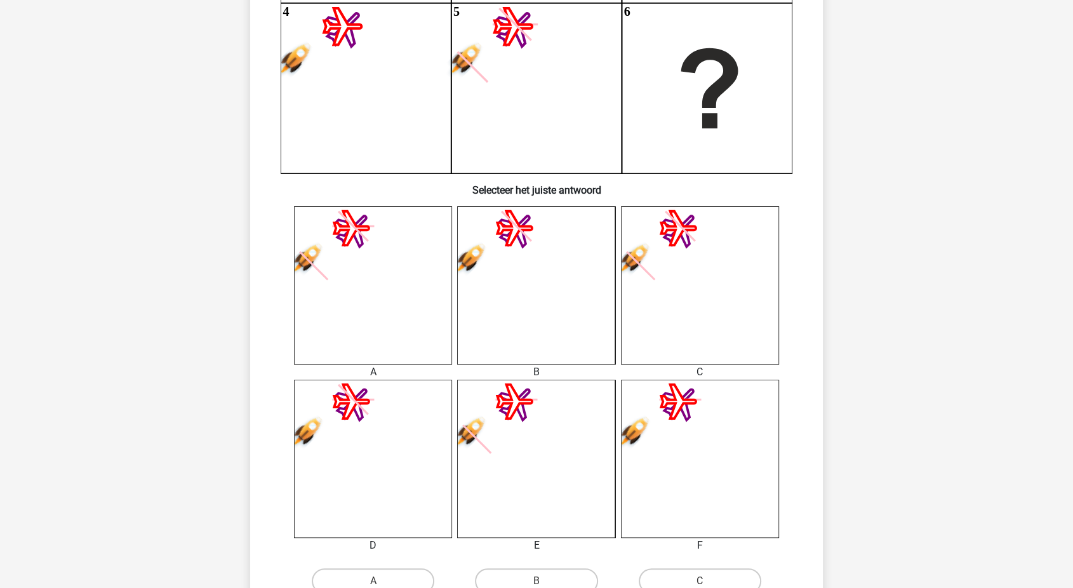
scroll to position [321, 0]
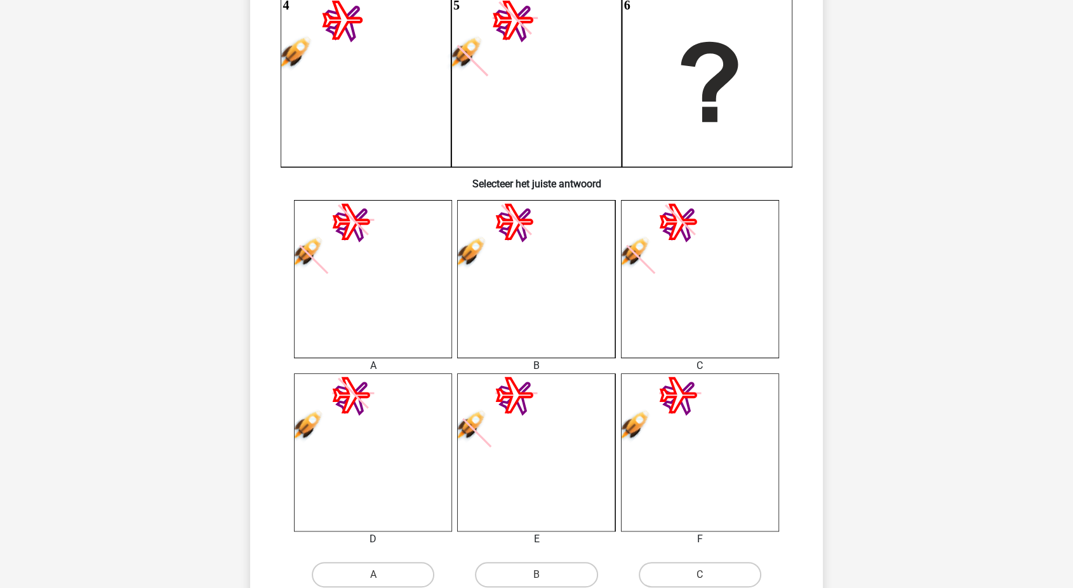
click at [206, 297] on div "Kies premium Oliver oliverpearse@gmail.com" at bounding box center [536, 362] width 1073 height 1367
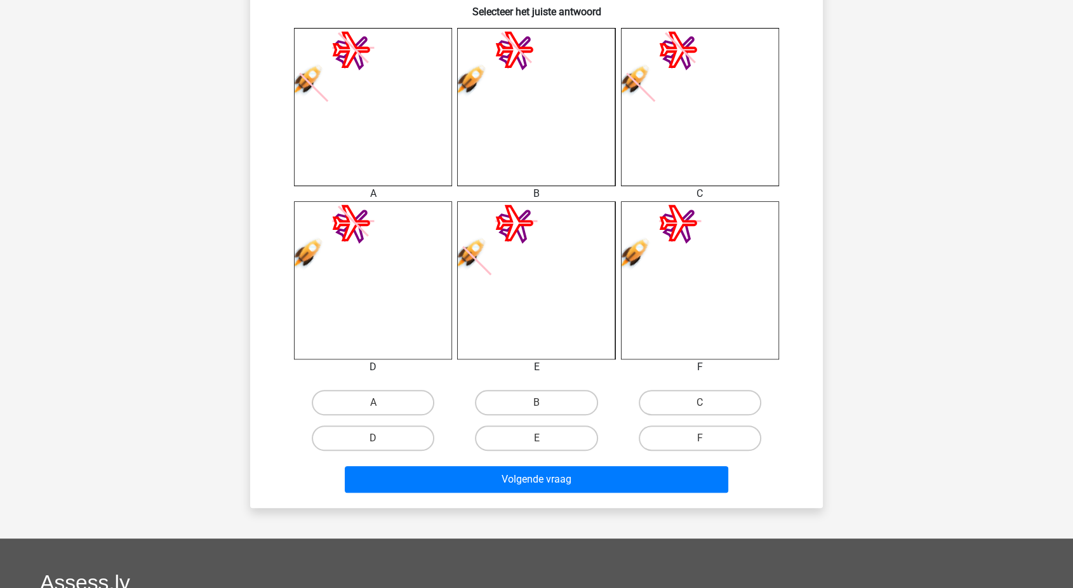
scroll to position [505, 0]
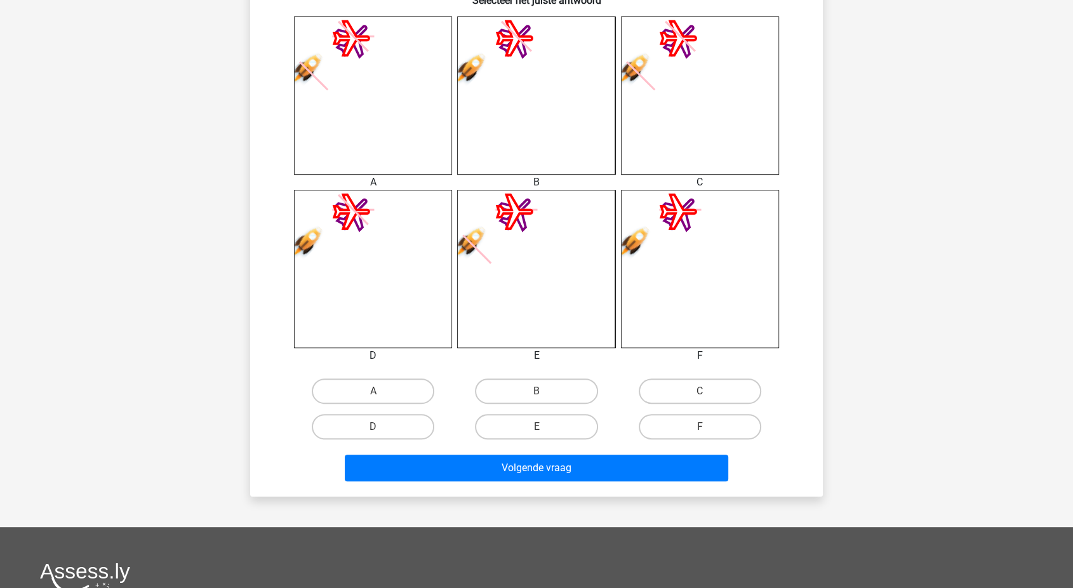
click at [450, 384] on div "C" at bounding box center [373, 390] width 153 height 25
click at [660, 392] on label "C" at bounding box center [700, 390] width 123 height 25
click at [700, 392] on input "C" at bounding box center [704, 395] width 8 height 8
radio input "true"
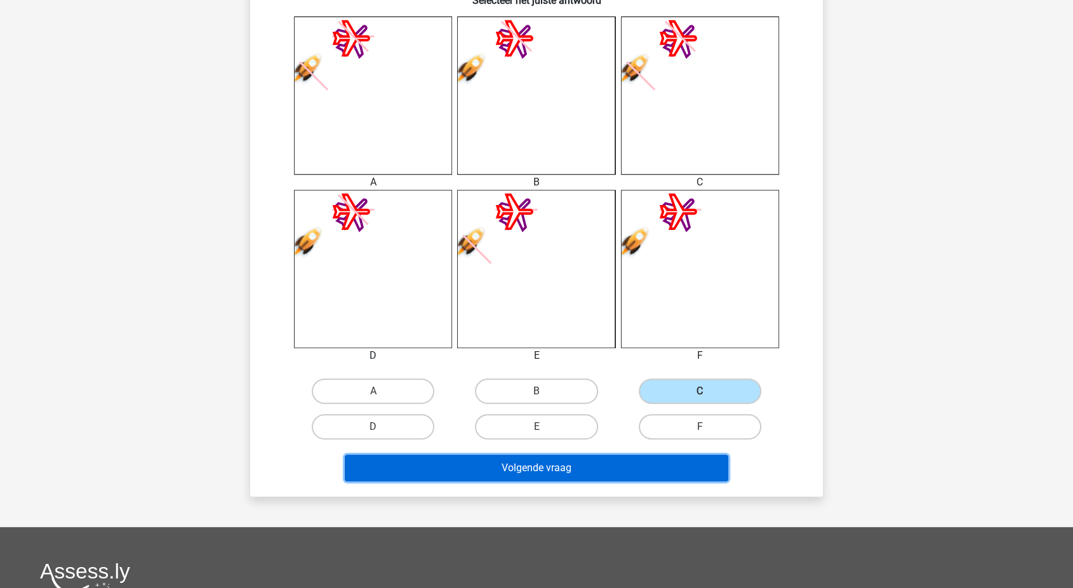
click at [604, 460] on button "Volgende vraag" at bounding box center [537, 468] width 384 height 27
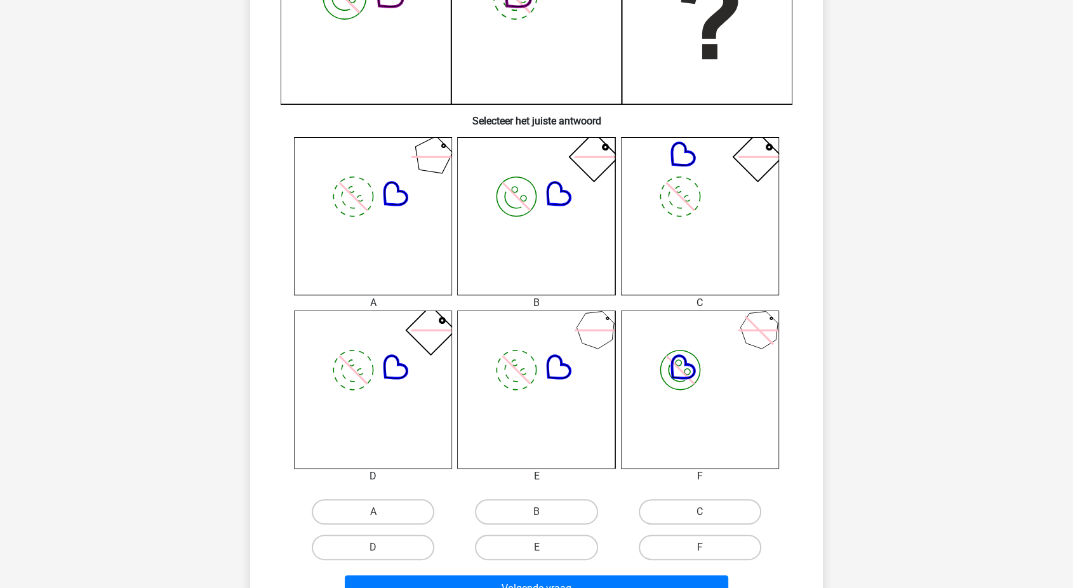
scroll to position [384, 0]
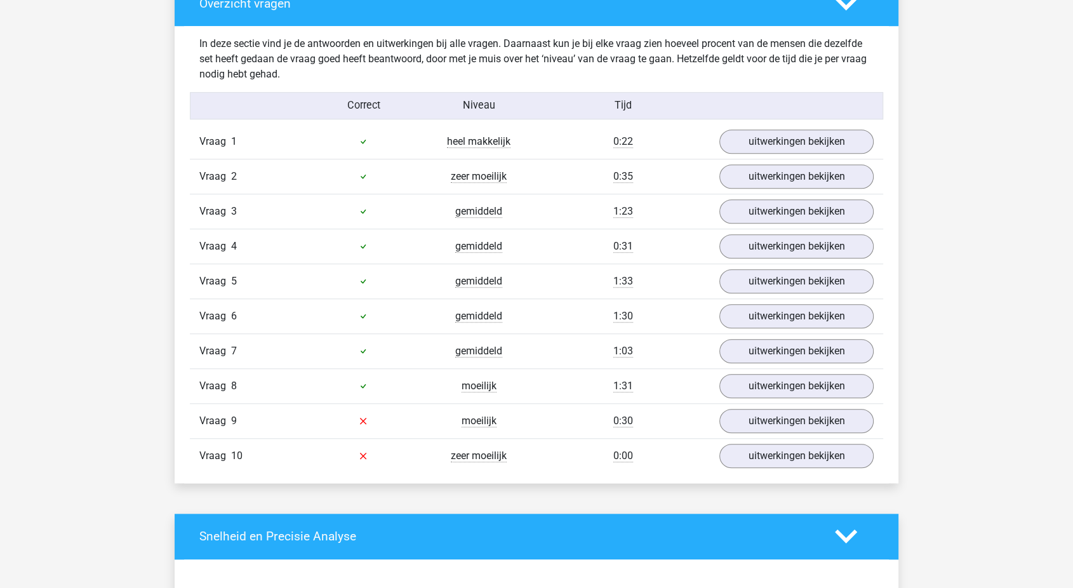
scroll to position [972, 0]
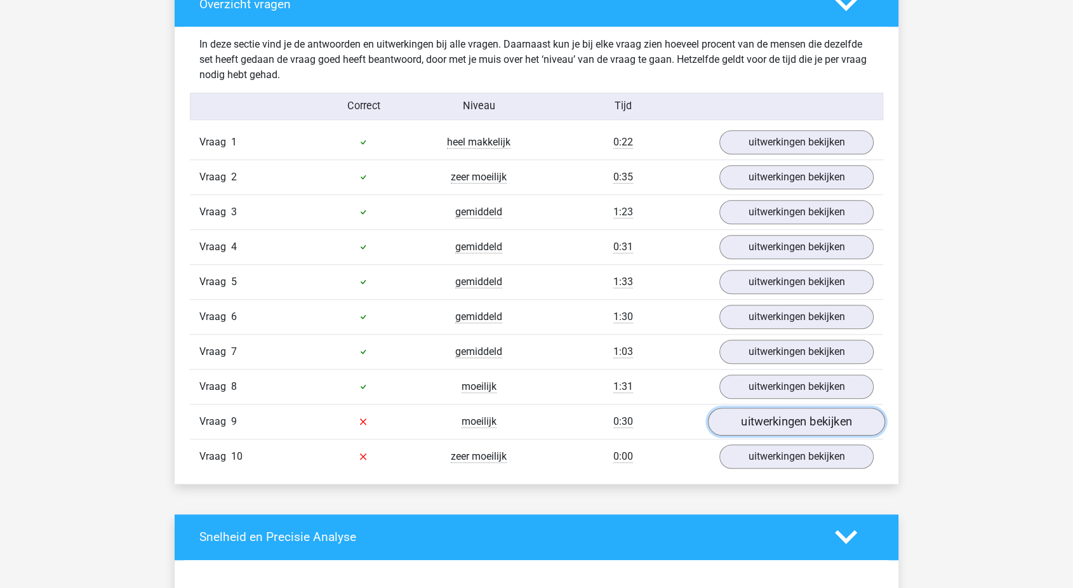
click at [739, 420] on link "uitwerkingen bekijken" at bounding box center [796, 422] width 177 height 28
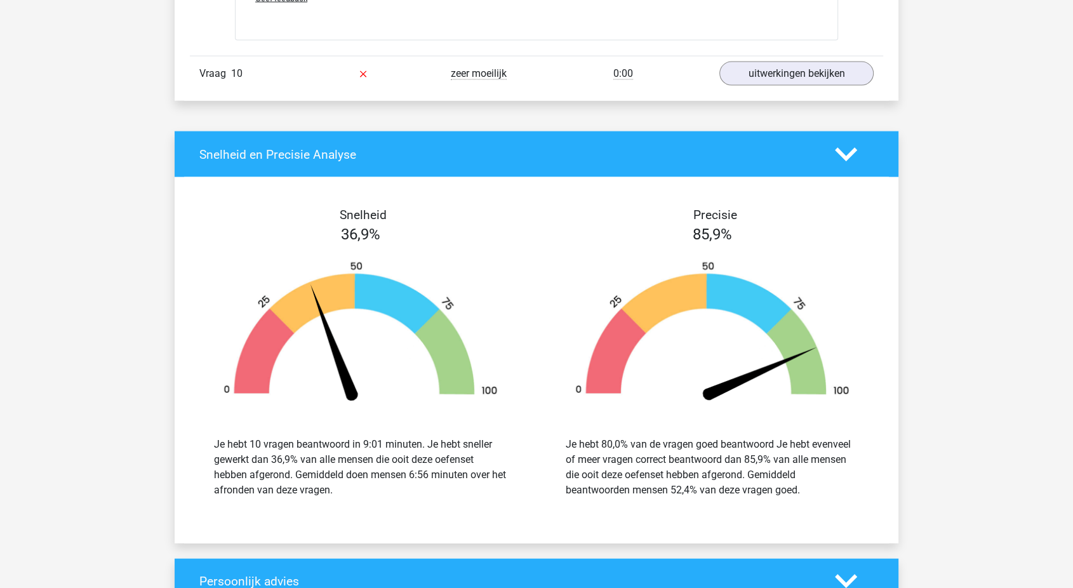
scroll to position [2716, 0]
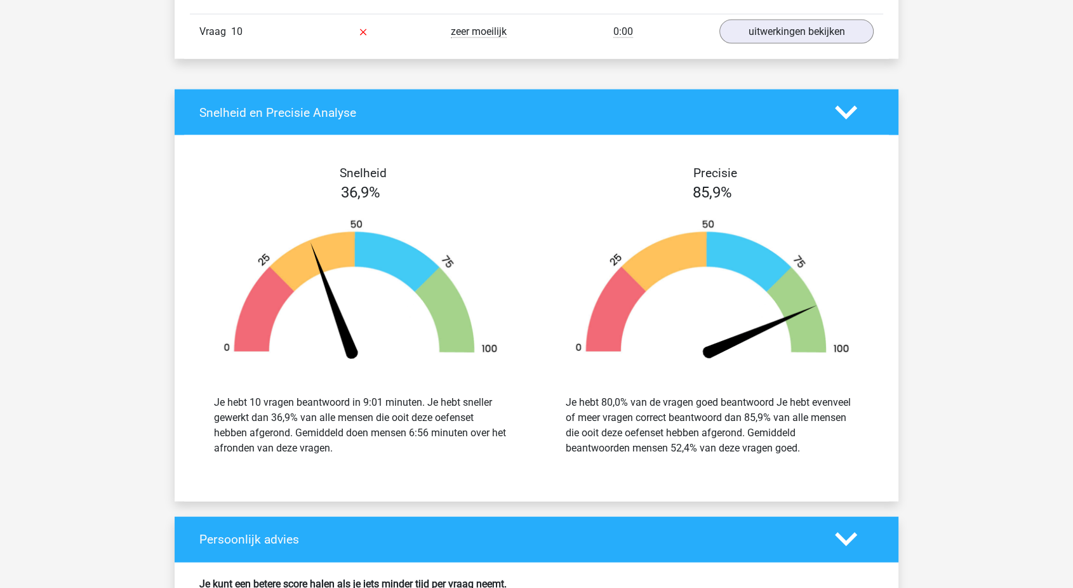
click at [771, 44] on div "Vraag 10 zeer moeilijk 0:00 uitwerkingen bekijken" at bounding box center [536, 31] width 693 height 35
click at [770, 19] on link "uitwerkingen bekijken" at bounding box center [796, 32] width 177 height 28
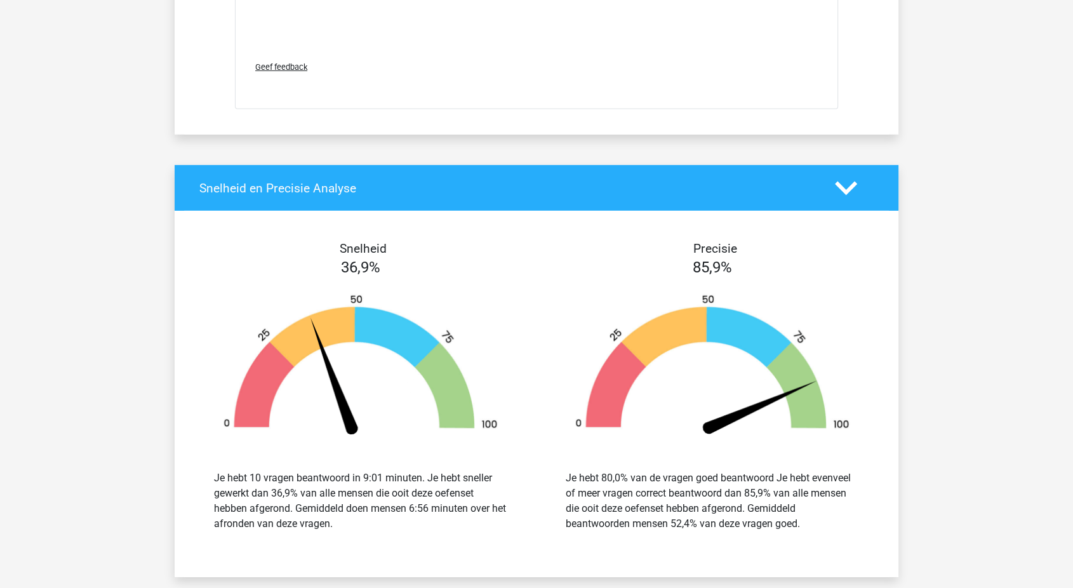
scroll to position [3962, 0]
